Goal: Task Accomplishment & Management: Manage account settings

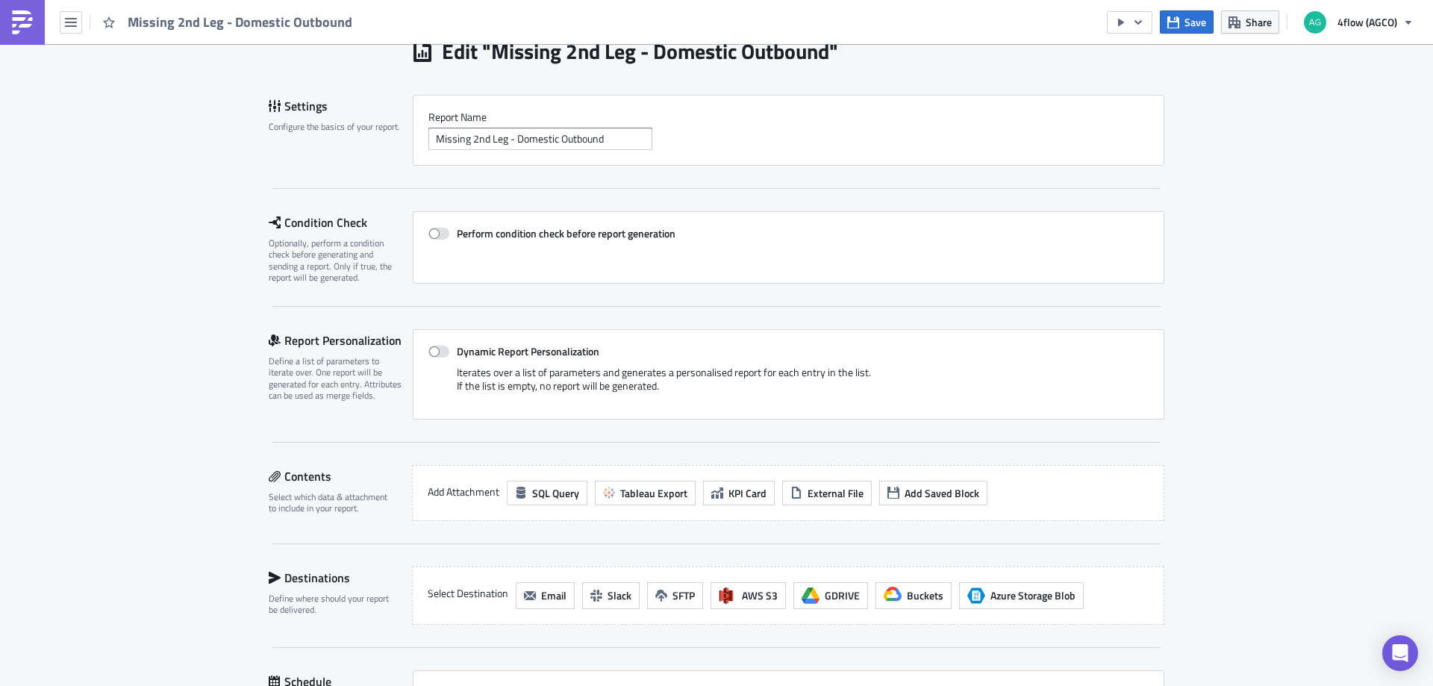
scroll to position [149, 0]
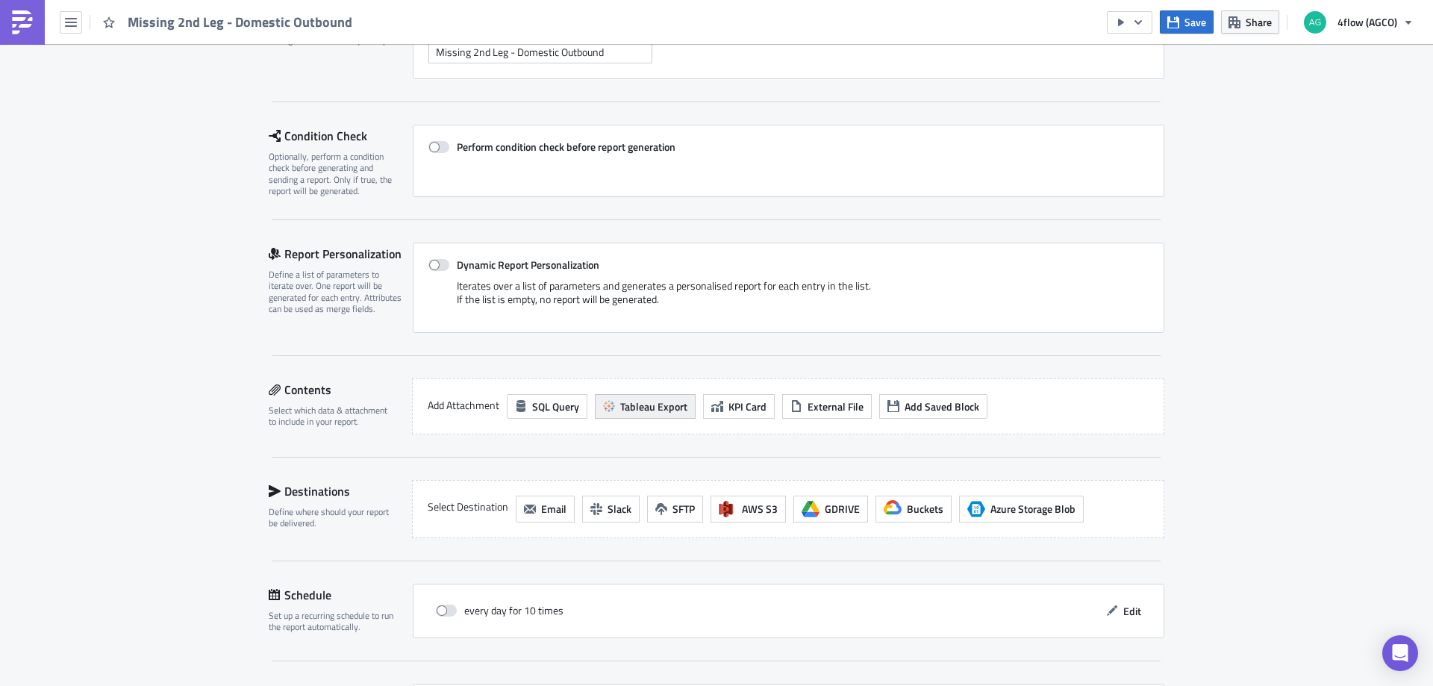
click at [670, 408] on span "Tableau Export" at bounding box center [653, 407] width 67 height 16
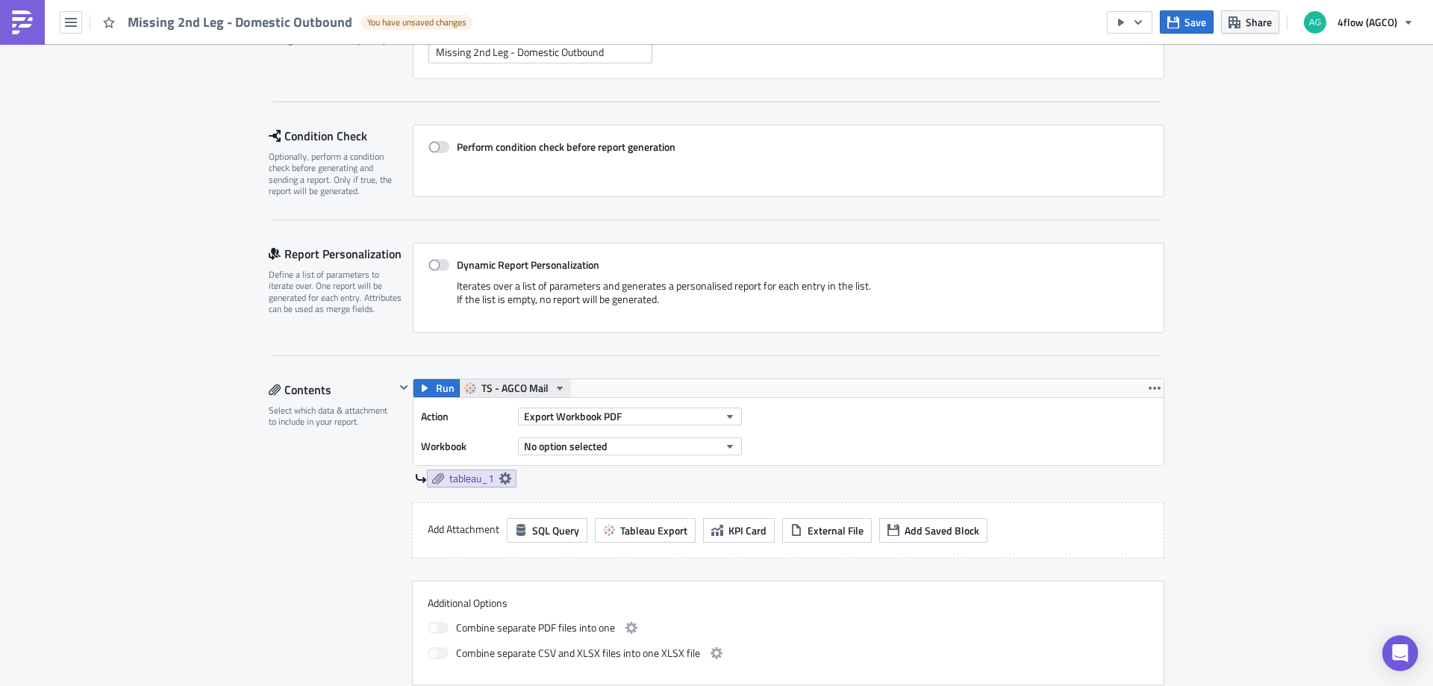
click at [533, 389] on span "TS - AGCO Mail" at bounding box center [514, 388] width 67 height 18
click at [552, 484] on div "TS - AGCO SA Mail" at bounding box center [532, 479] width 107 height 15
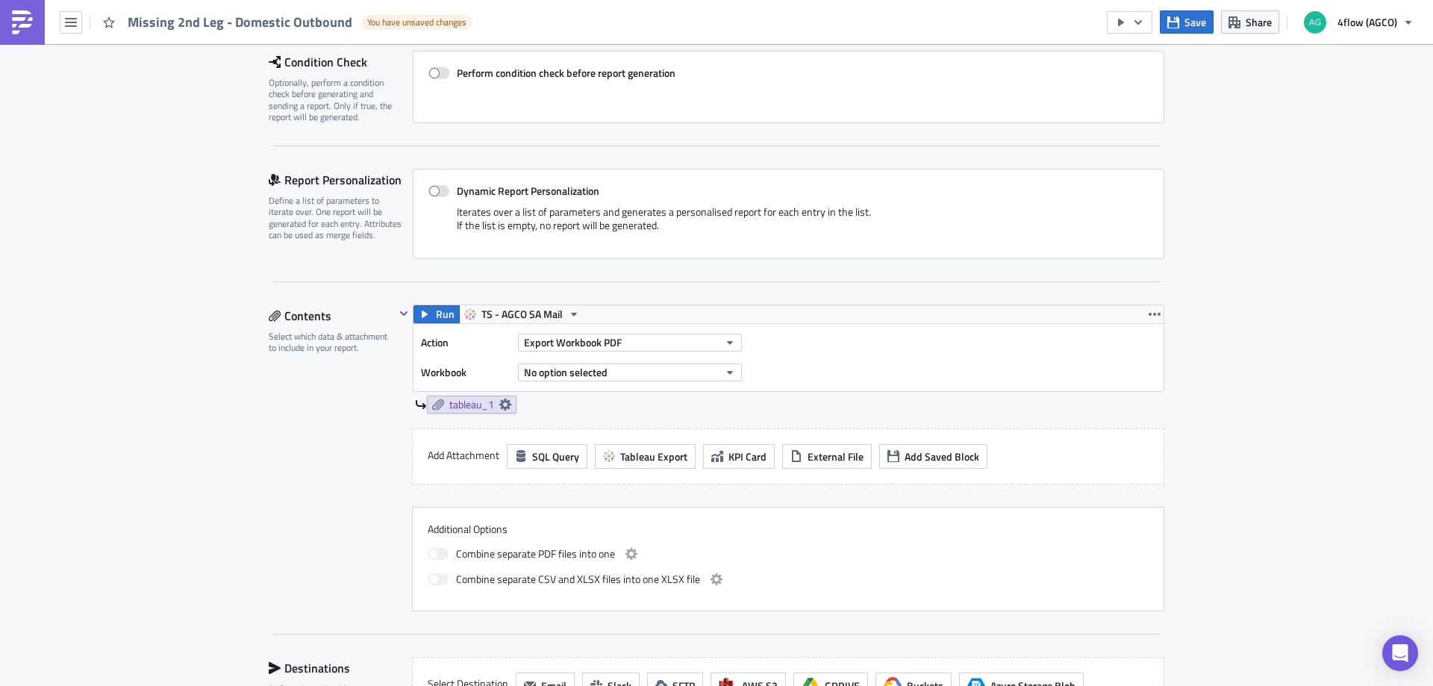
scroll to position [224, 0]
click at [617, 341] on button "Export Workbook PDF" at bounding box center [630, 342] width 224 height 18
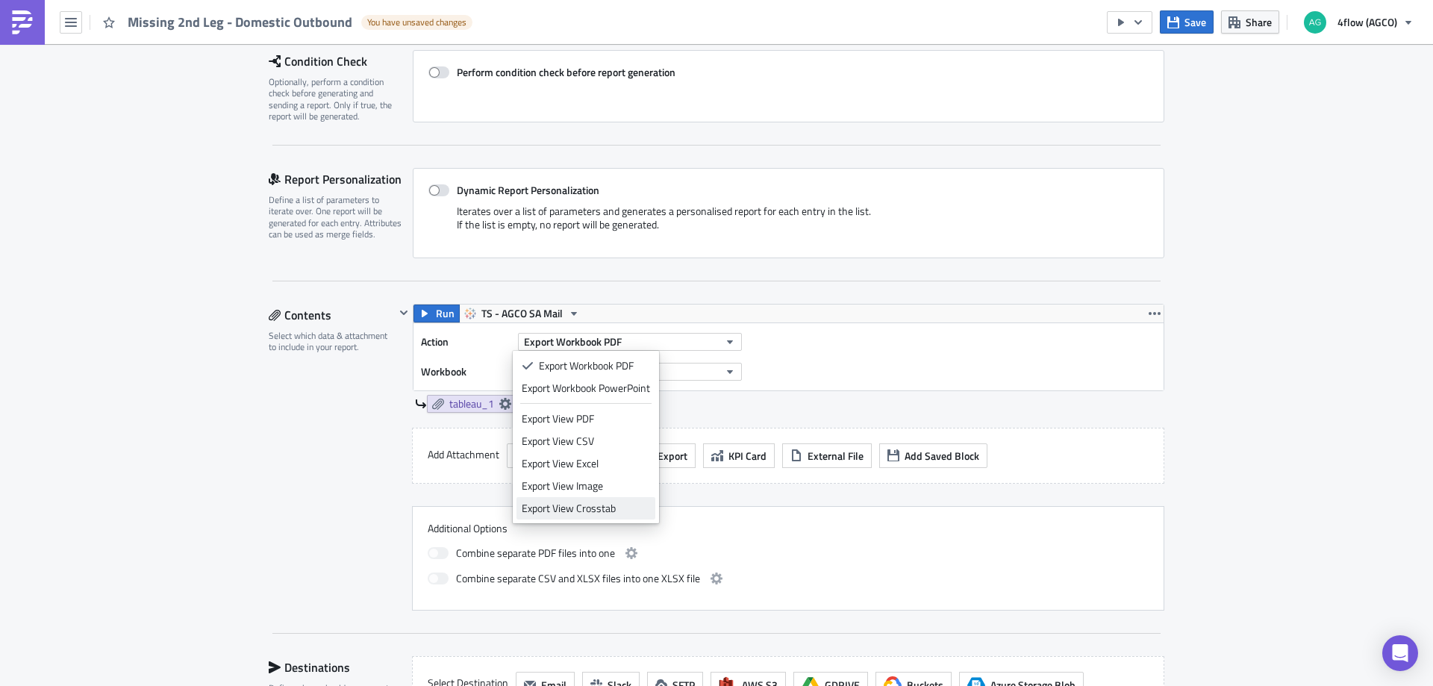
click at [605, 514] on div "Export View Crosstab" at bounding box center [586, 508] width 128 height 15
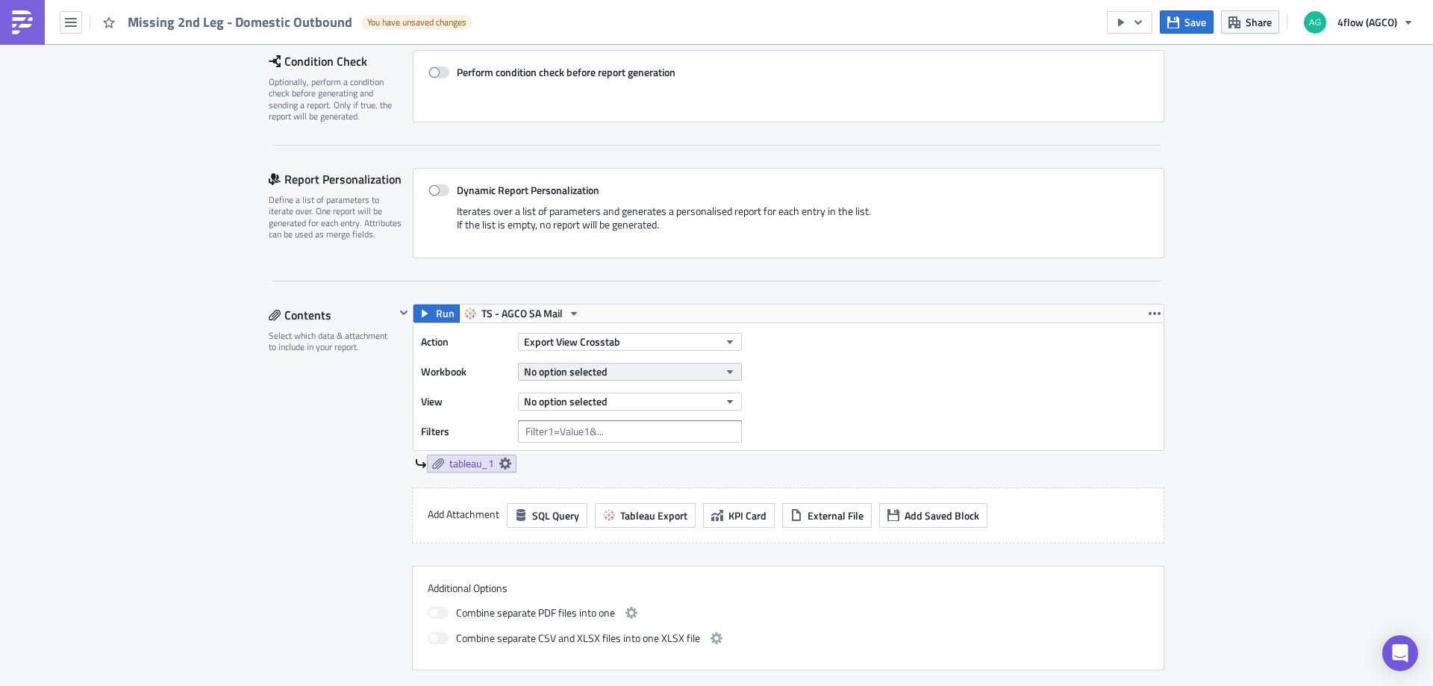
click at [596, 368] on span "No option selected" at bounding box center [566, 372] width 84 height 16
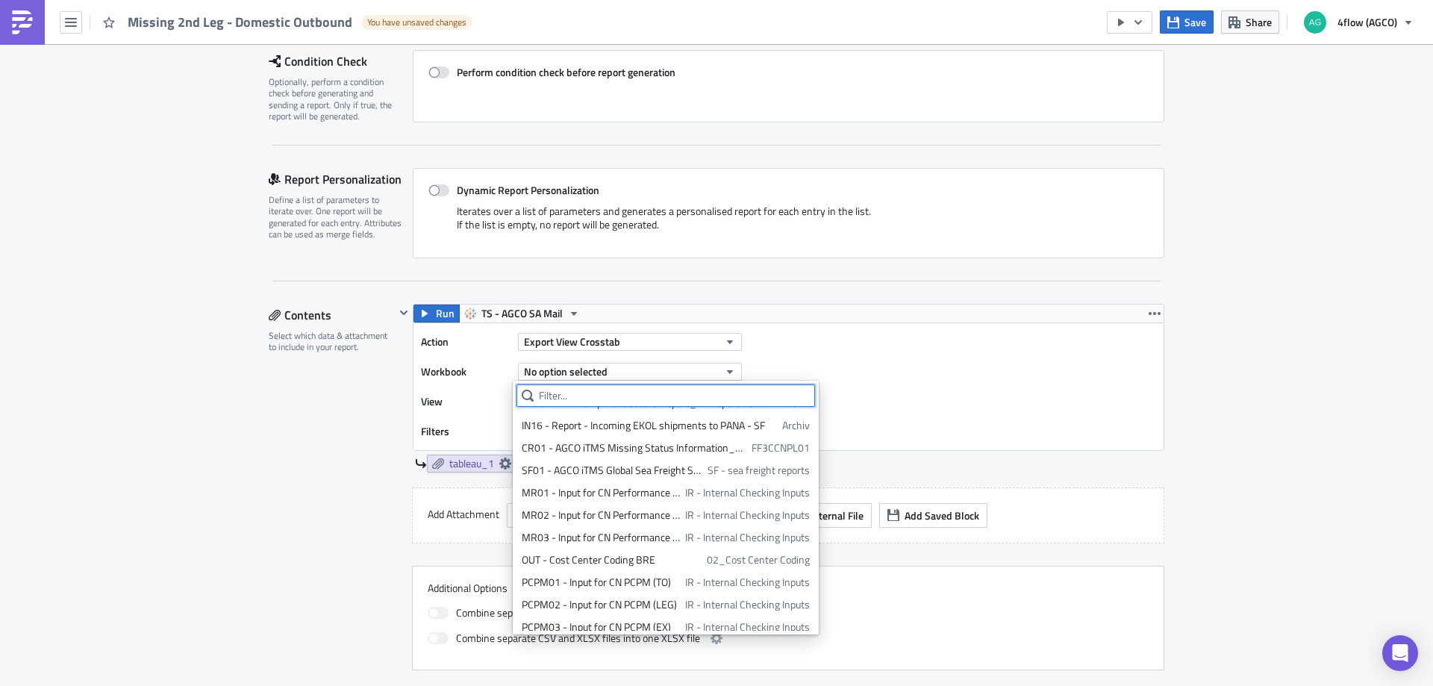
scroll to position [75, 0]
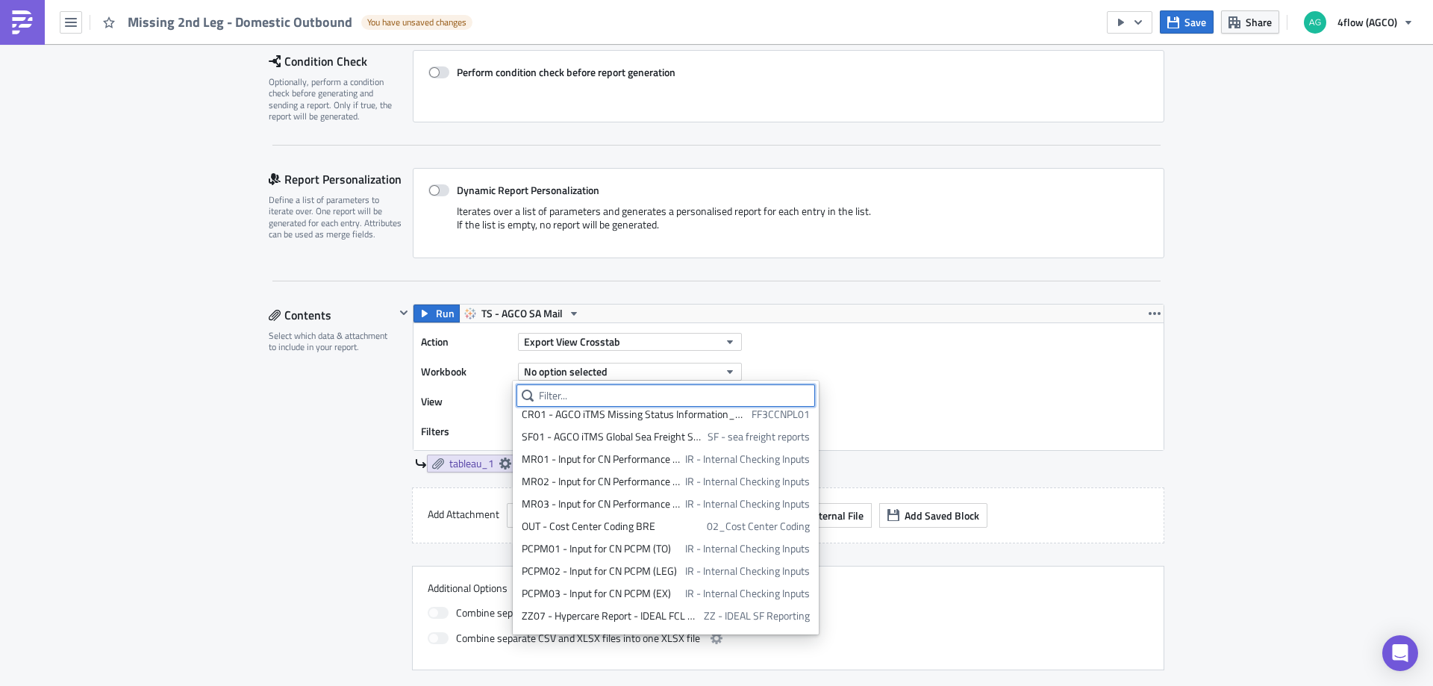
click at [593, 396] on input "text" at bounding box center [666, 395] width 299 height 22
paste input "iTMS Outbound - Transferências"
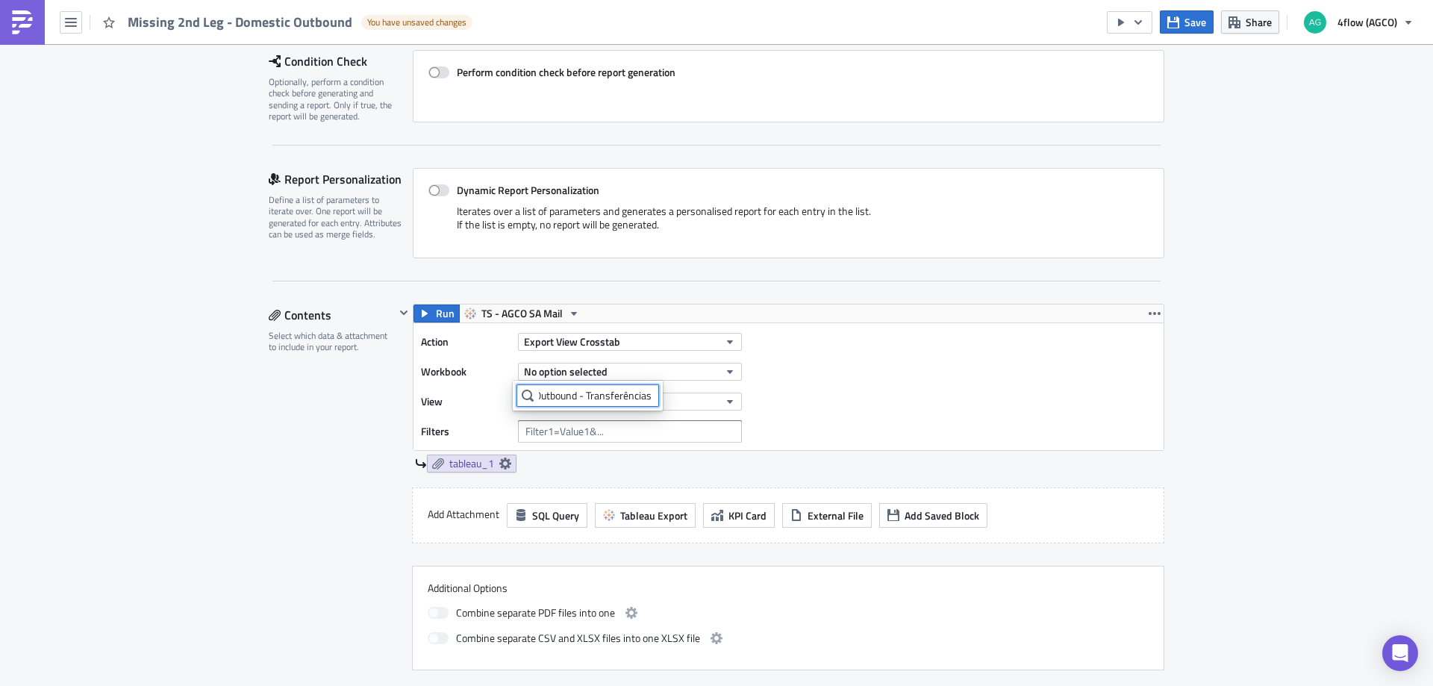
scroll to position [0, 0]
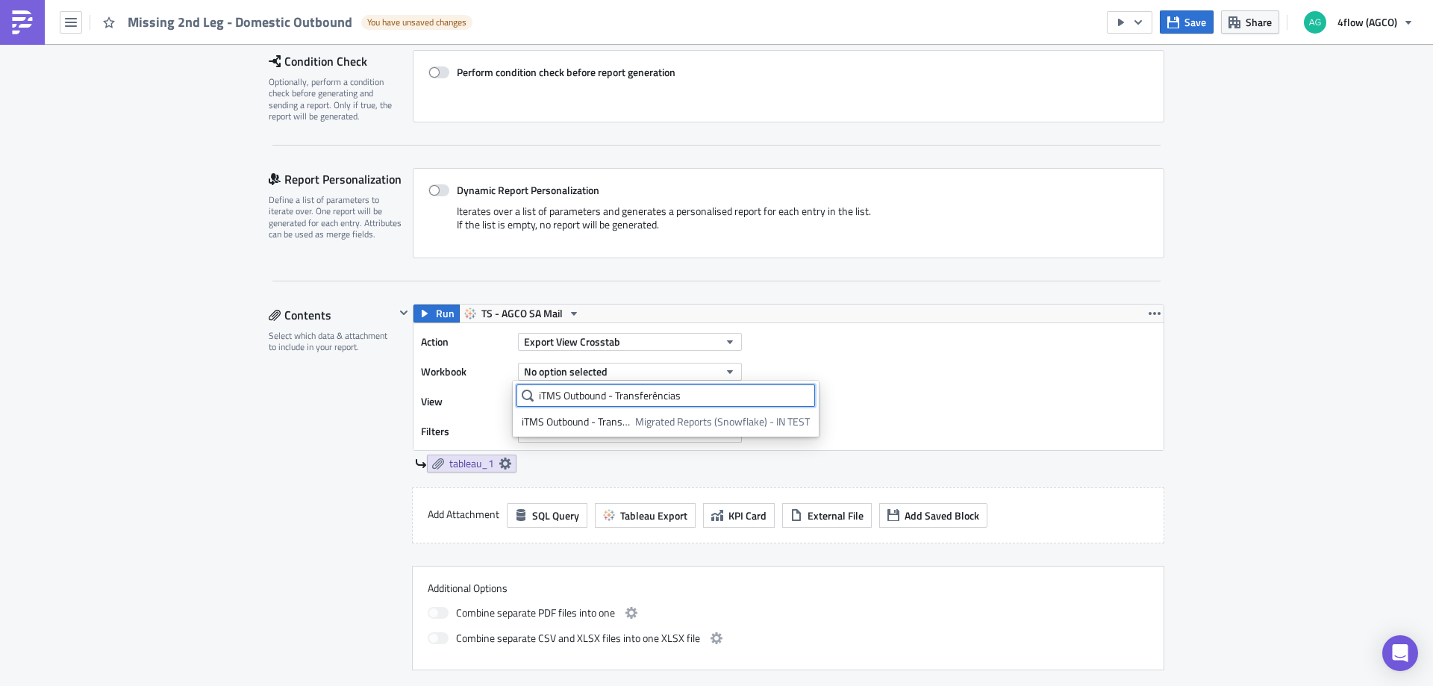
type input "iTMS Outbound - Transferências"
click at [730, 369] on icon "button" at bounding box center [730, 372] width 12 height 12
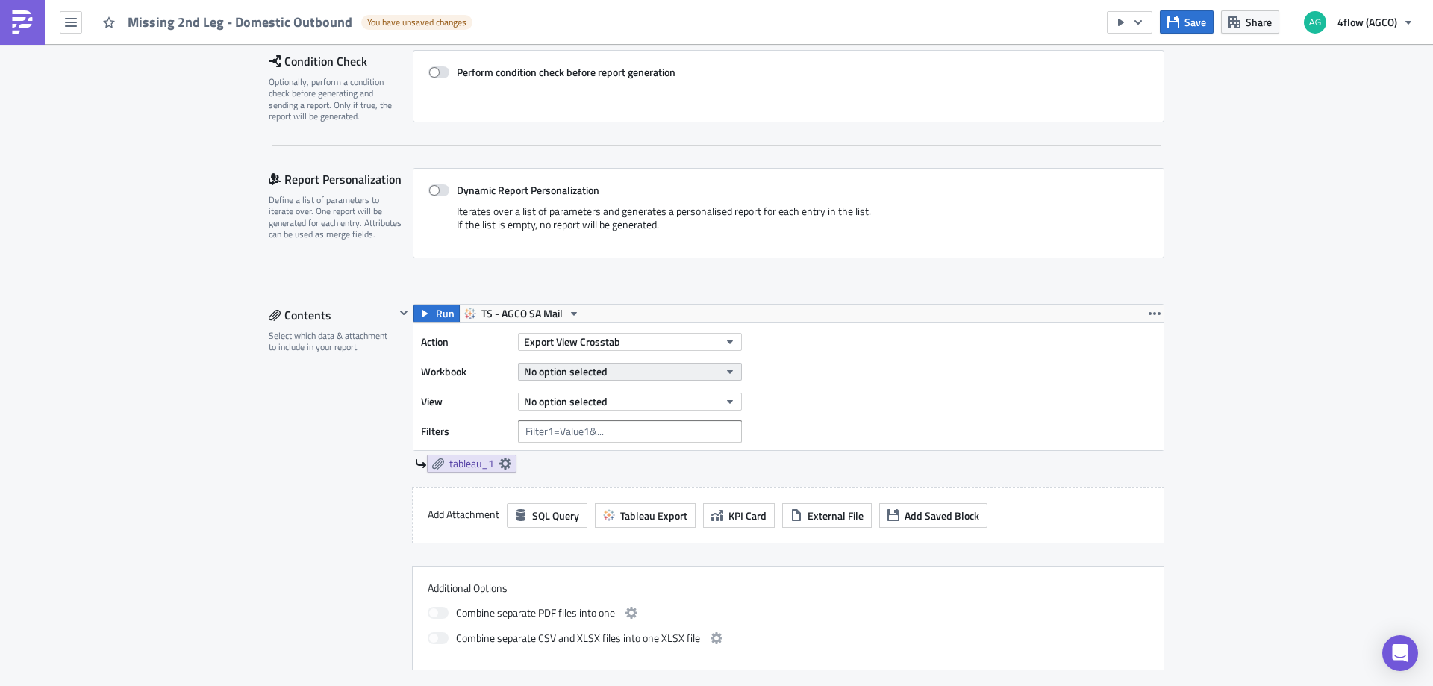
click at [700, 368] on button "No option selected" at bounding box center [630, 372] width 224 height 18
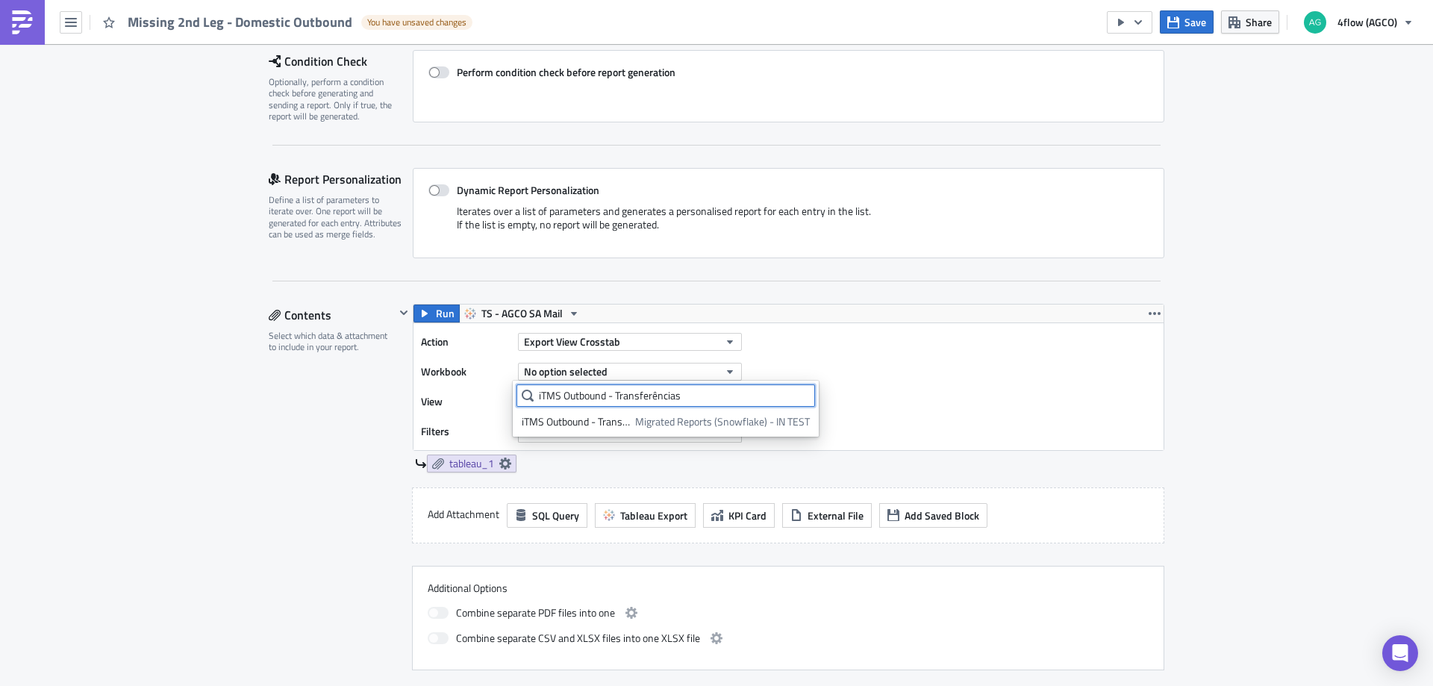
drag, startPoint x: 688, startPoint y: 397, endPoint x: 437, endPoint y: 384, distance: 251.9
click at [437, 384] on body "Missing 2nd Leg - Domestic Outbound You have unsaved changes Save Share 4flow (…" at bounding box center [716, 344] width 1433 height 688
click at [644, 399] on input "iTMS Outbound - Transferências" at bounding box center [666, 395] width 299 height 22
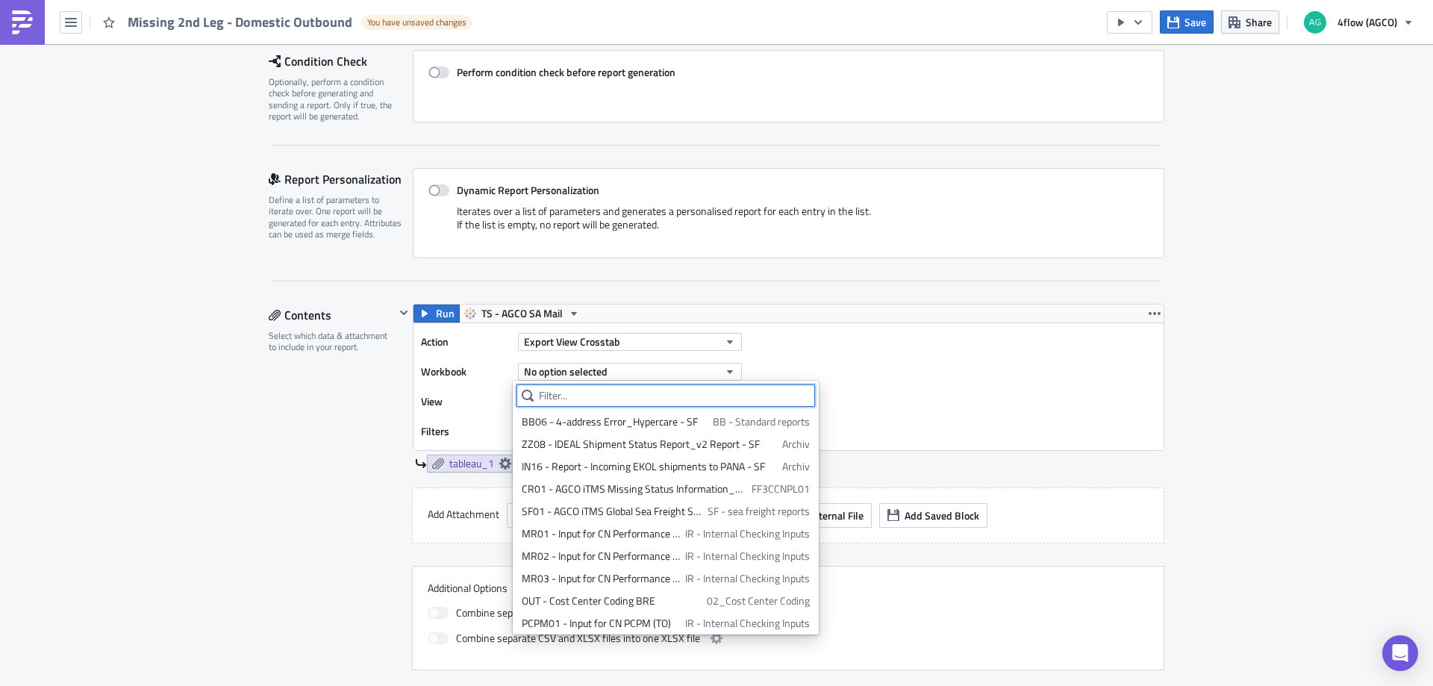
paste input "iTMS Outbound - Transferências"
type input "iTMS Outbound - Transferências"
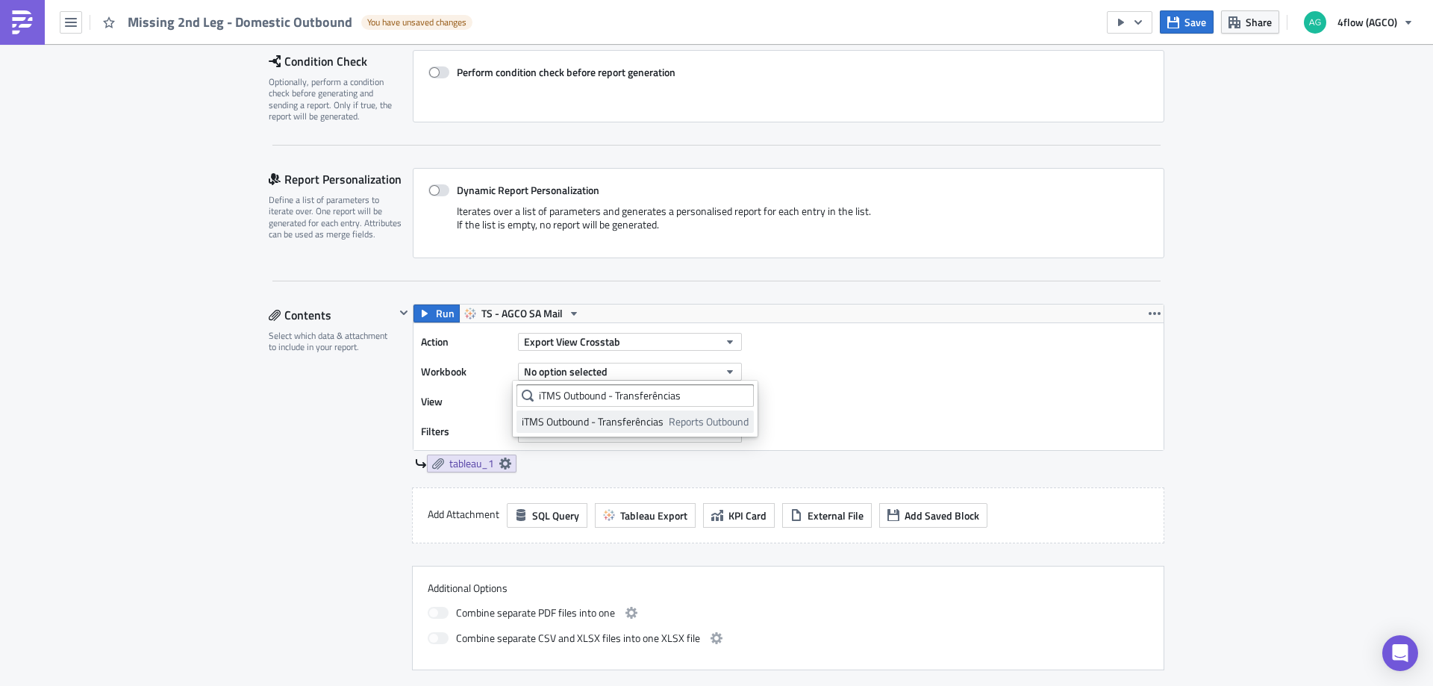
click at [655, 418] on div "iTMS Outbound - Transferências" at bounding box center [593, 421] width 142 height 15
click at [657, 406] on button "No option selected" at bounding box center [630, 402] width 224 height 18
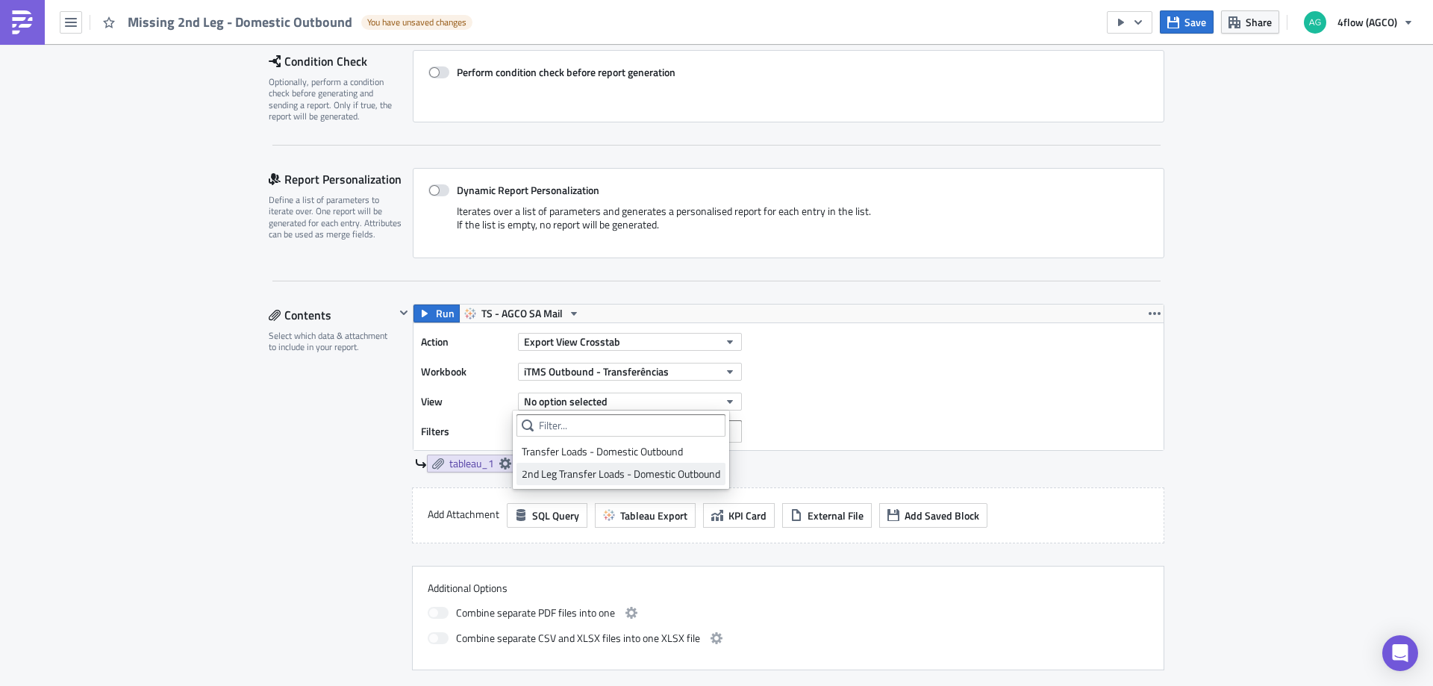
click at [638, 477] on div "2nd Leg Transfer Loads - Domestic Outbound" at bounding box center [621, 474] width 199 height 15
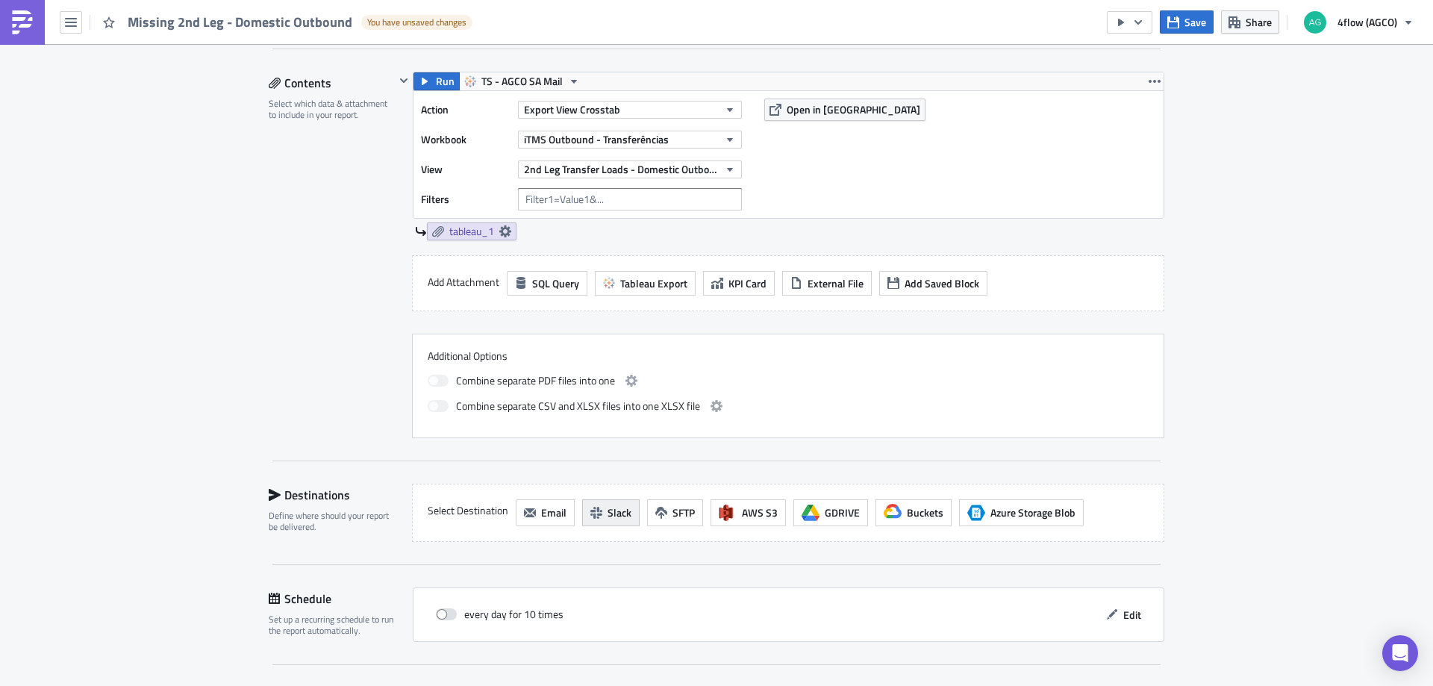
scroll to position [585, 0]
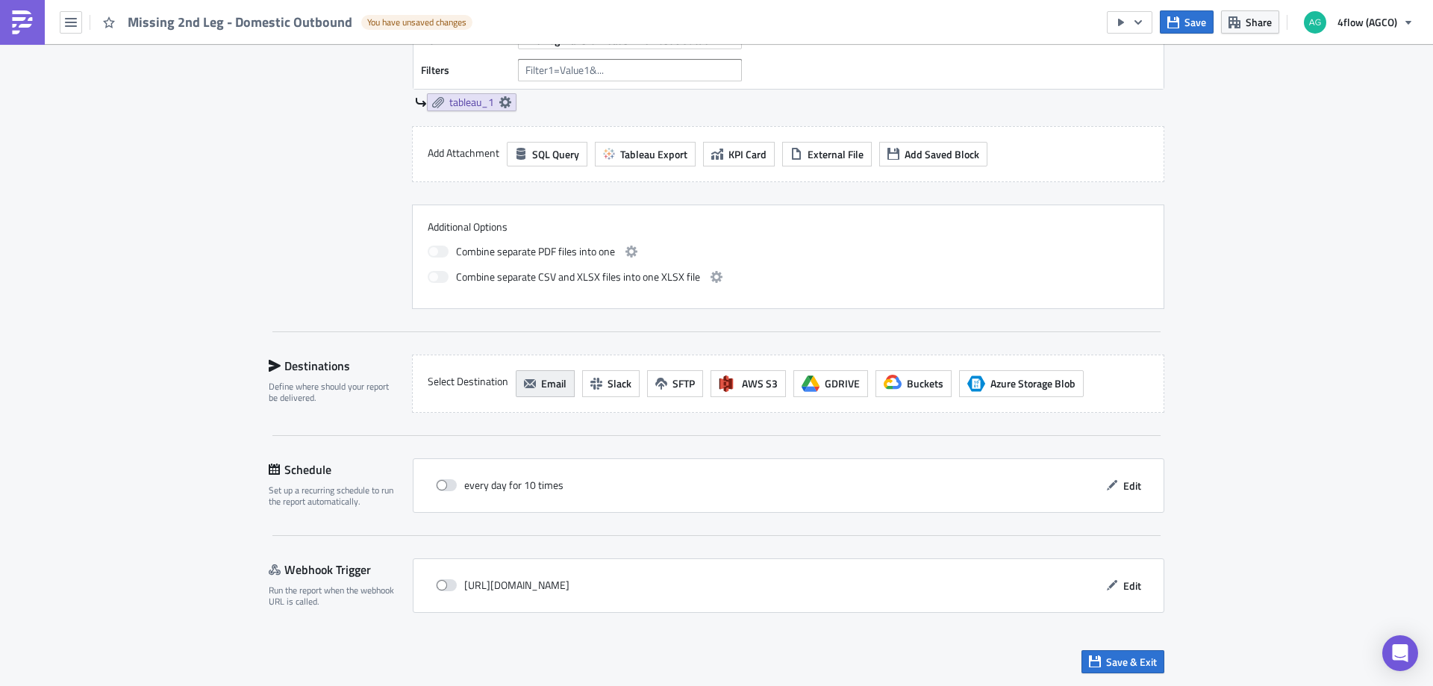
click at [516, 386] on button "Email" at bounding box center [545, 383] width 59 height 27
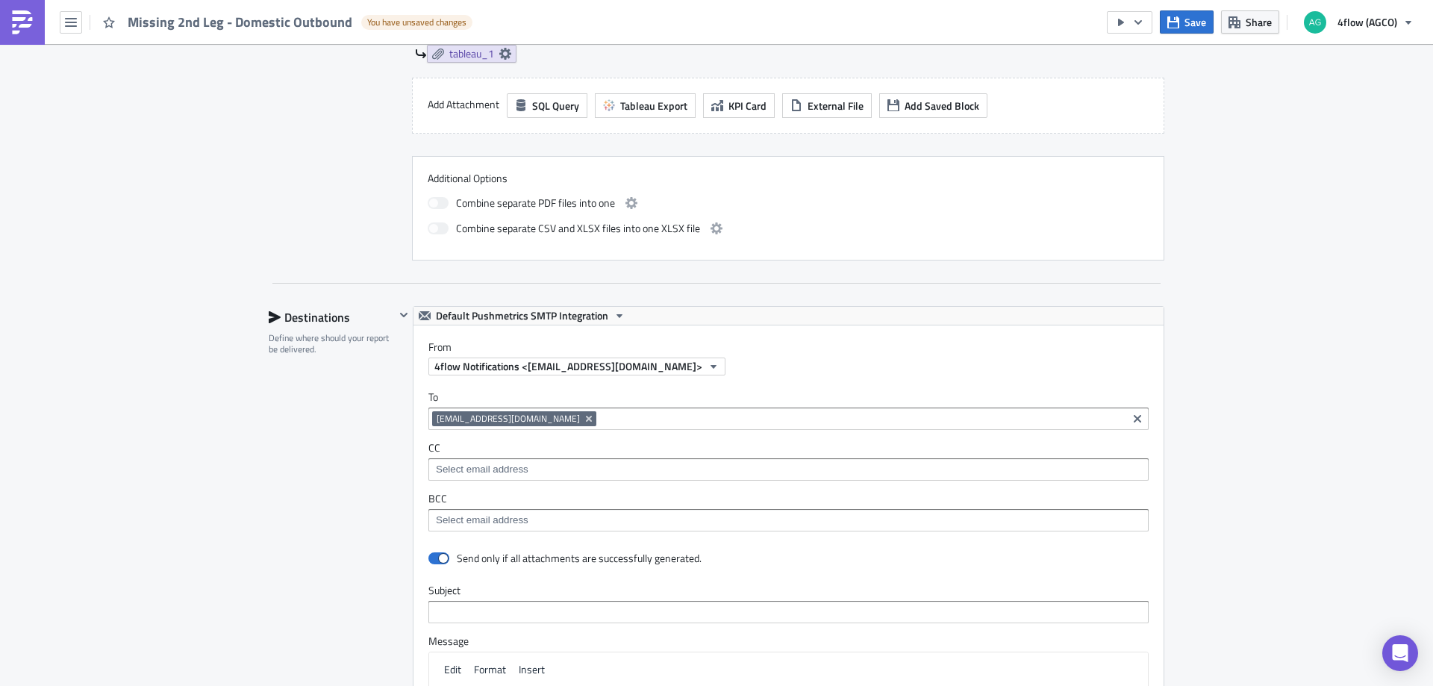
scroll to position [660, 0]
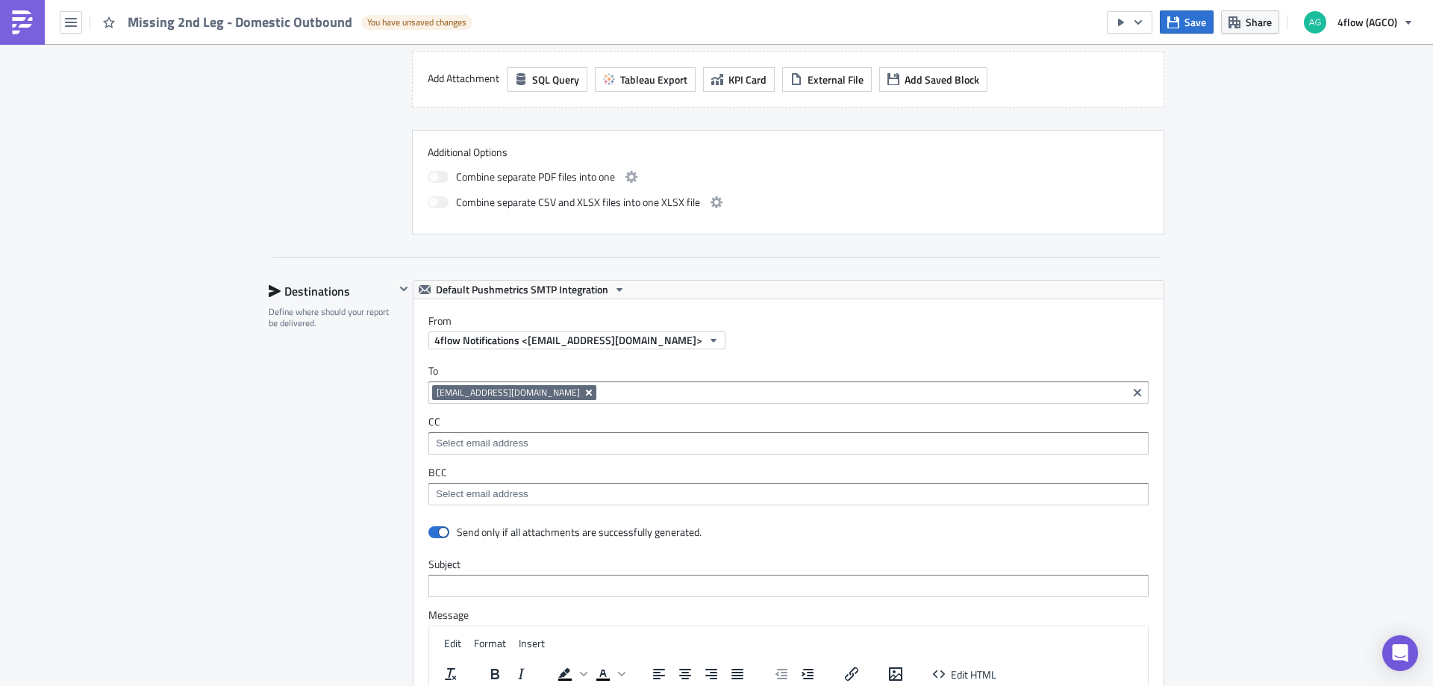
click at [585, 393] on icon "Remove Tag" at bounding box center [589, 393] width 12 height 12
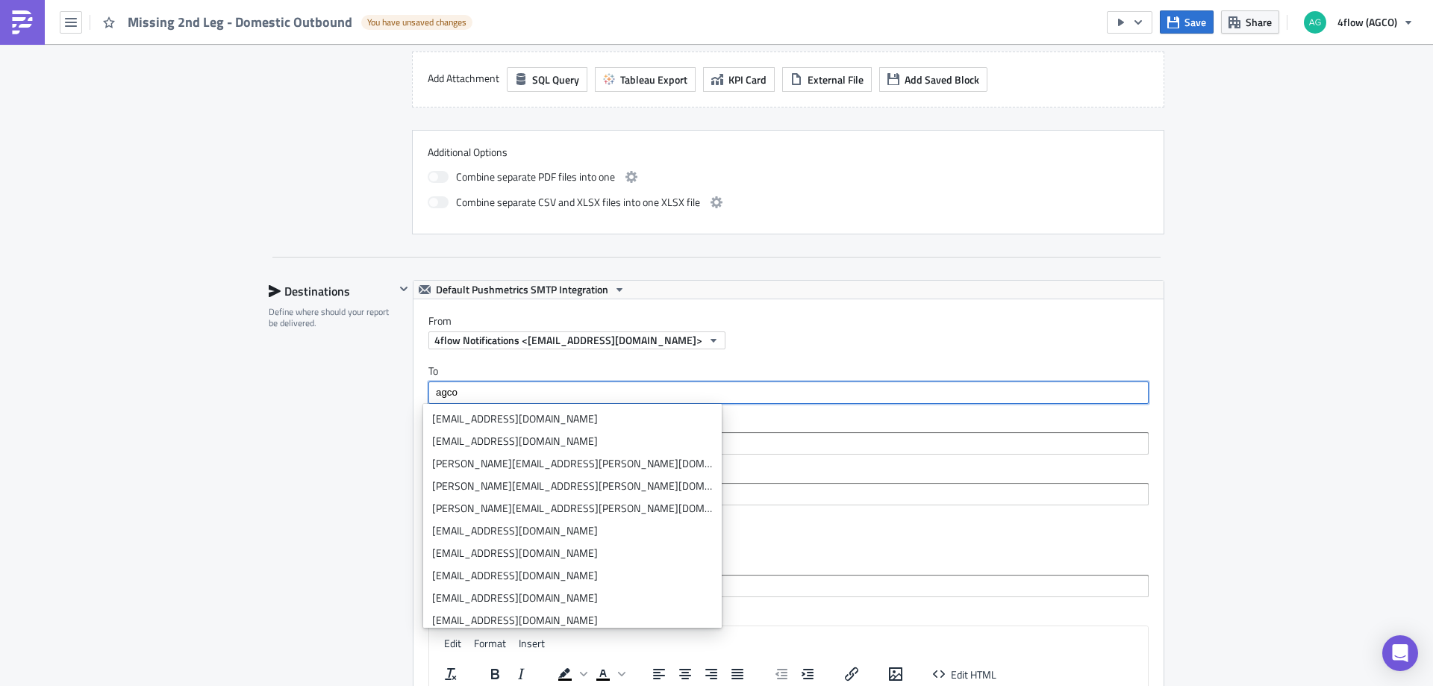
type input "agco-"
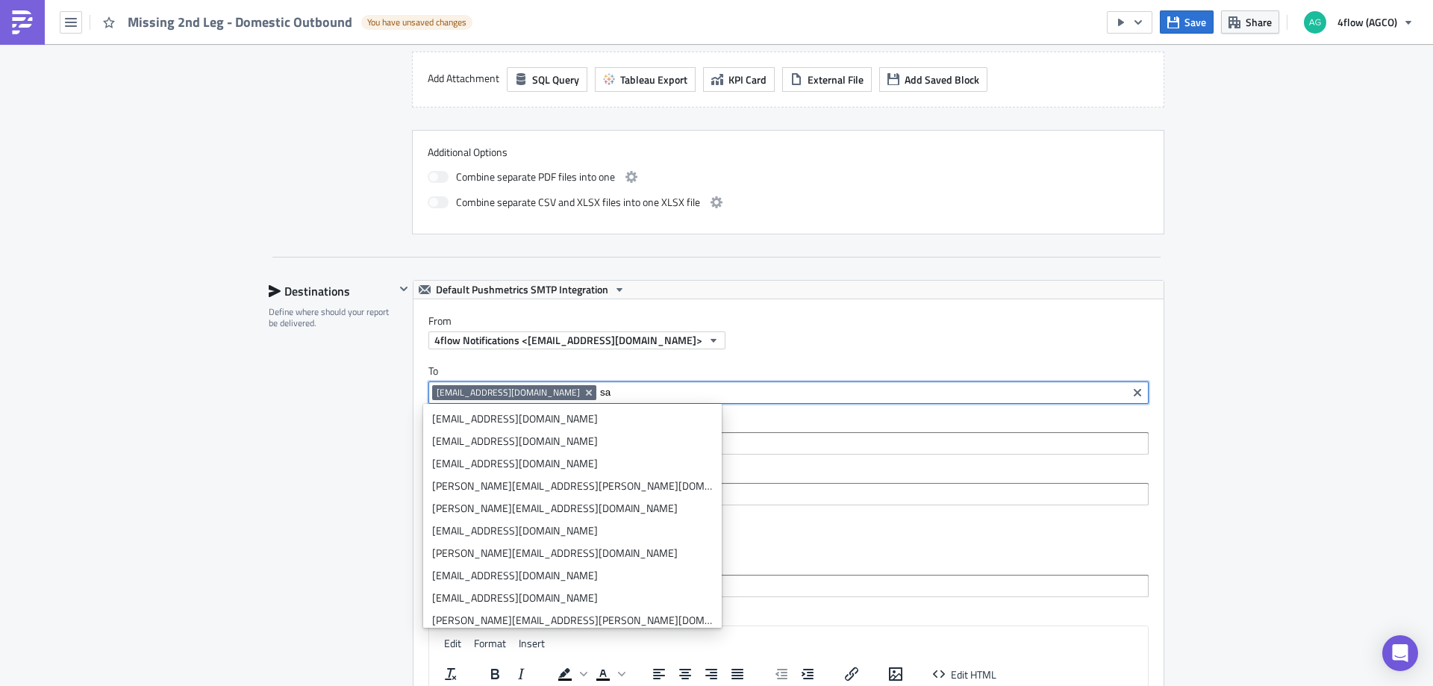
type input "s"
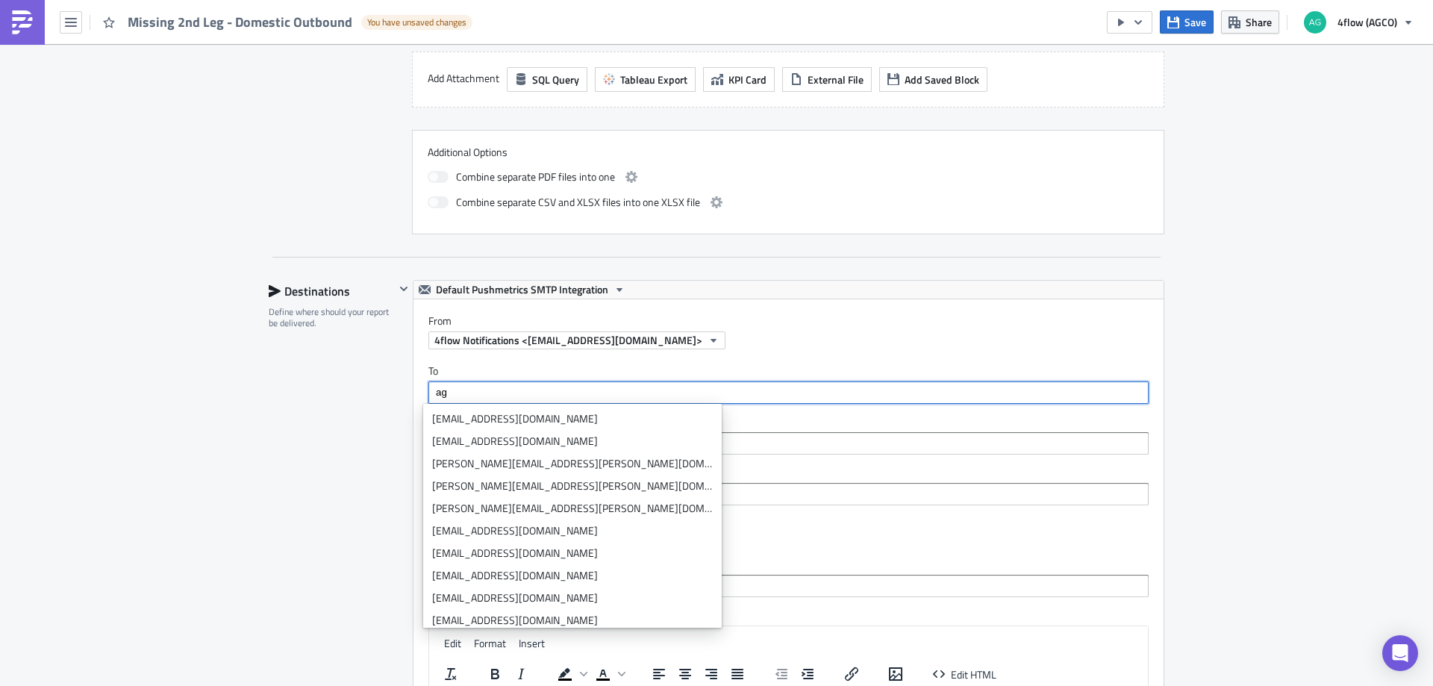
type input "a"
type input "d"
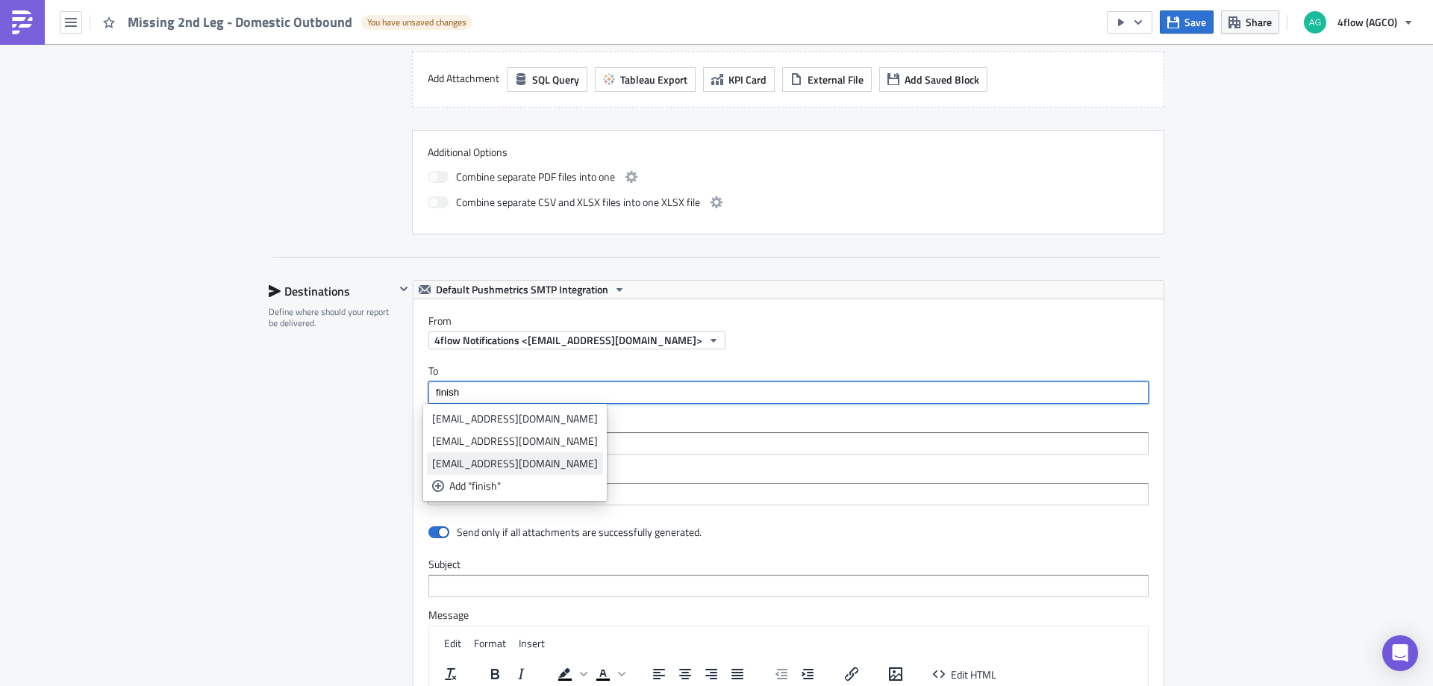
type input "finish"
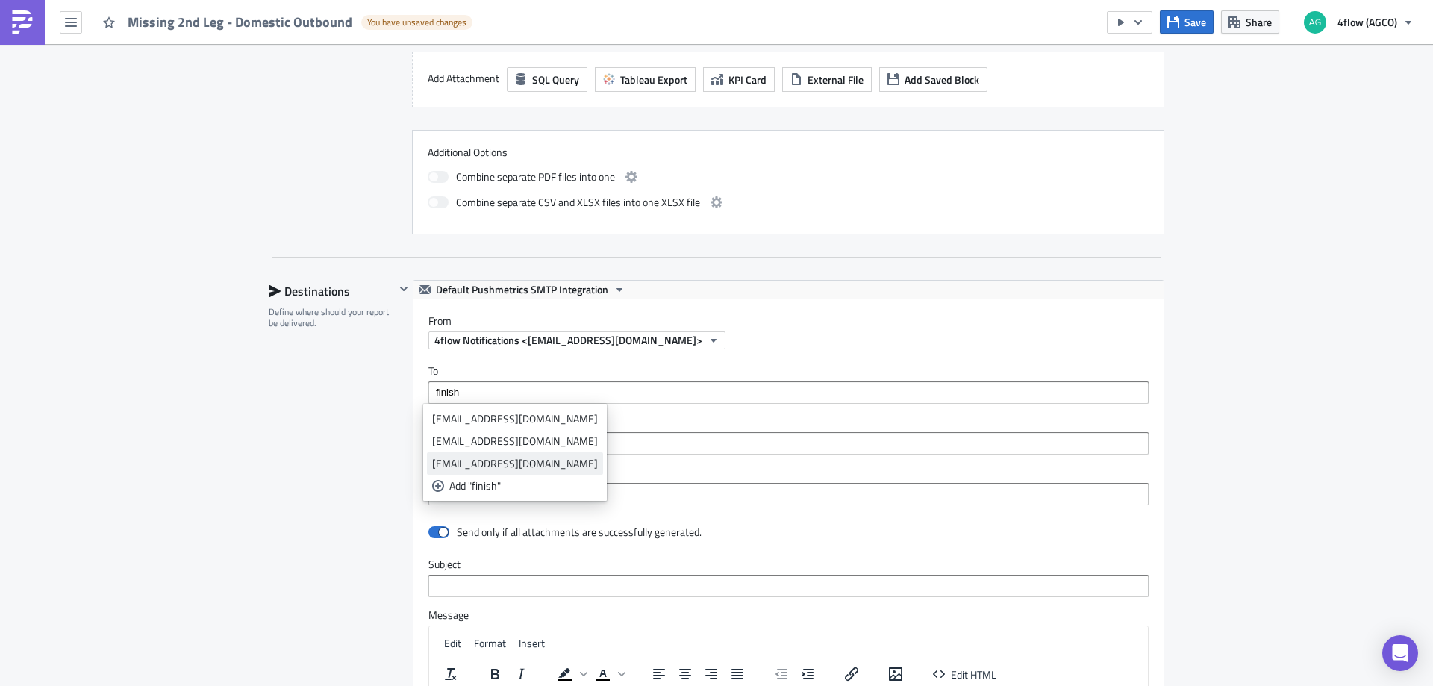
click at [520, 468] on div "[EMAIL_ADDRESS][DOMAIN_NAME]" at bounding box center [515, 463] width 166 height 15
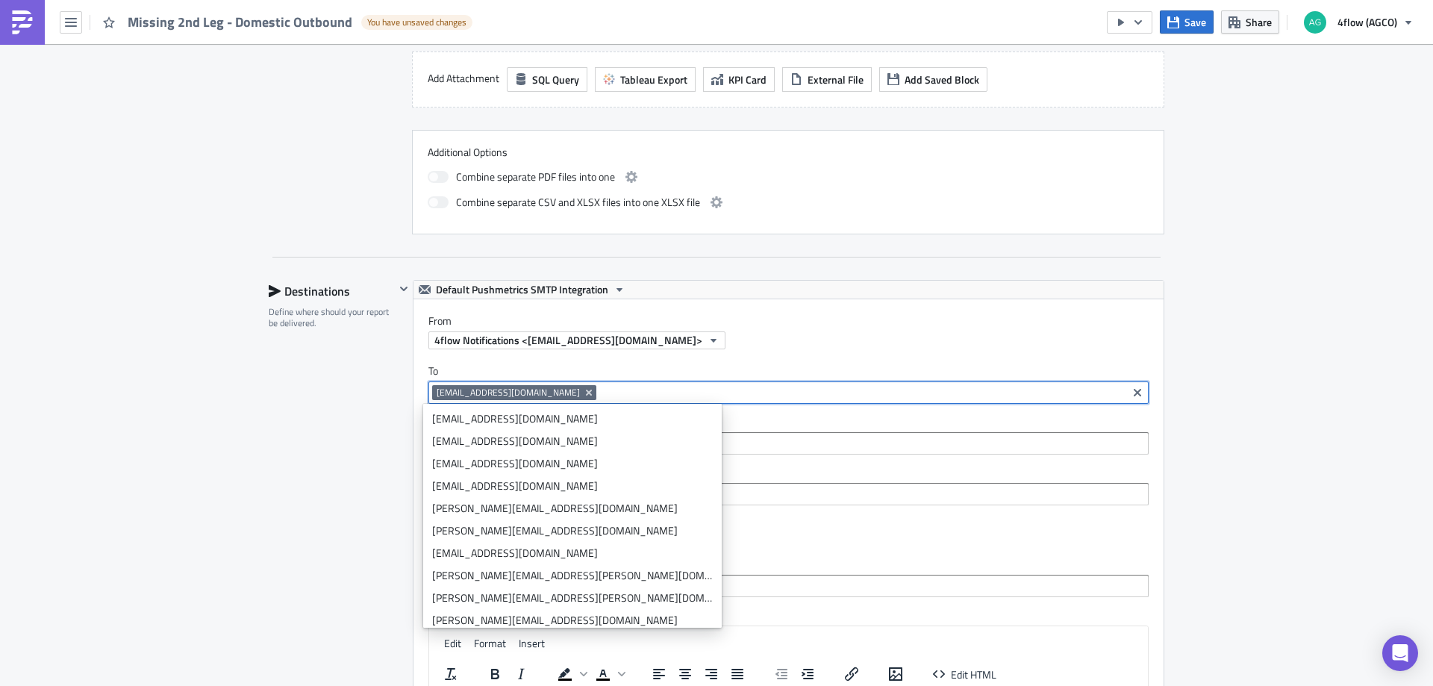
click at [456, 387] on span "[EMAIL_ADDRESS][DOMAIN_NAME]" at bounding box center [508, 393] width 143 height 12
click at [456, 390] on span "[EMAIL_ADDRESS][DOMAIN_NAME]" at bounding box center [508, 393] width 143 height 12
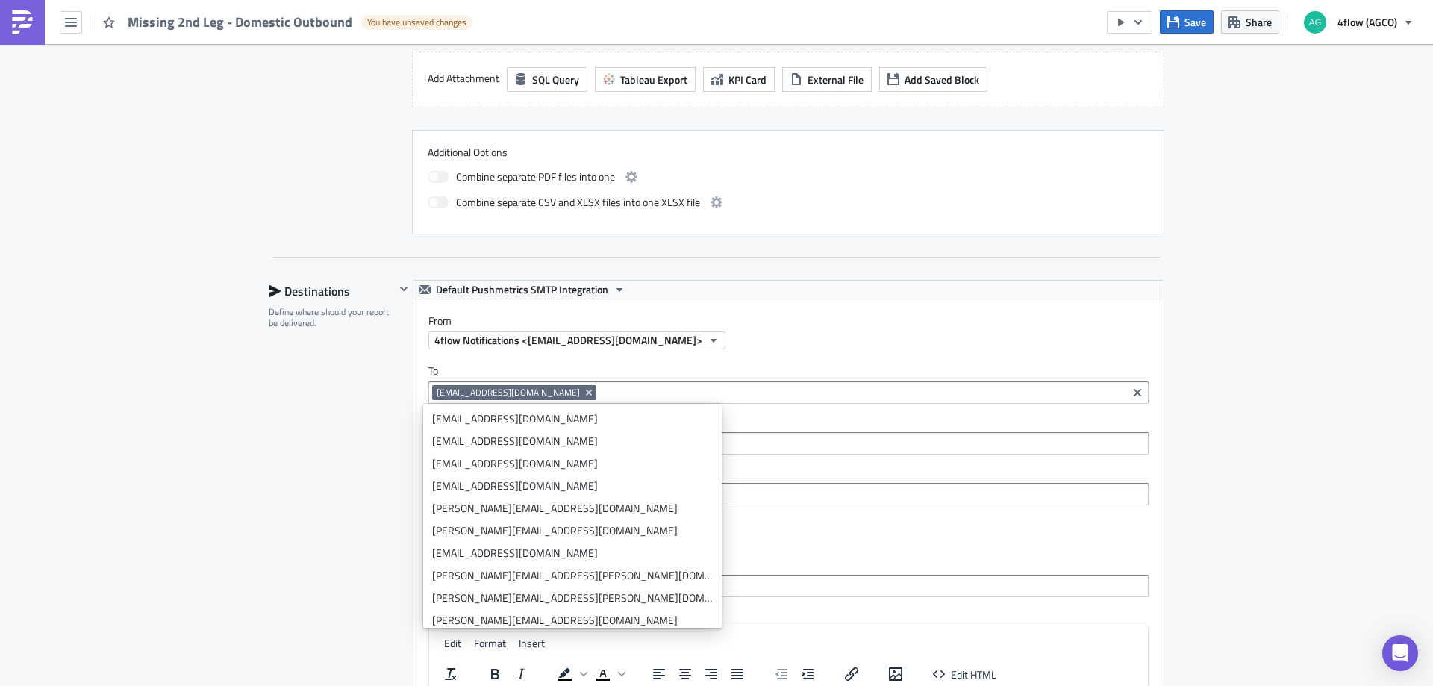
click at [456, 390] on span "[EMAIL_ADDRESS][DOMAIN_NAME]" at bounding box center [508, 393] width 143 height 12
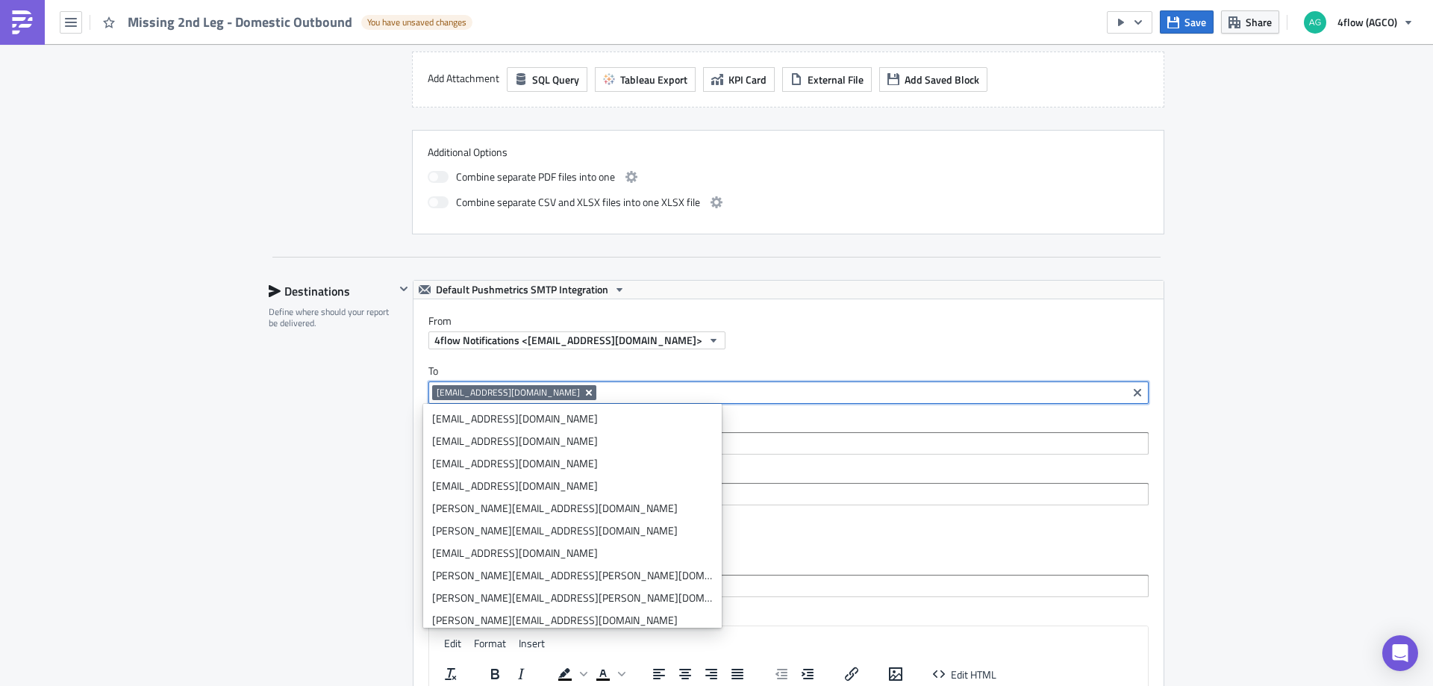
click at [592, 392] on icon "Remove Tag" at bounding box center [589, 393] width 6 height 6
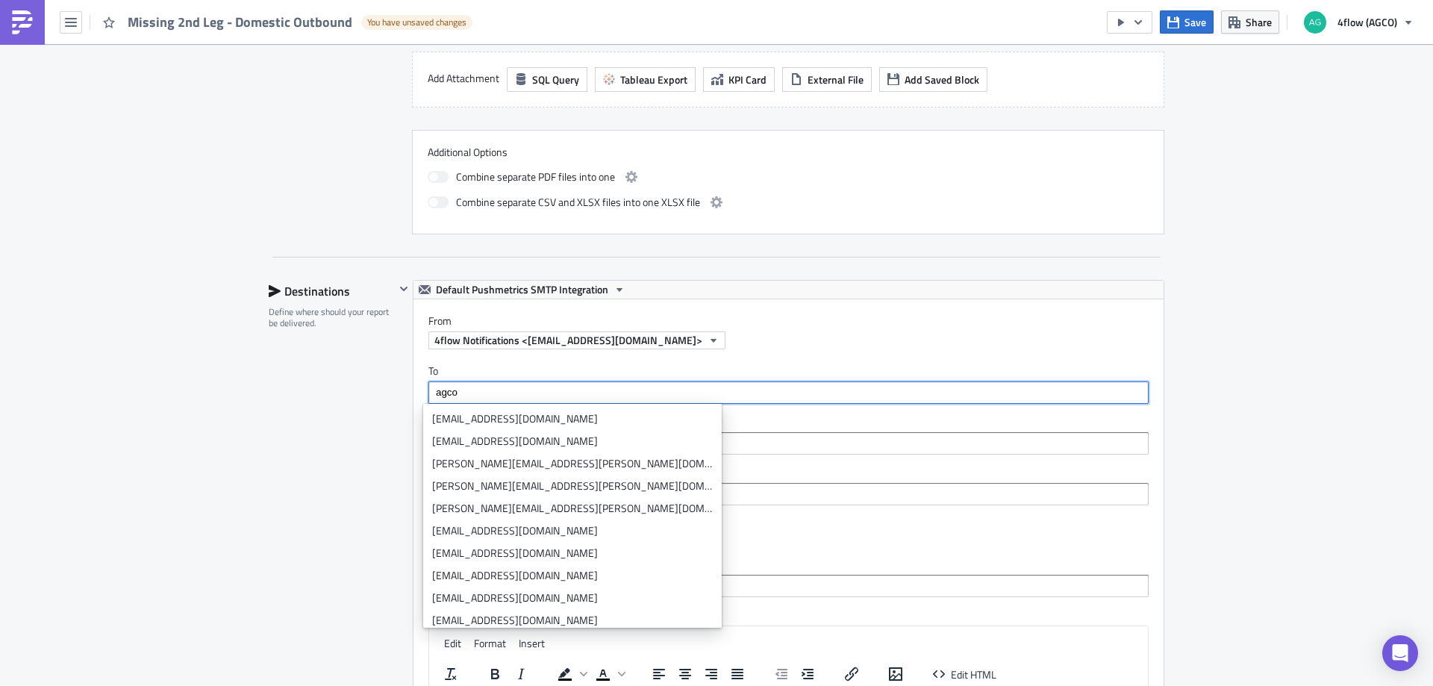
click at [505, 385] on input "agco" at bounding box center [787, 392] width 711 height 15
paste input "[EMAIL_ADDRESS][DOMAIN_NAME]"
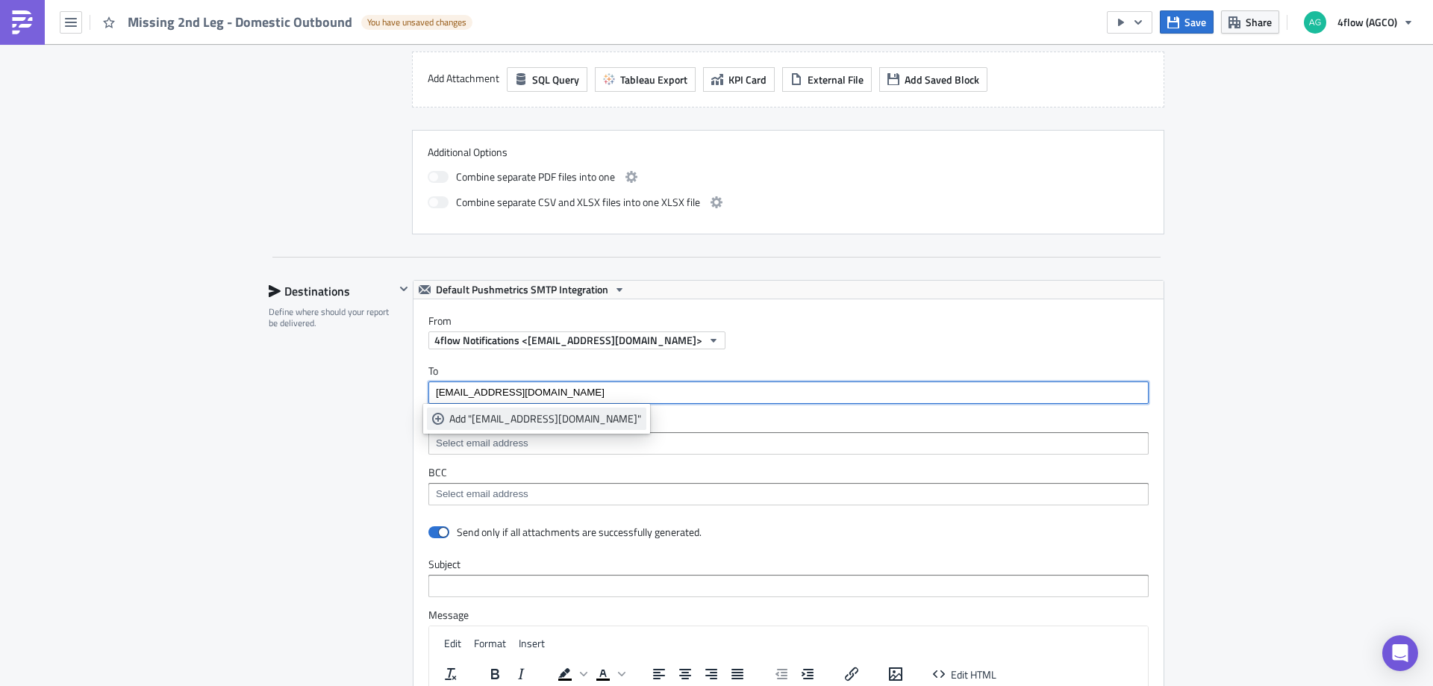
type input "[EMAIL_ADDRESS][DOMAIN_NAME]"
click at [641, 416] on div "Add "[EMAIL_ADDRESS][DOMAIN_NAME]"" at bounding box center [545, 418] width 192 height 15
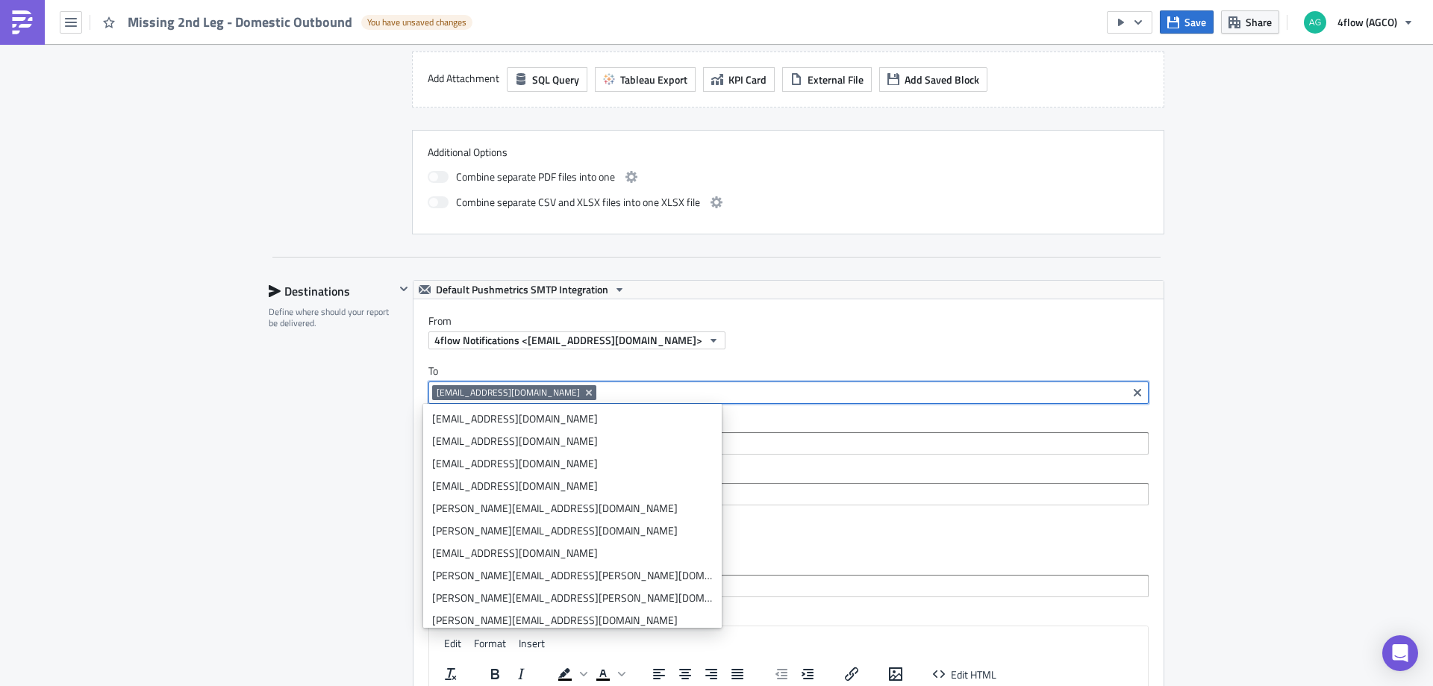
click at [269, 410] on div "Destinations Define where should your report be delivered." at bounding box center [332, 609] width 126 height 658
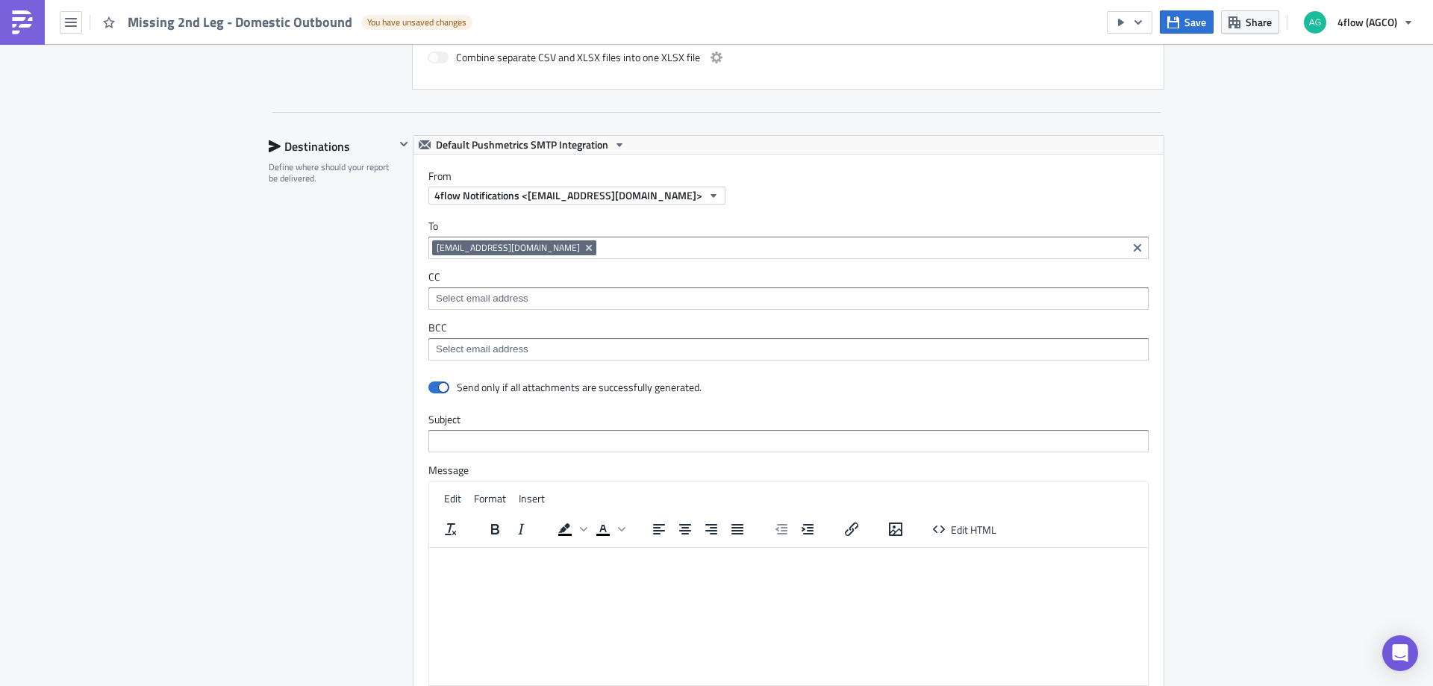
scroll to position [809, 0]
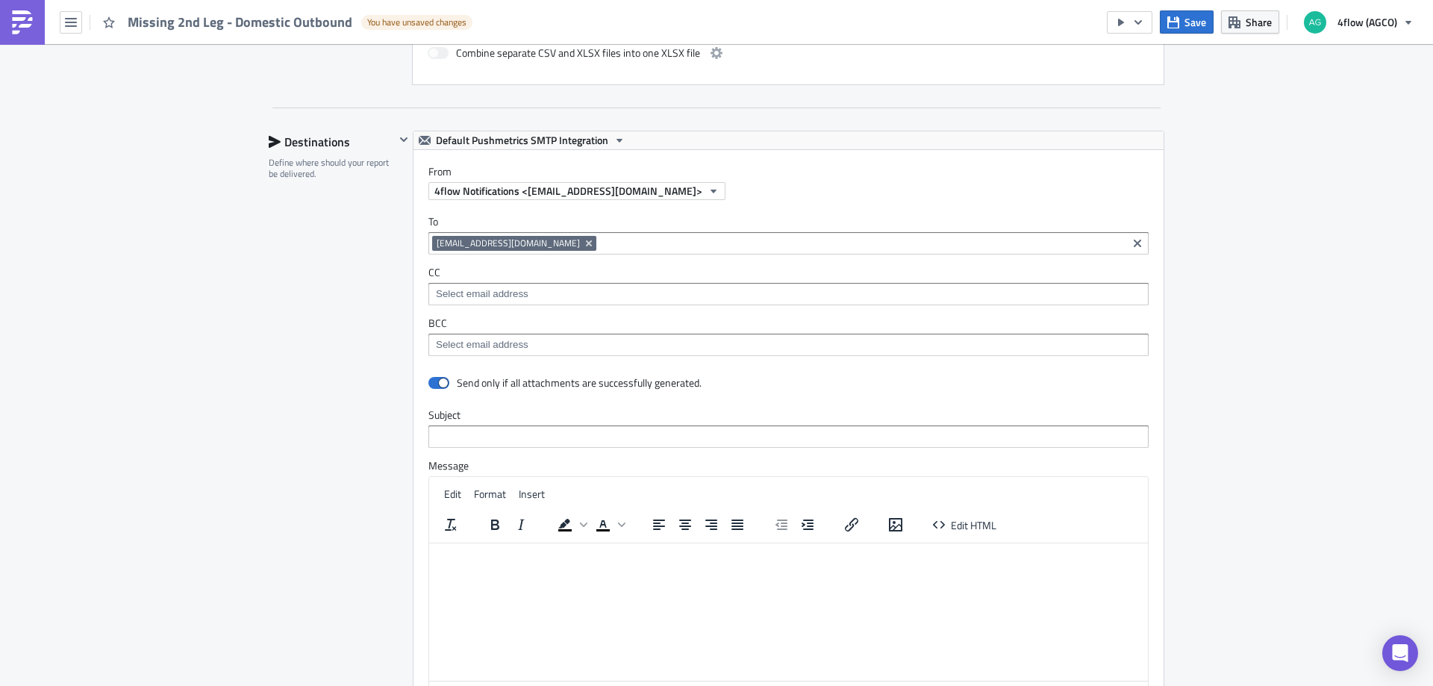
click at [532, 299] on input at bounding box center [787, 294] width 711 height 15
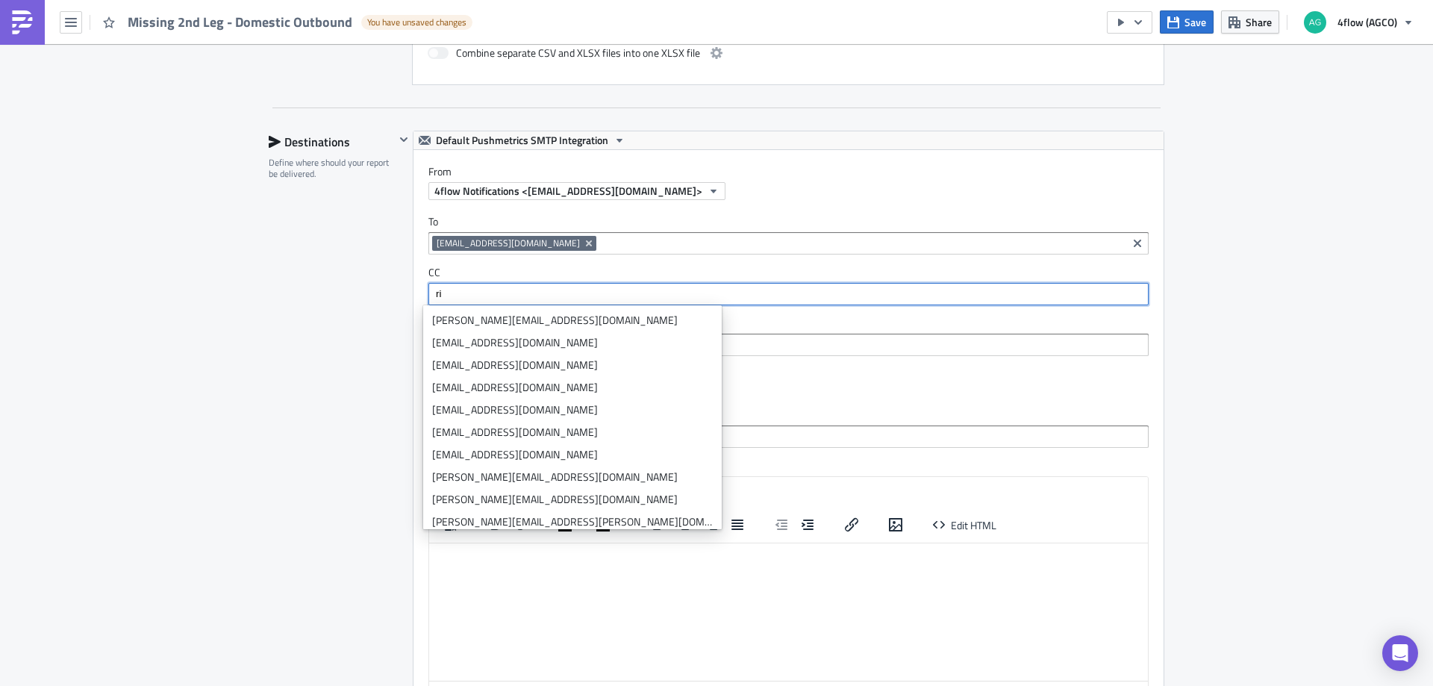
type input "r"
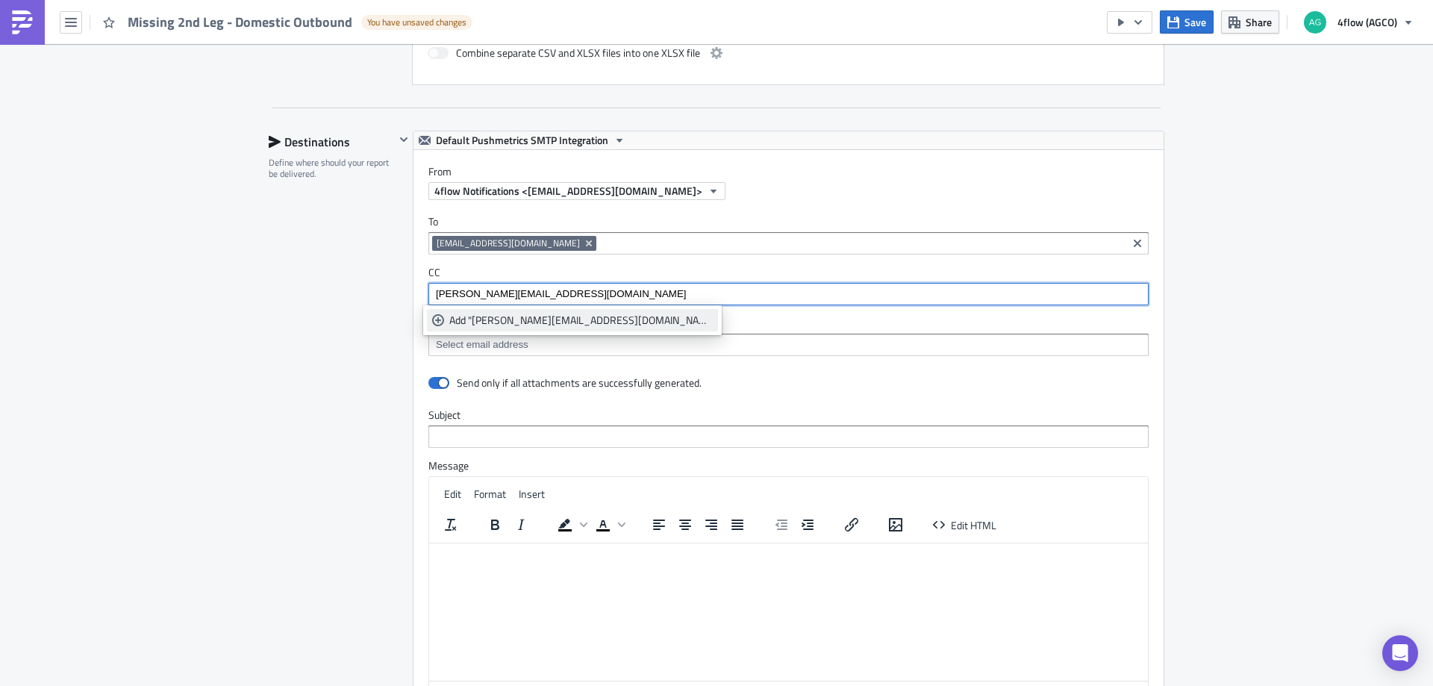
type input "[PERSON_NAME][EMAIL_ADDRESS][DOMAIN_NAME]"
click at [493, 323] on div "Add "[PERSON_NAME][EMAIL_ADDRESS][DOMAIN_NAME]"" at bounding box center [581, 320] width 264 height 15
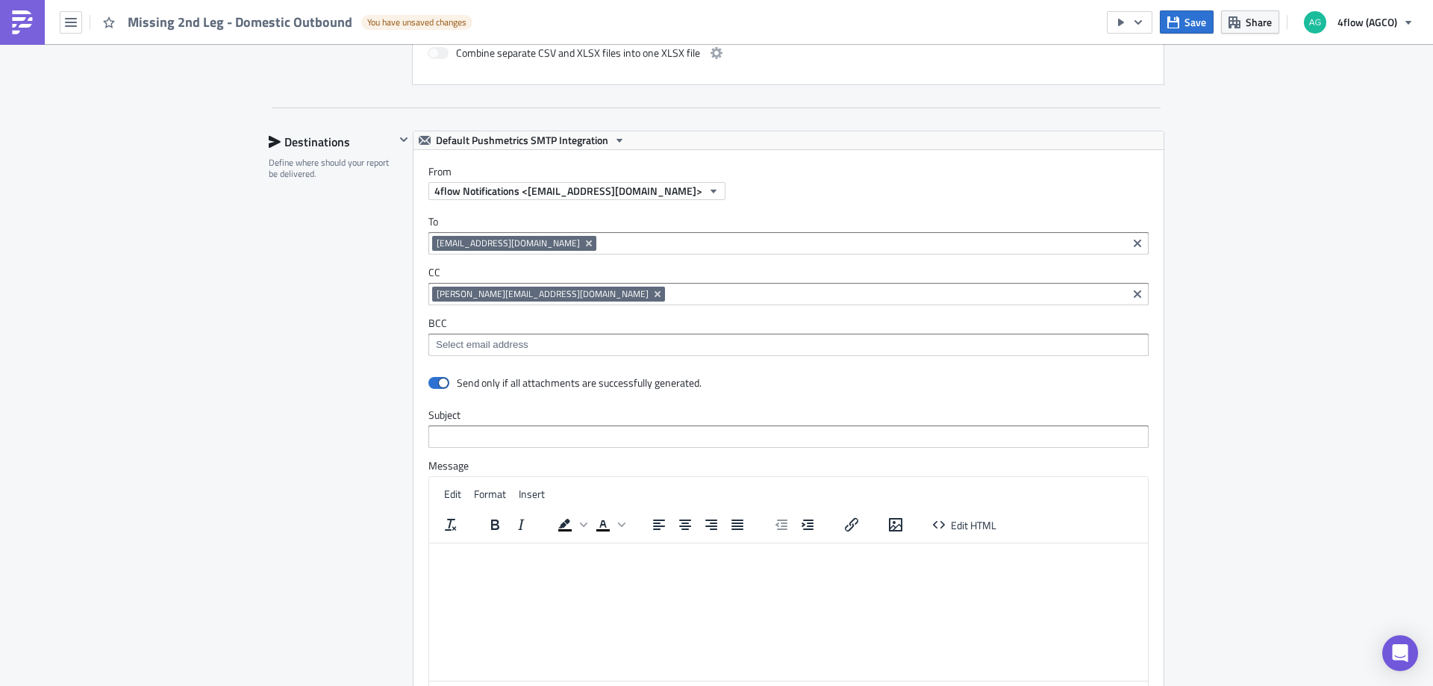
click at [317, 363] on div "Destinations Define where should your report be delivered." at bounding box center [332, 460] width 126 height 658
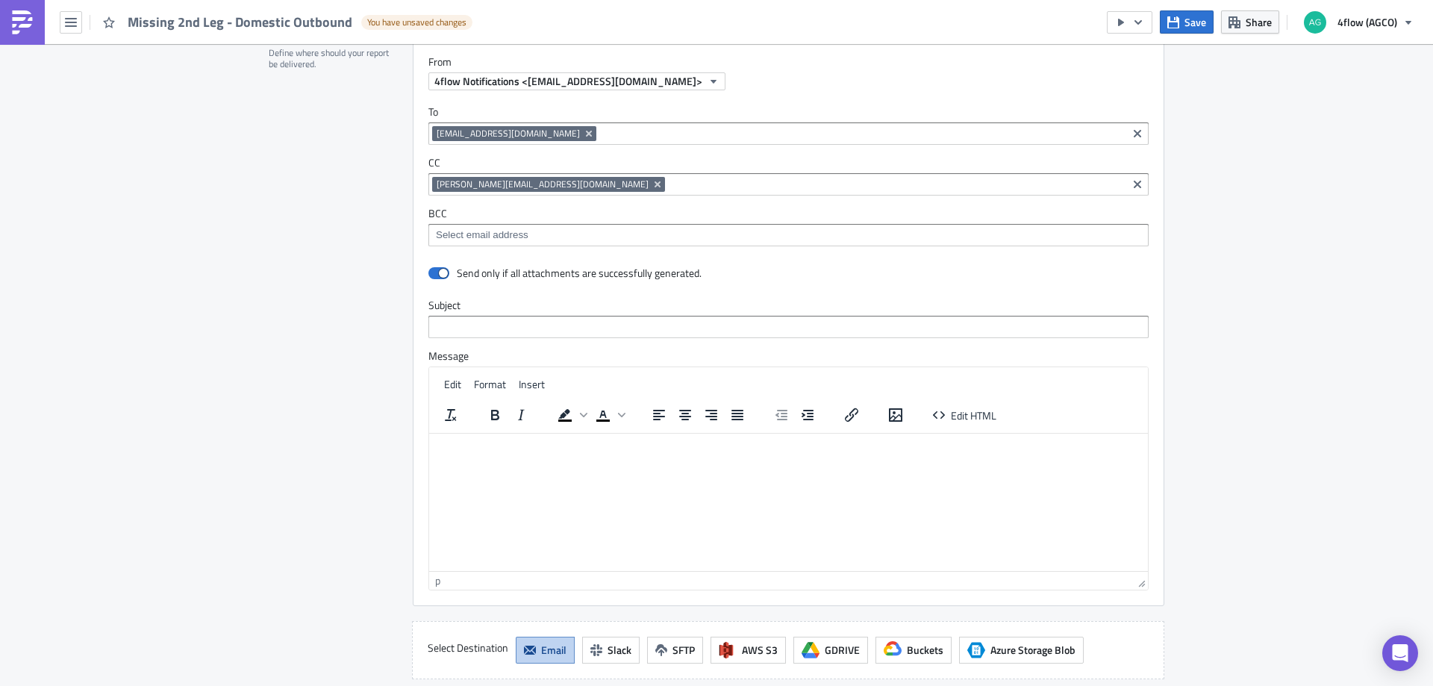
scroll to position [1033, 0]
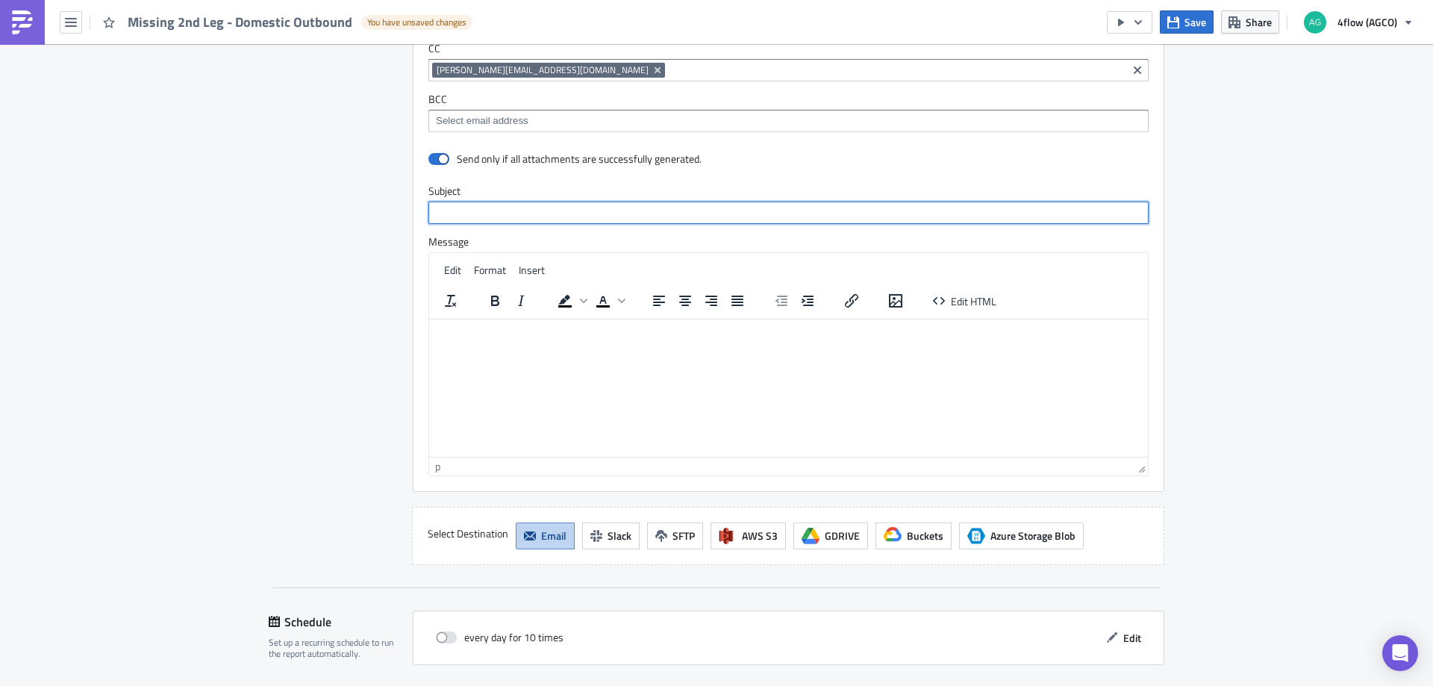
click at [495, 214] on input "text" at bounding box center [788, 213] width 720 height 22
paste input "Missing 2nd Leg - Domestic Outbound"
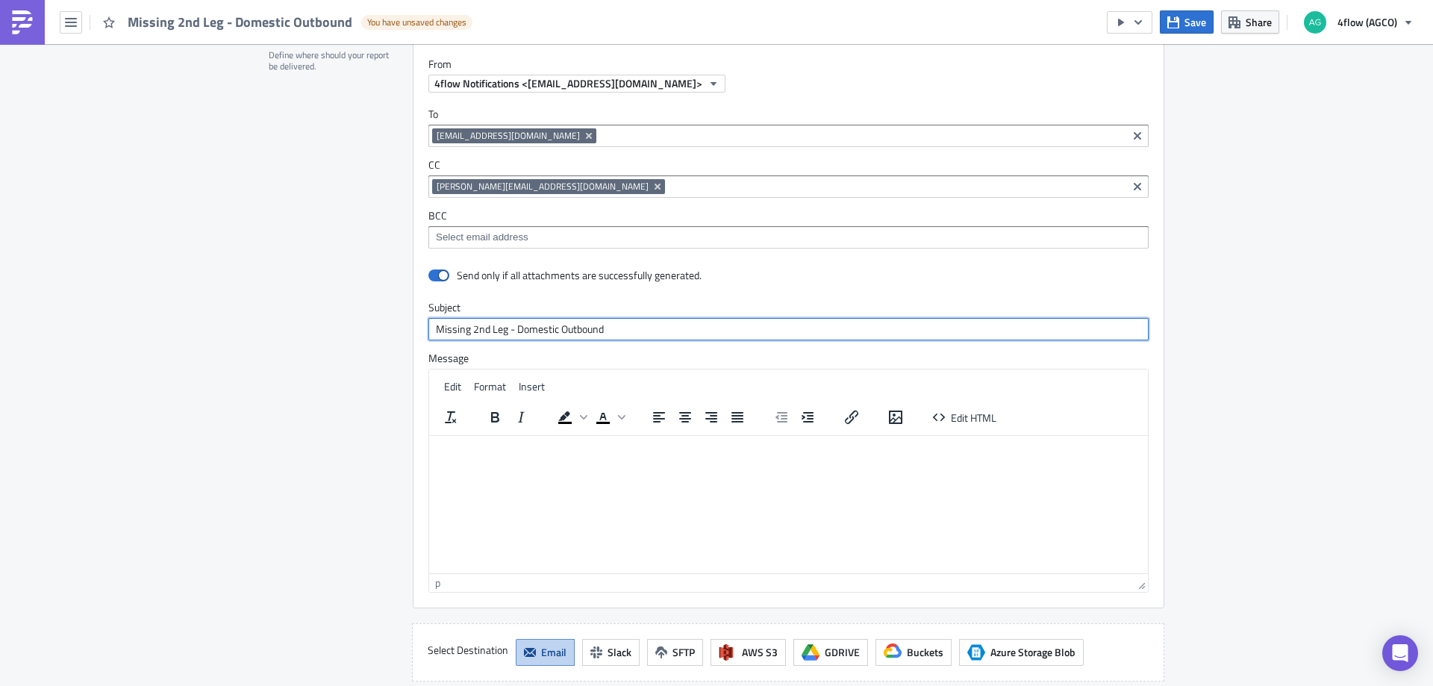
scroll to position [884, 0]
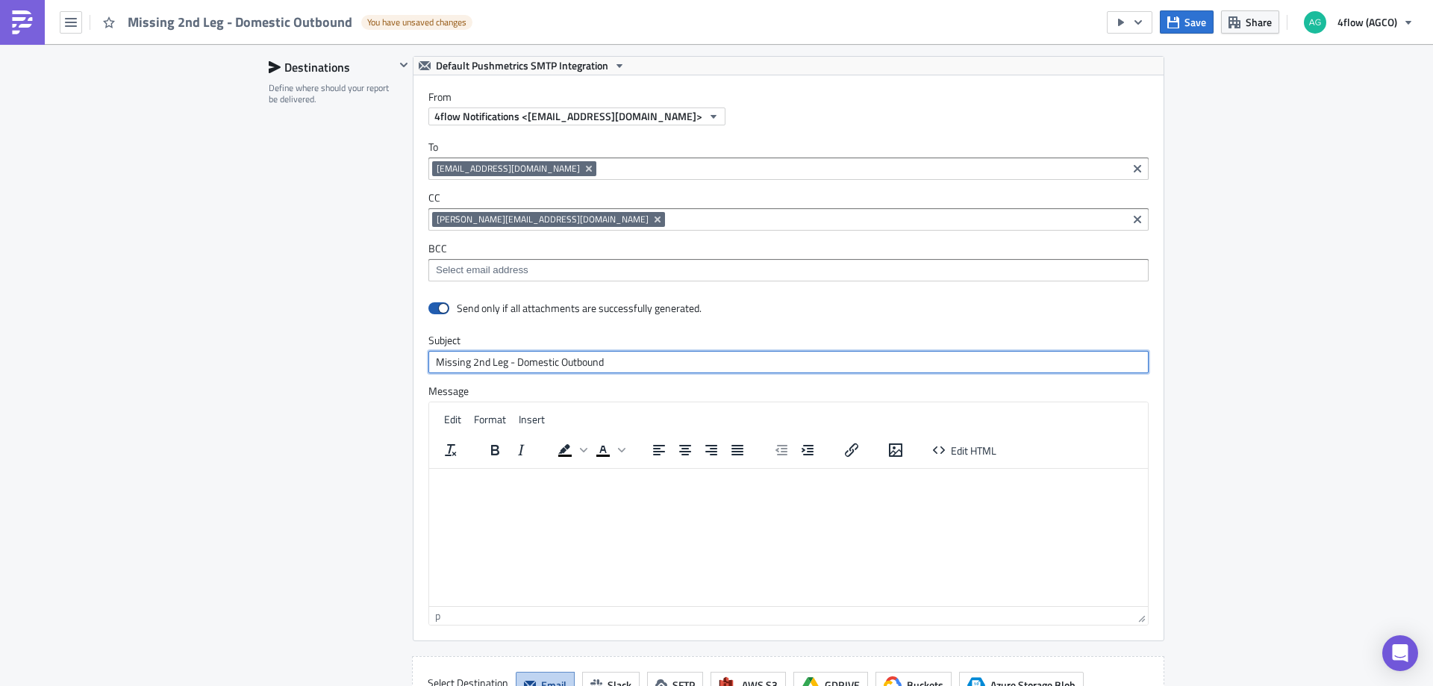
type input "Missing 2nd Leg - Domestic Outbound"
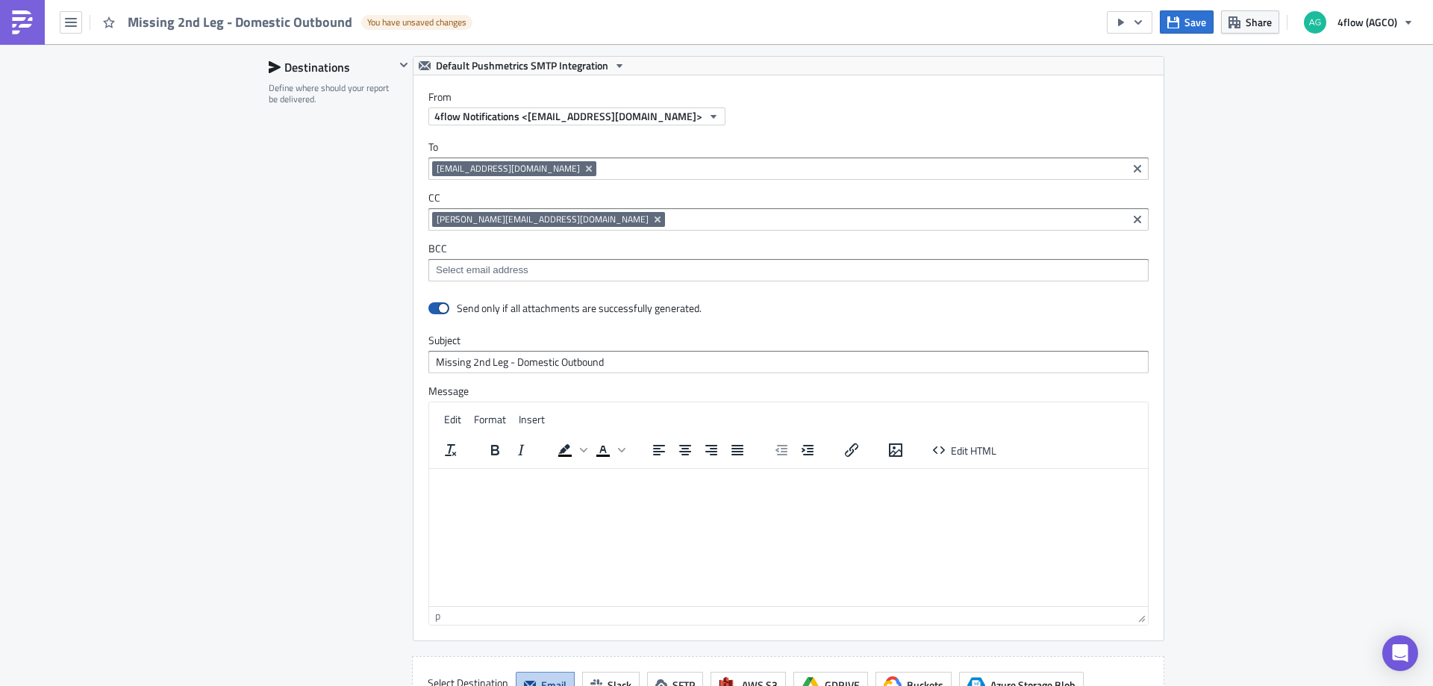
click at [434, 309] on span at bounding box center [438, 308] width 21 height 12
click at [434, 309] on input "checkbox" at bounding box center [436, 309] width 10 height 10
checkbox input "false"
click at [483, 492] on html at bounding box center [788, 480] width 719 height 24
click at [462, 491] on html at bounding box center [788, 480] width 719 height 24
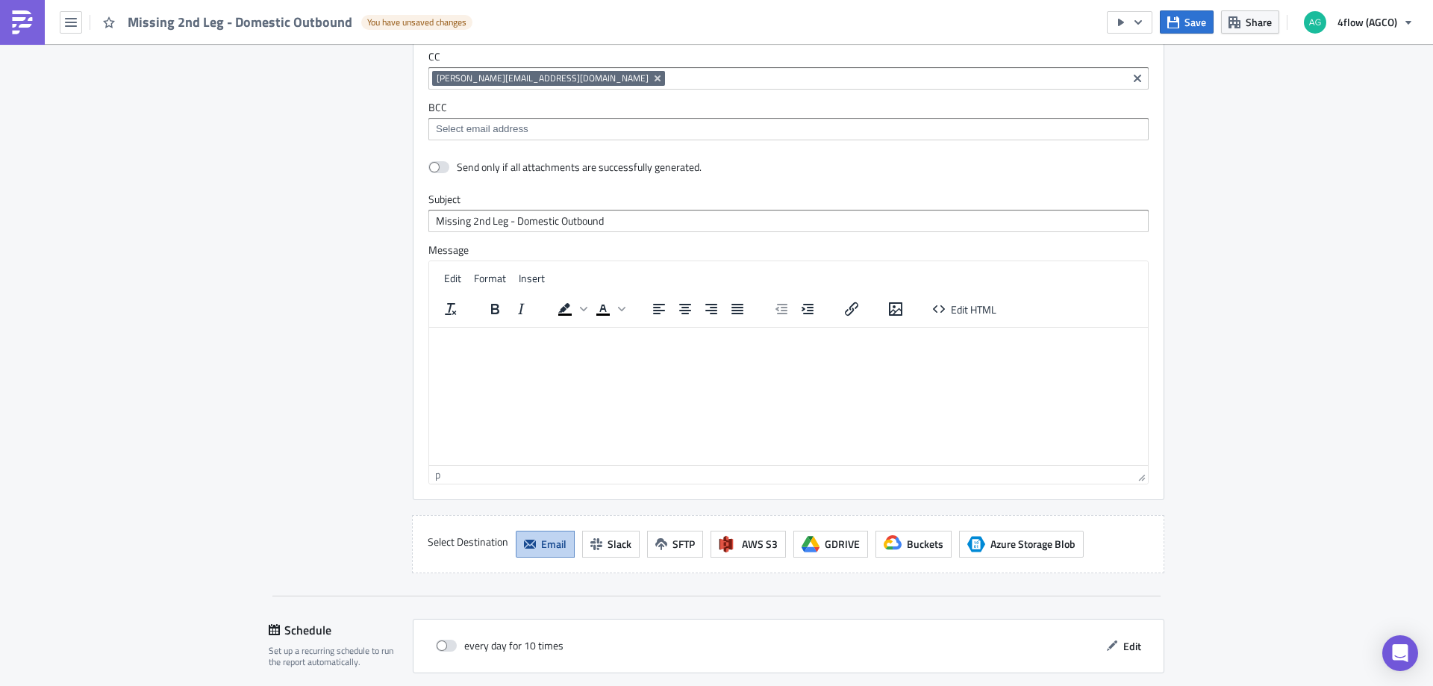
scroll to position [1033, 0]
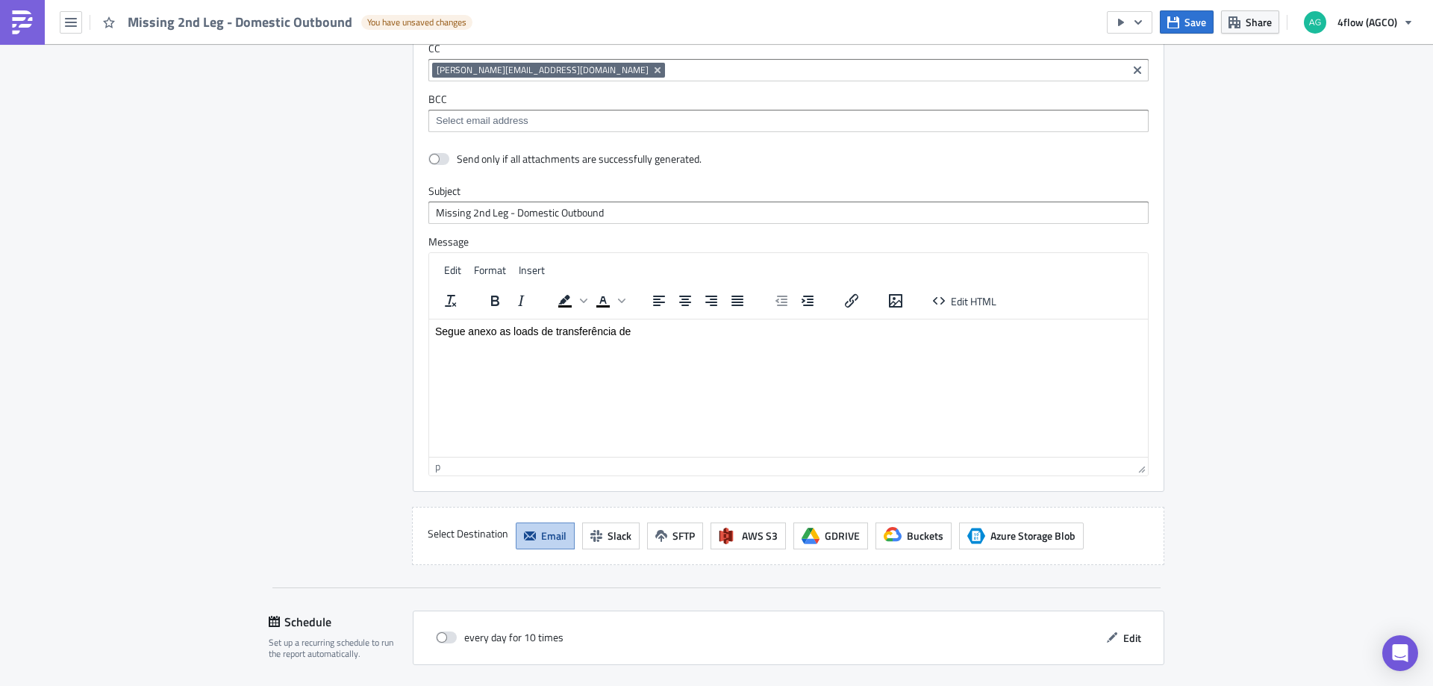
click at [514, 332] on p "Segue anexo as loads de transferência de" at bounding box center [788, 331] width 707 height 12
click at [539, 331] on p "Segue anexo as loads de transferência de" at bounding box center [788, 331] width 707 height 12
click at [461, 351] on p "Rich Text Area. Press ALT-0 for help." at bounding box center [788, 347] width 707 height 12
drag, startPoint x: 583, startPoint y: 364, endPoint x: 539, endPoint y: 365, distance: 44.1
click at [539, 365] on p "Para mais detalhes segue report: iTMS Outbound - Transferências" at bounding box center [788, 364] width 707 height 12
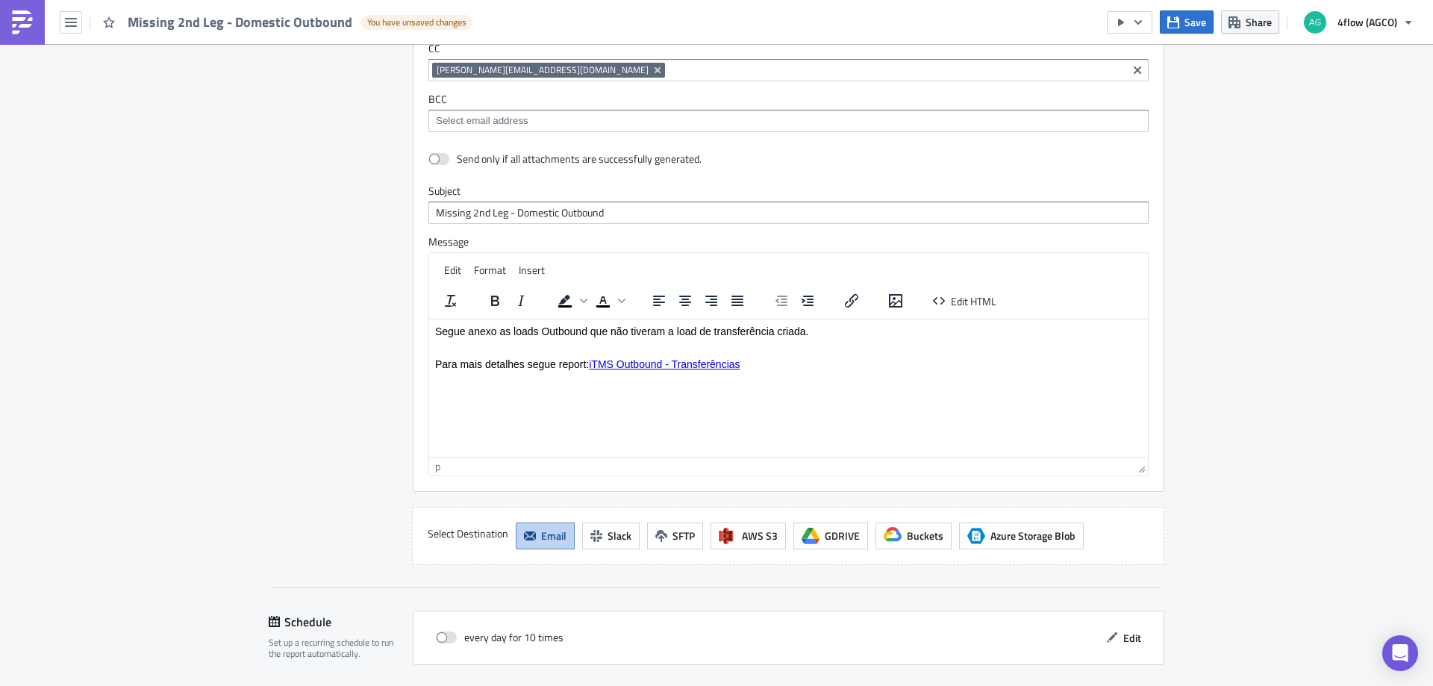
click at [530, 366] on p "Para mais detalhes segue report: iTMS Outbound - Transferências" at bounding box center [788, 364] width 707 height 12
click at [530, 364] on p "Para mais detalhes segue report: iTMS Outbound - Transferências" at bounding box center [788, 364] width 707 height 12
click at [577, 359] on p "Para mais detalhes segue report: iTMS Outbound - Transferências" at bounding box center [788, 364] width 707 height 12
drag, startPoint x: 587, startPoint y: 363, endPoint x: 526, endPoint y: 360, distance: 60.5
click at [526, 360] on p "Para mais detalhes segue report: iTMS Outbound - Transferências" at bounding box center [788, 364] width 707 height 12
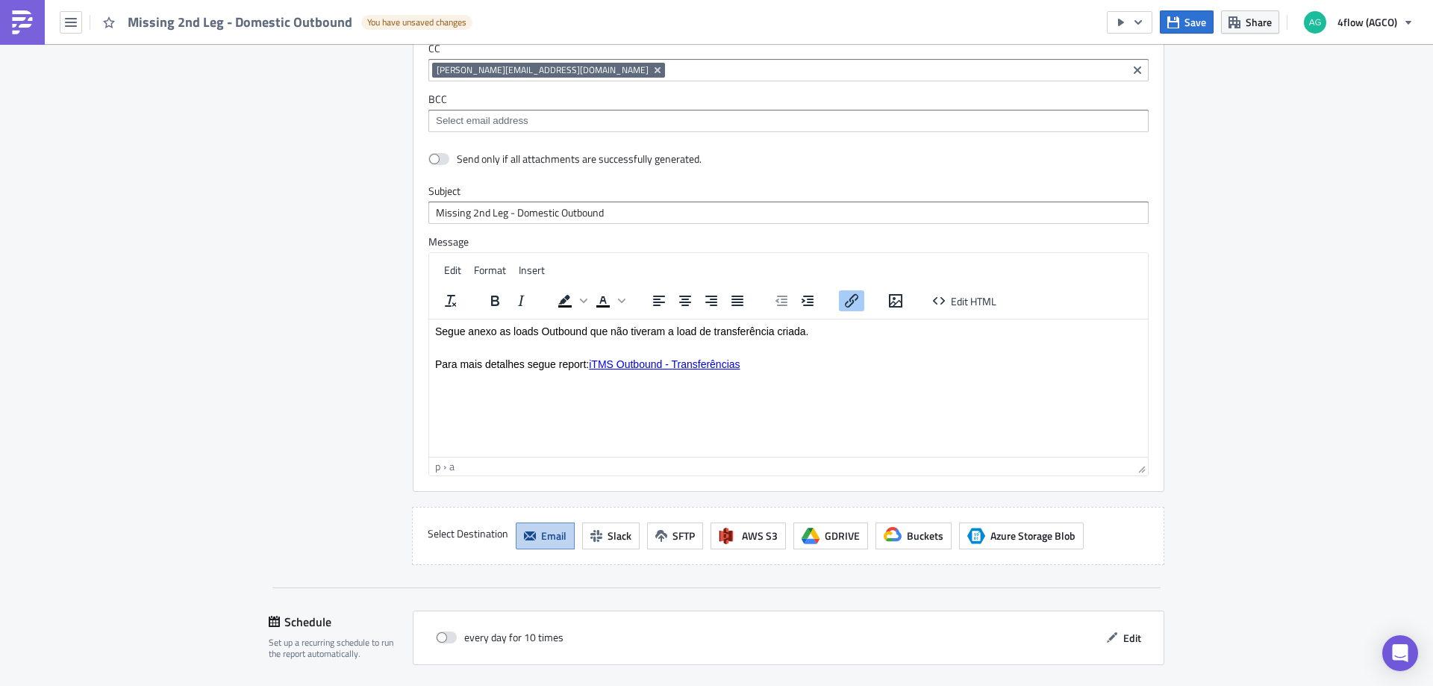
click at [722, 375] on html "Segue anexo as loads Outbound que não tiveram a load de transferência criada. P…" at bounding box center [788, 347] width 719 height 57
click at [501, 375] on html "Segue anexo as loads Outbound que não tiveram a load de transferência criada. P…" at bounding box center [788, 347] width 719 height 57
click at [471, 375] on html "Segue anexo as loads Outbound que não tiveram a load de transferência criada. P…" at bounding box center [788, 347] width 719 height 57
click at [443, 360] on p "Para mais detalhes segue report: iTMS Outbound - Transferências" at bounding box center [788, 364] width 707 height 12
click at [448, 343] on p "Rich Text Area. Press ALT-0 for help." at bounding box center [788, 347] width 707 height 12
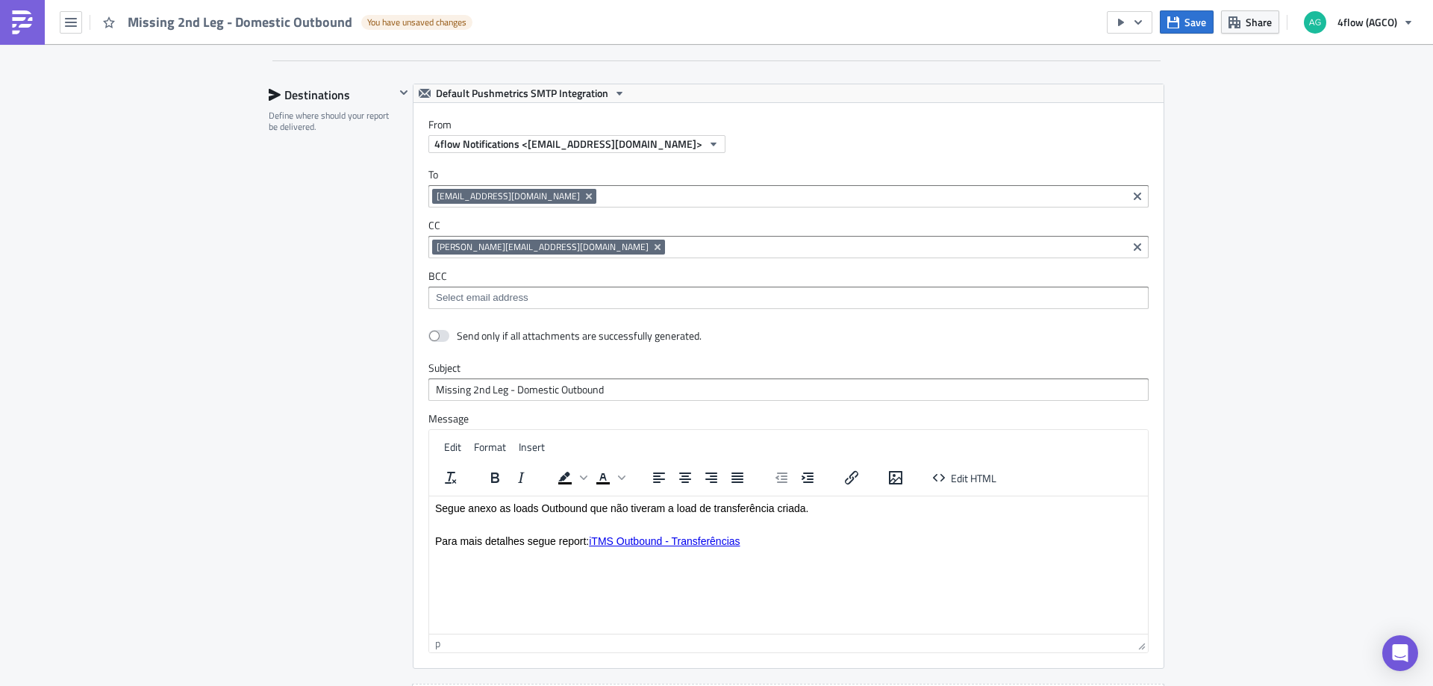
scroll to position [959, 0]
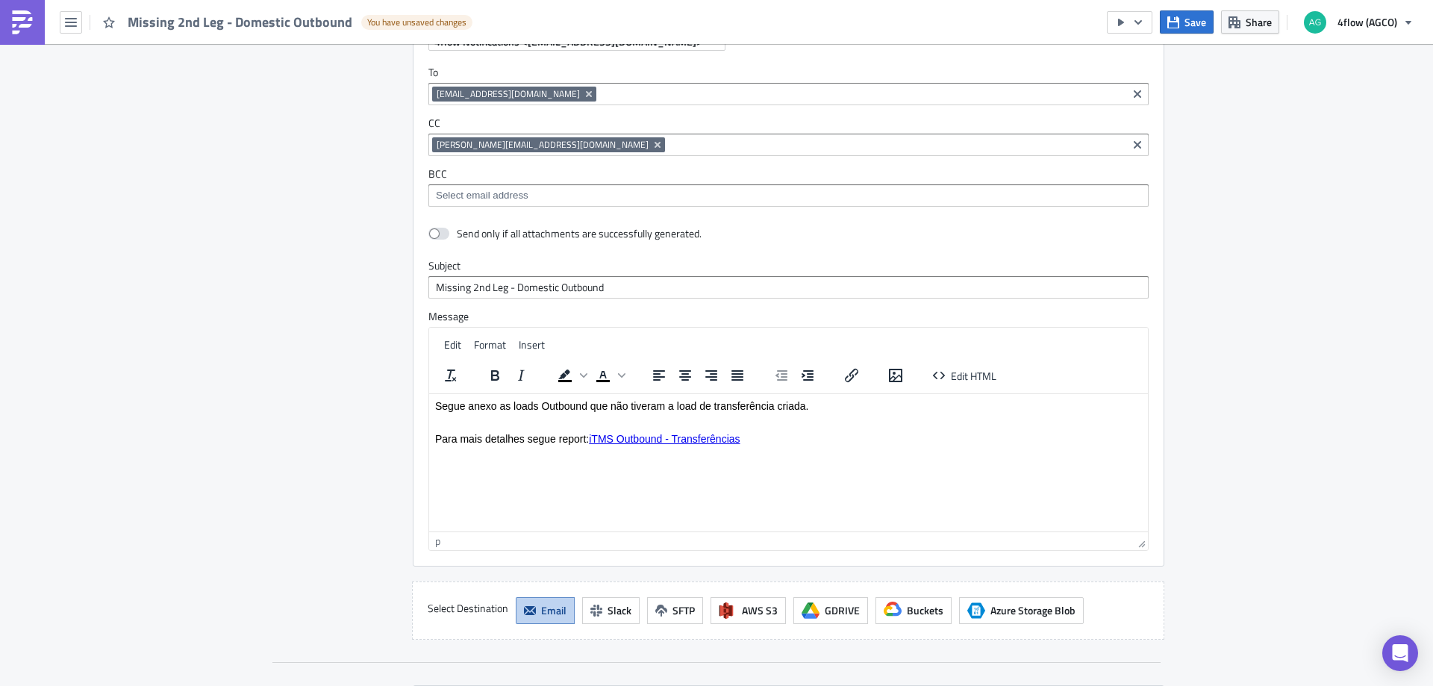
click at [416, 464] on div "Send only if all attachments are successfully generated. Subject Missing 2nd Le…" at bounding box center [789, 394] width 750 height 344
click at [440, 450] on html "Segue anexo as loads Outbound que não tiveram a load de transferência criada. P…" at bounding box center [788, 421] width 719 height 57
click at [788, 437] on p "Para mais detalhes segue report: iTMS Outbound - Transferências" at bounding box center [788, 438] width 707 height 12
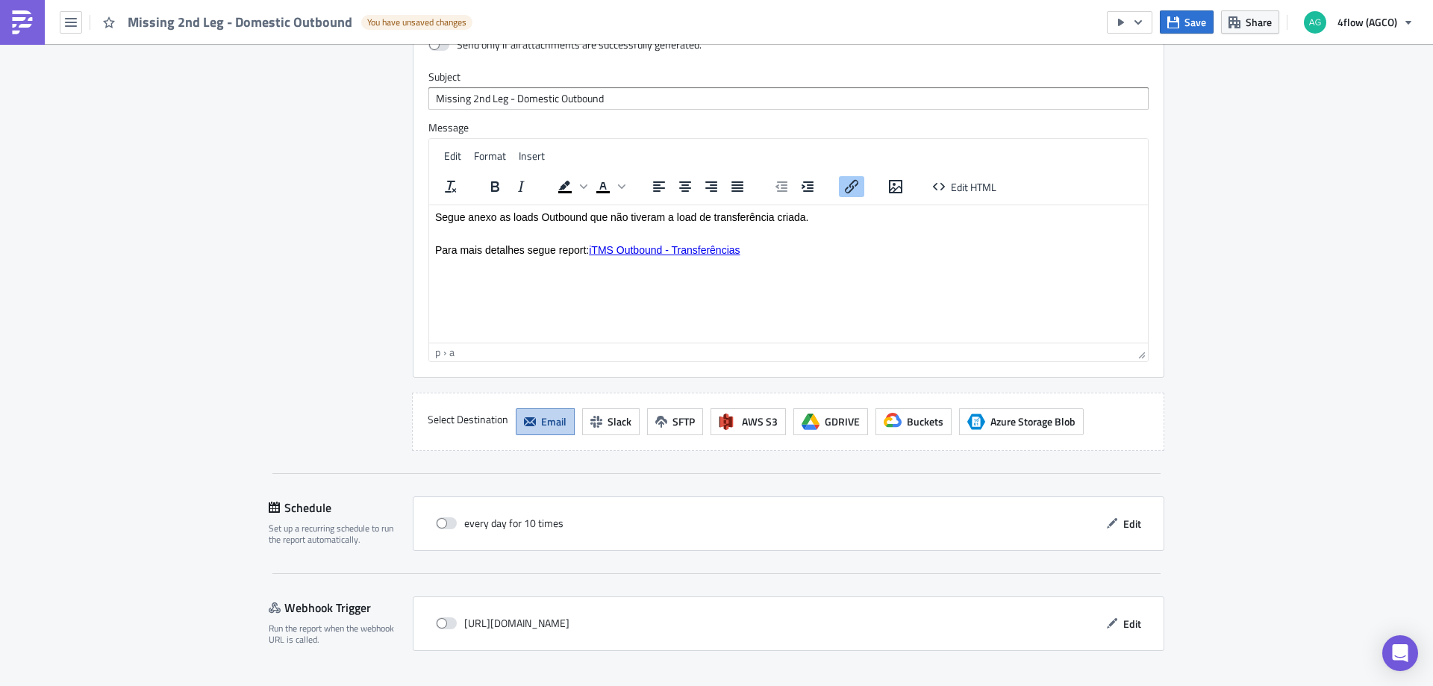
scroll to position [1182, 0]
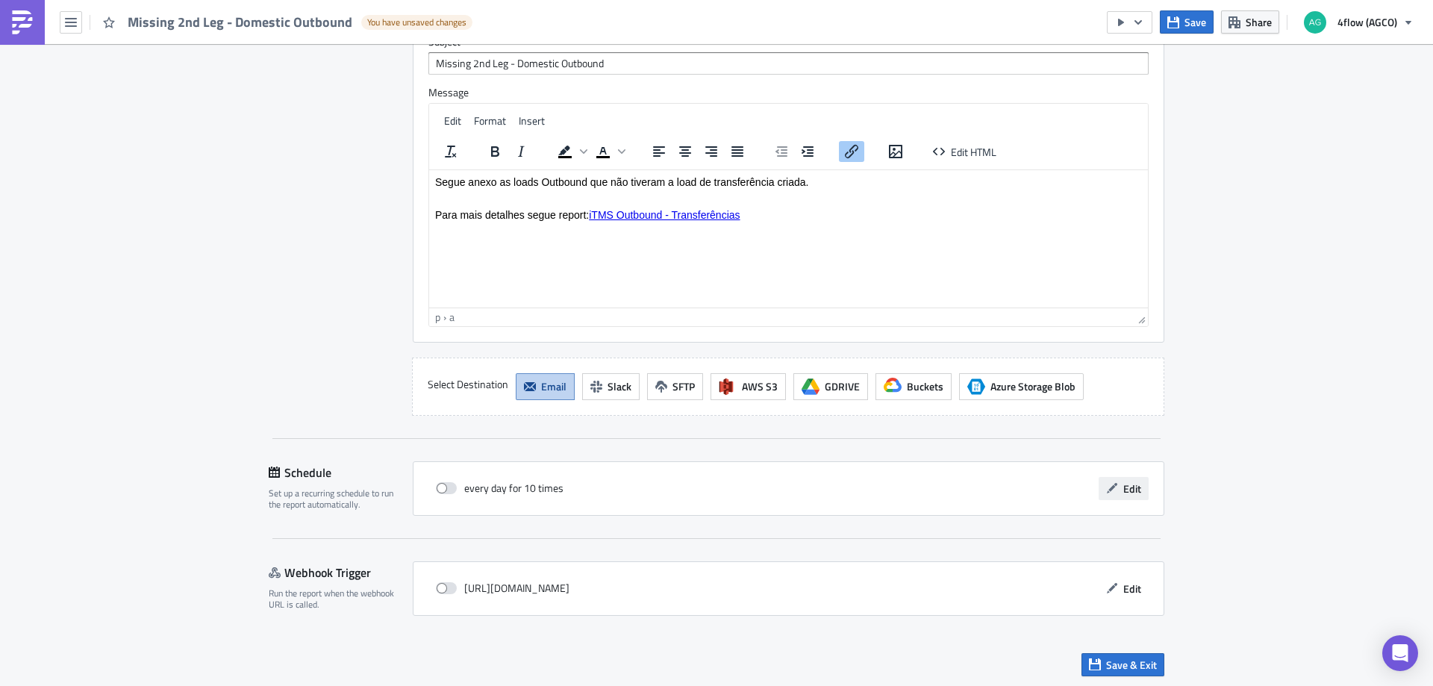
click at [1131, 489] on span "Edit" at bounding box center [1132, 489] width 18 height 16
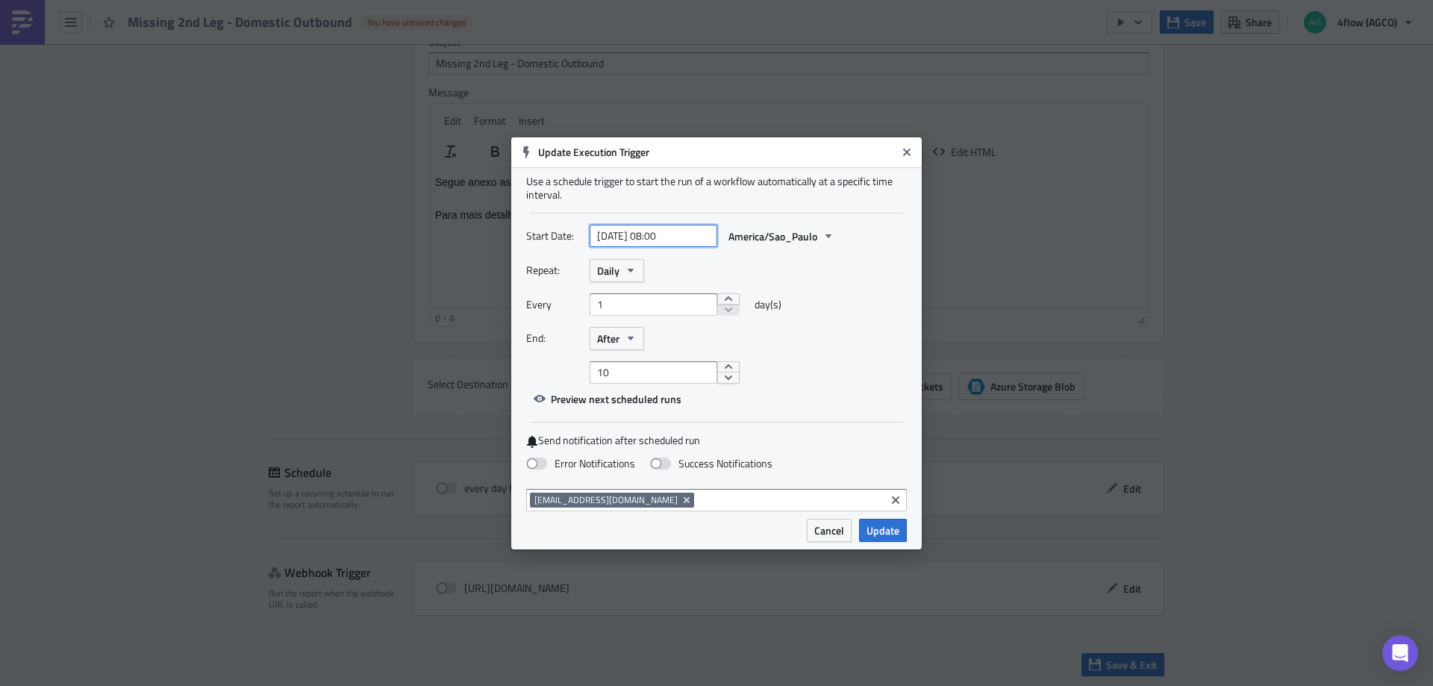
click at [667, 240] on input "[DATE] 08:00" at bounding box center [654, 236] width 128 height 22
select select "8"
select select "2025"
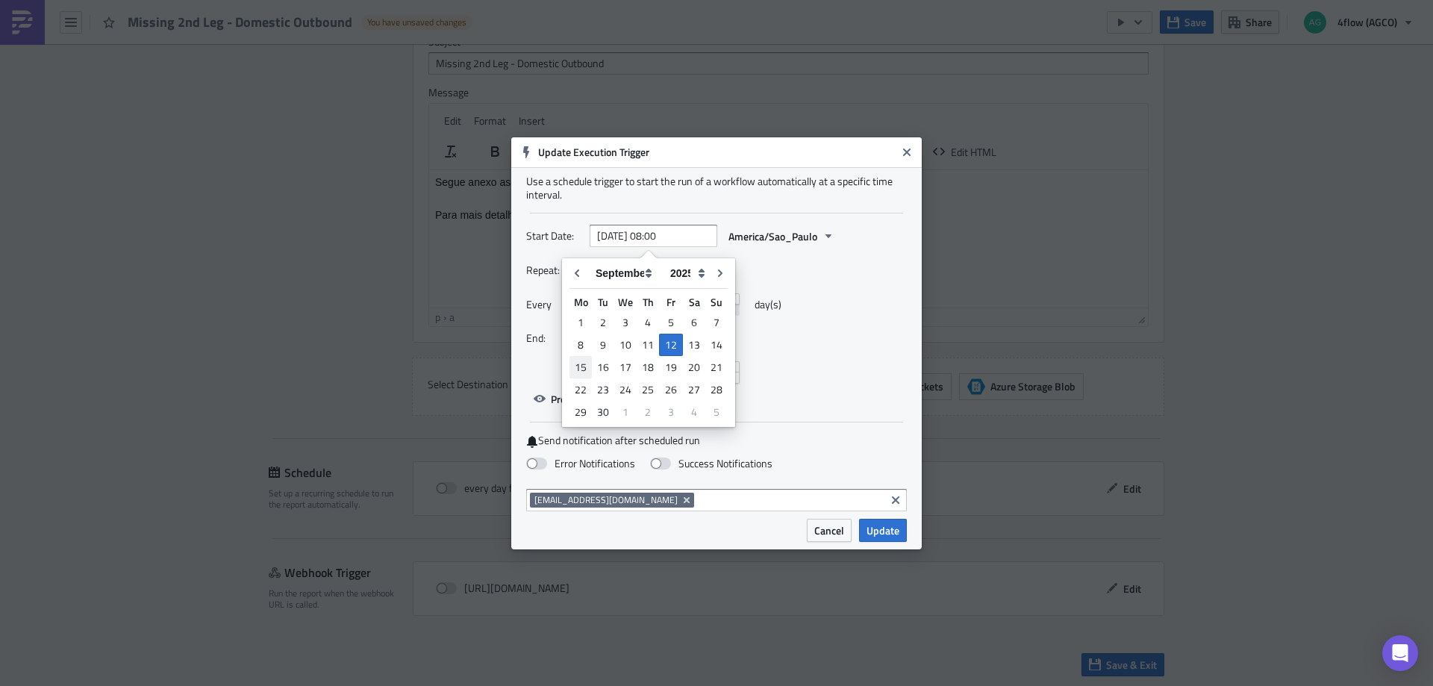
click at [582, 370] on div "15" at bounding box center [581, 367] width 22 height 21
type input "[DATE] 08:00"
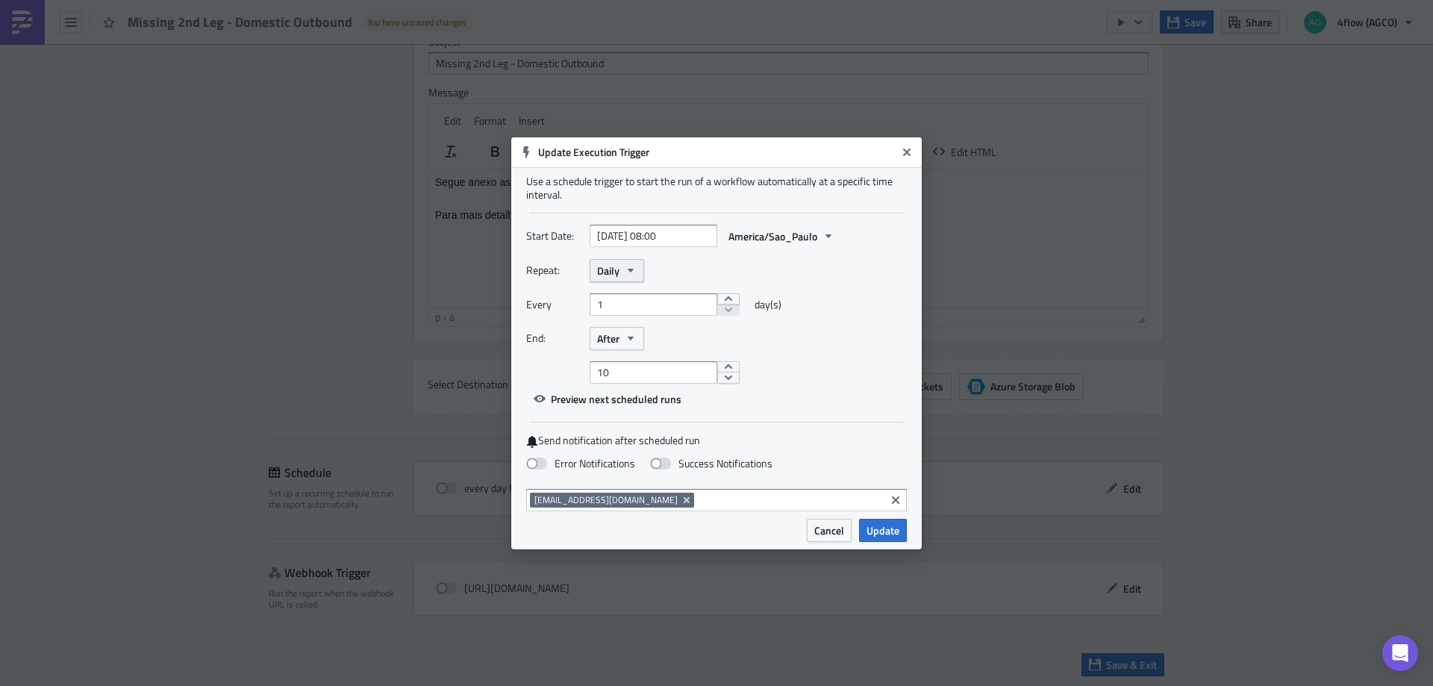
click at [627, 278] on button "Daily" at bounding box center [617, 270] width 54 height 23
click at [618, 337] on div "Weekly" at bounding box center [661, 341] width 124 height 15
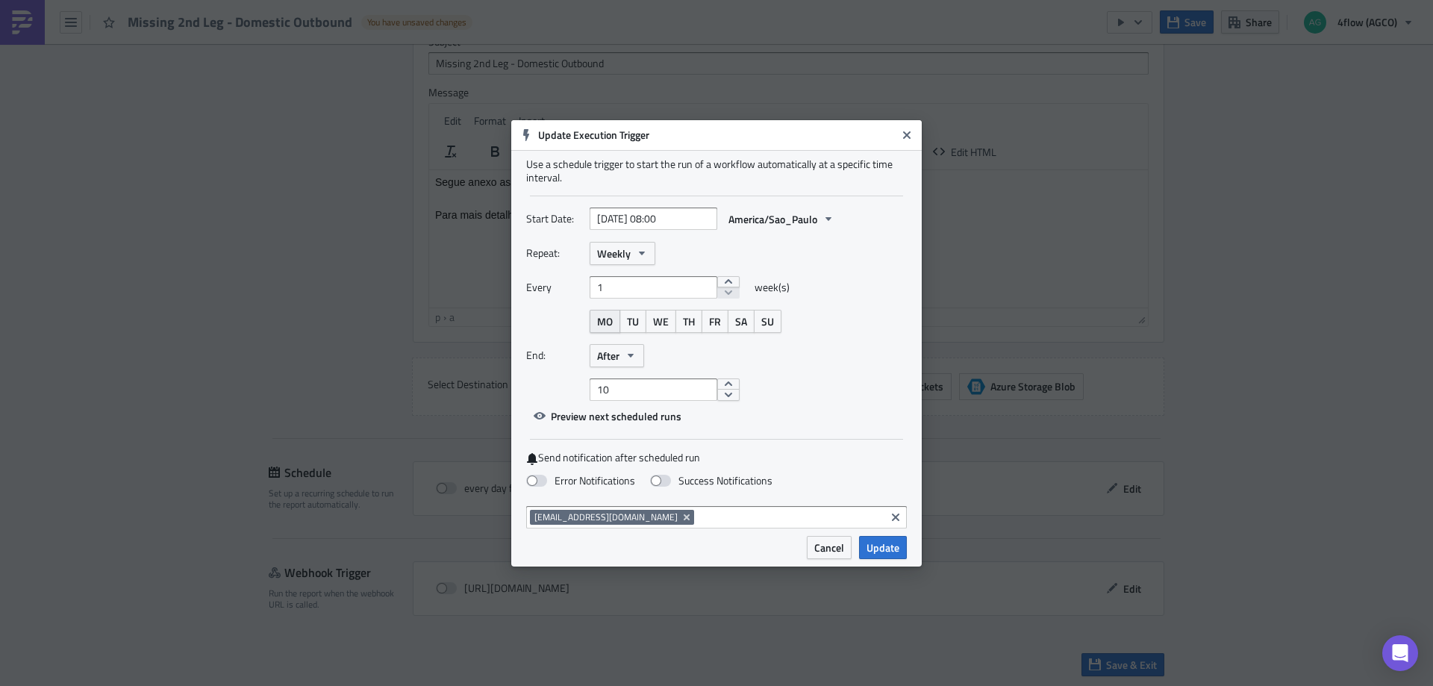
click at [605, 319] on span "MO" at bounding box center [605, 322] width 16 height 16
click at [630, 320] on span "TU" at bounding box center [633, 322] width 12 height 16
click at [661, 323] on span "WE" at bounding box center [661, 322] width 16 height 16
click at [695, 322] on span "TH" at bounding box center [689, 322] width 12 height 16
click at [723, 324] on button "FR" at bounding box center [715, 321] width 27 height 23
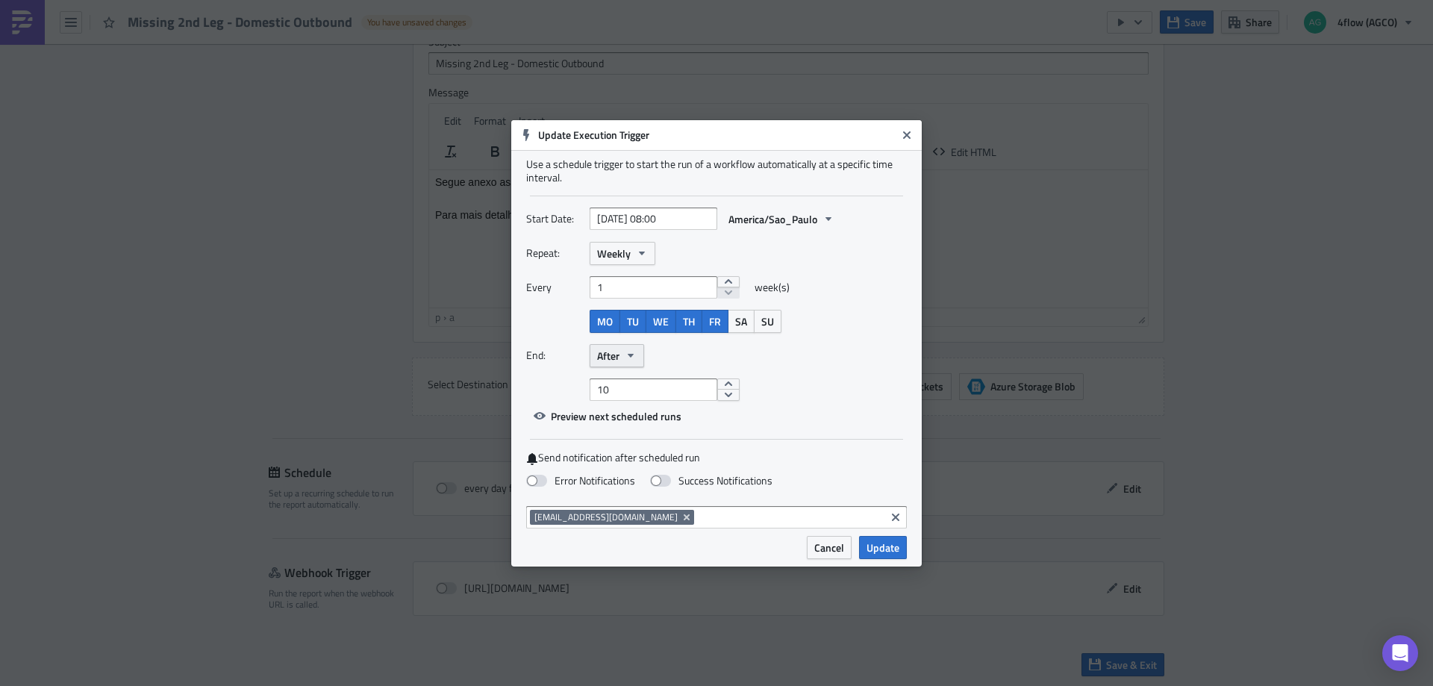
click at [622, 356] on button "After" at bounding box center [617, 355] width 54 height 23
click at [623, 380] on div "Never" at bounding box center [661, 382] width 124 height 15
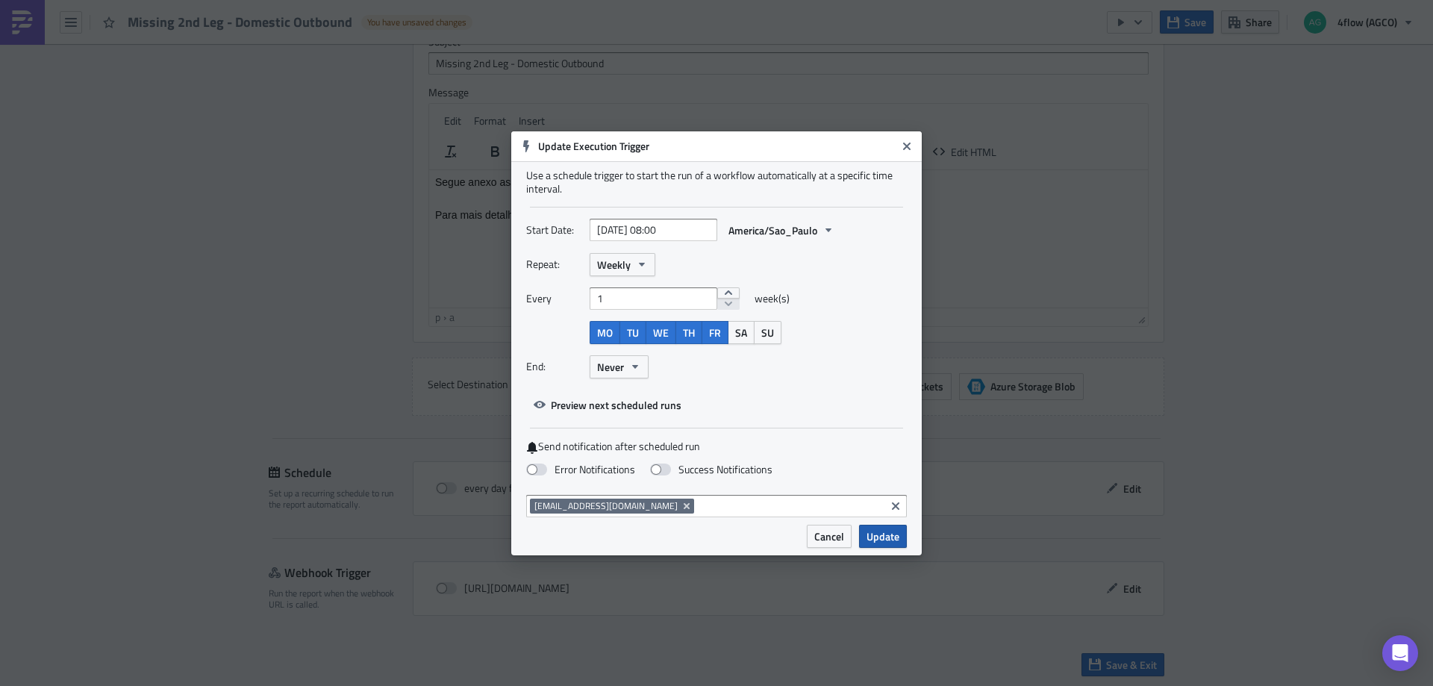
click at [888, 537] on span "Update" at bounding box center [883, 537] width 33 height 16
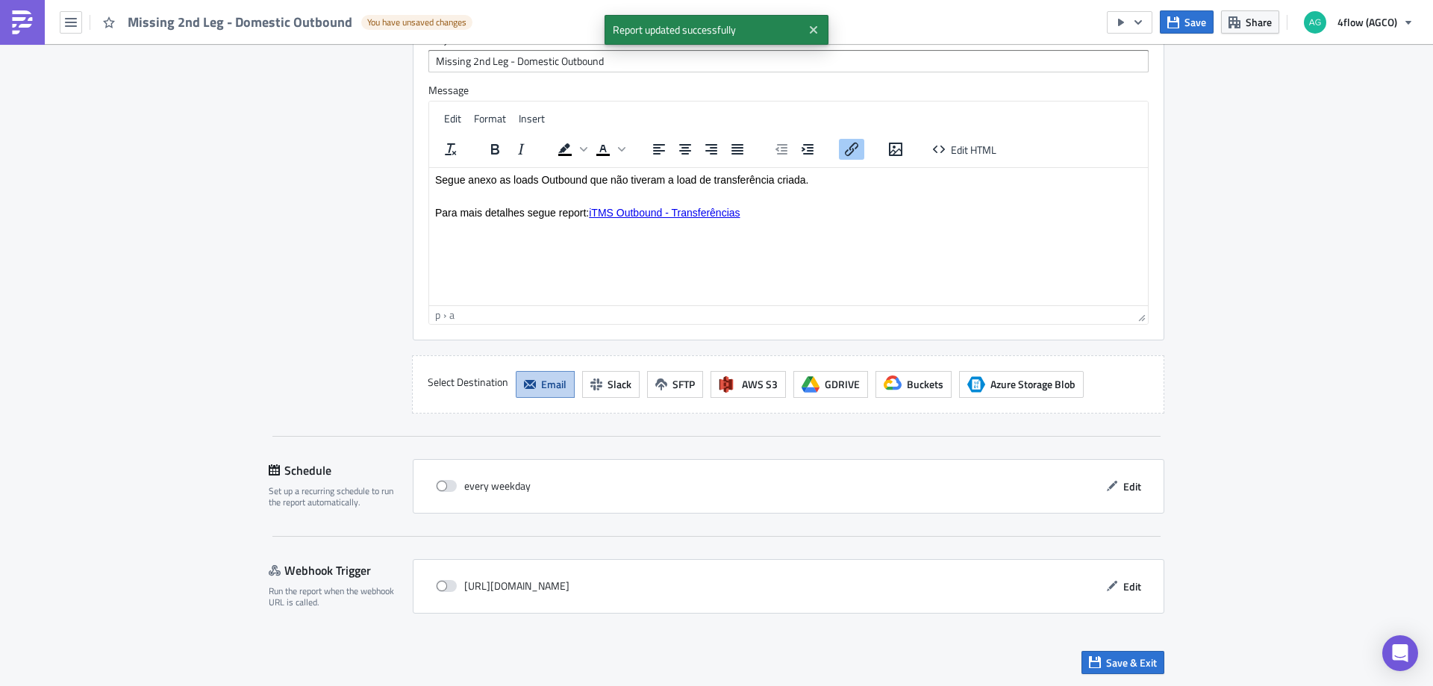
scroll to position [1185, 0]
click at [1129, 490] on span "Edit" at bounding box center [1132, 486] width 18 height 16
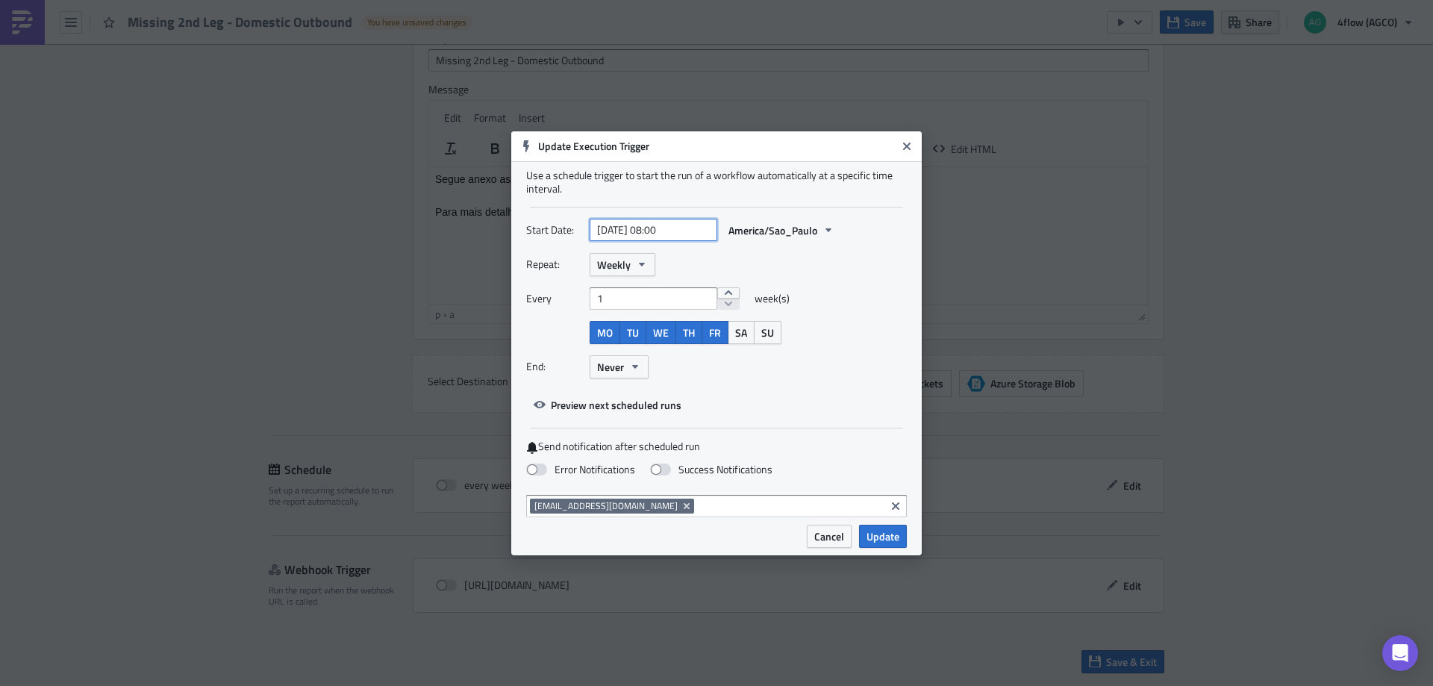
select select "8"
select select "2025"
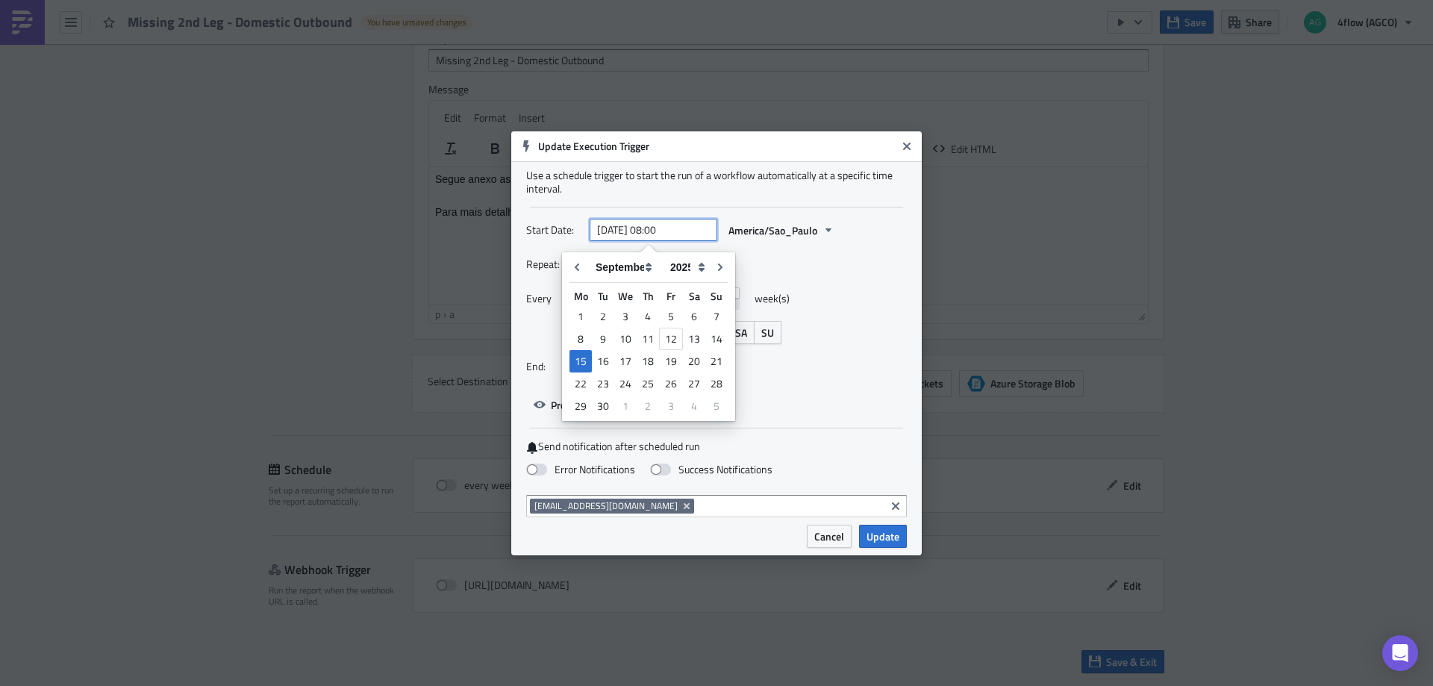
click at [665, 231] on input "[DATE] 08:00" at bounding box center [654, 230] width 128 height 22
type input "[DATE] 07:00"
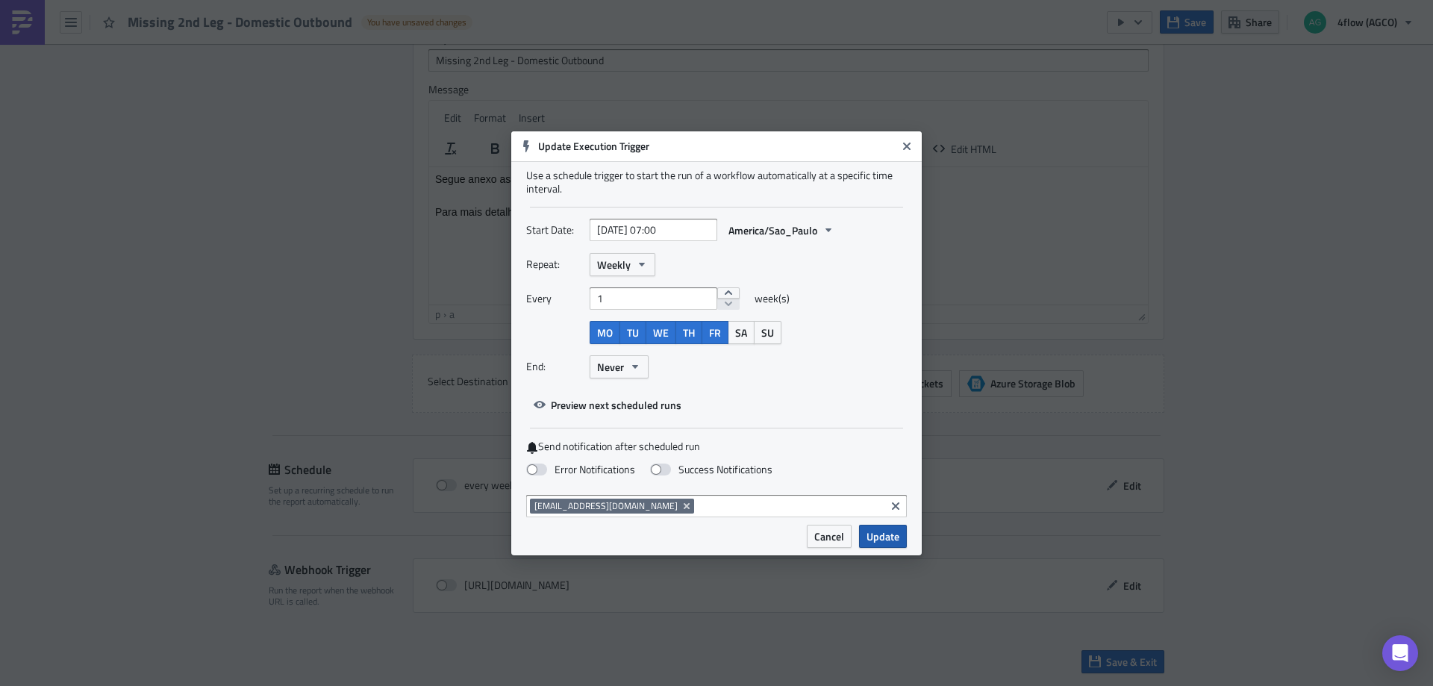
click at [880, 534] on span "Update" at bounding box center [883, 537] width 33 height 16
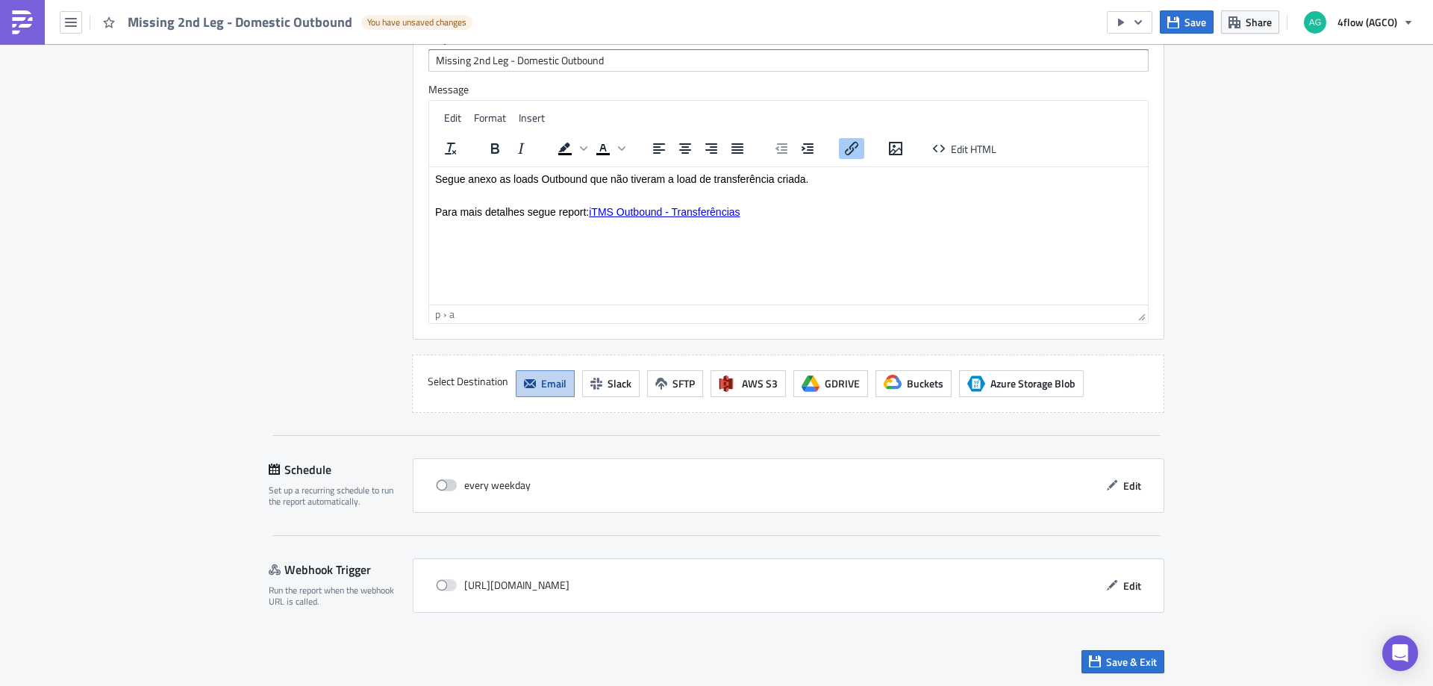
click at [437, 486] on span at bounding box center [446, 485] width 21 height 12
click at [439, 486] on input "checkbox" at bounding box center [444, 486] width 10 height 10
checkbox input "true"
click at [1135, 661] on span "Save & Exit" at bounding box center [1131, 662] width 51 height 16
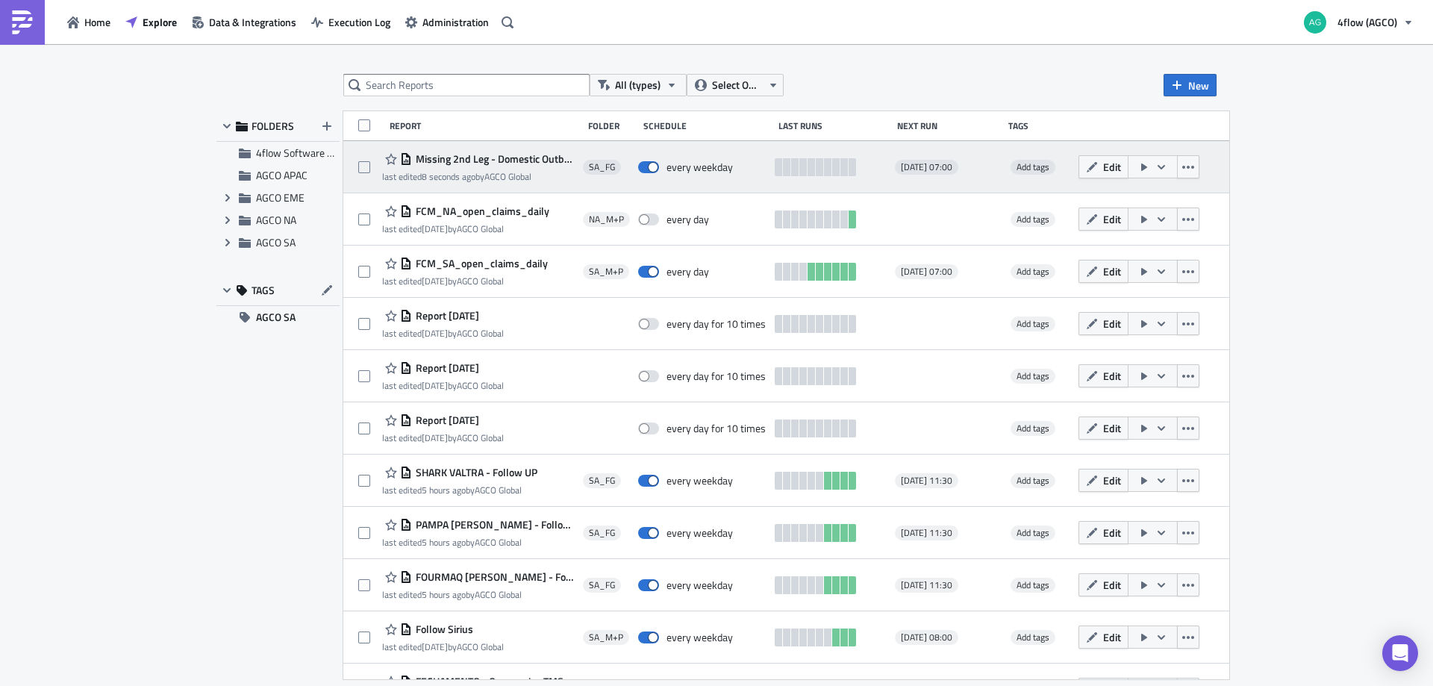
click at [1165, 166] on icon "button" at bounding box center [1161, 166] width 7 height 4
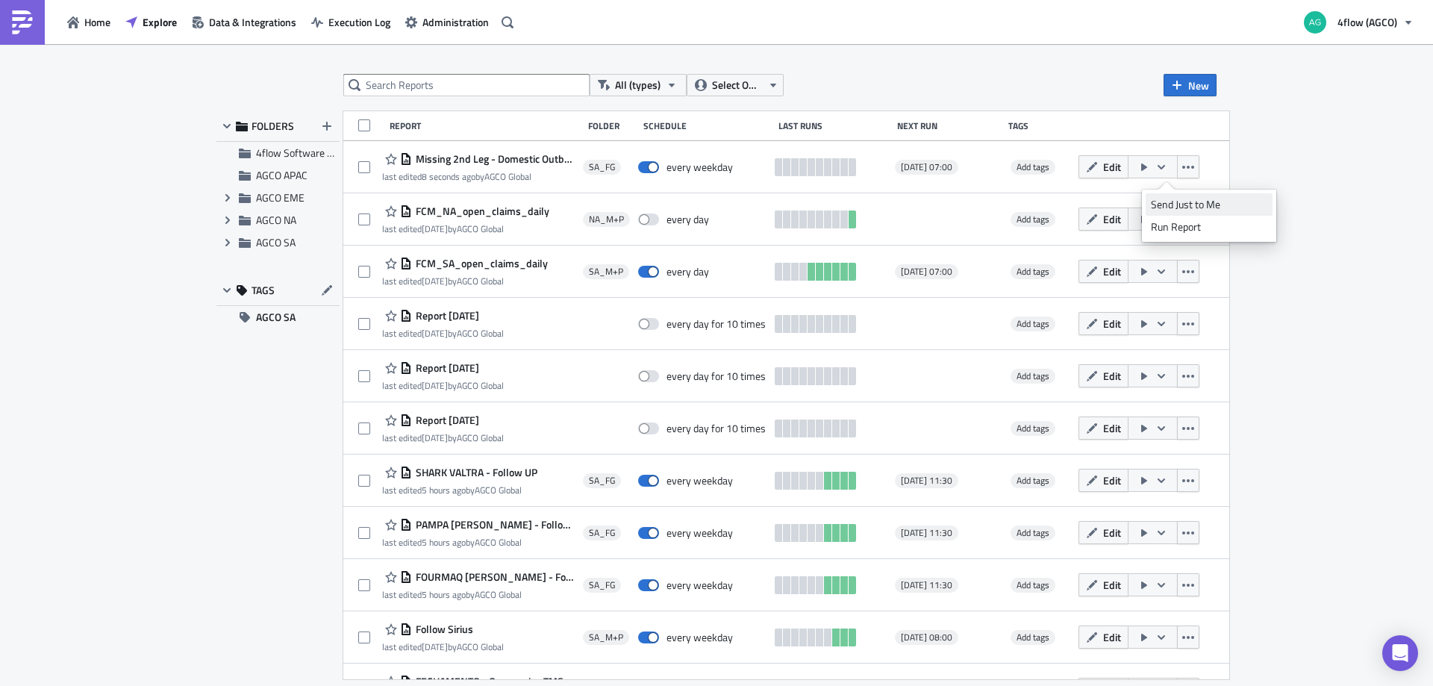
click at [1162, 205] on div "Send Just to Me" at bounding box center [1209, 204] width 116 height 15
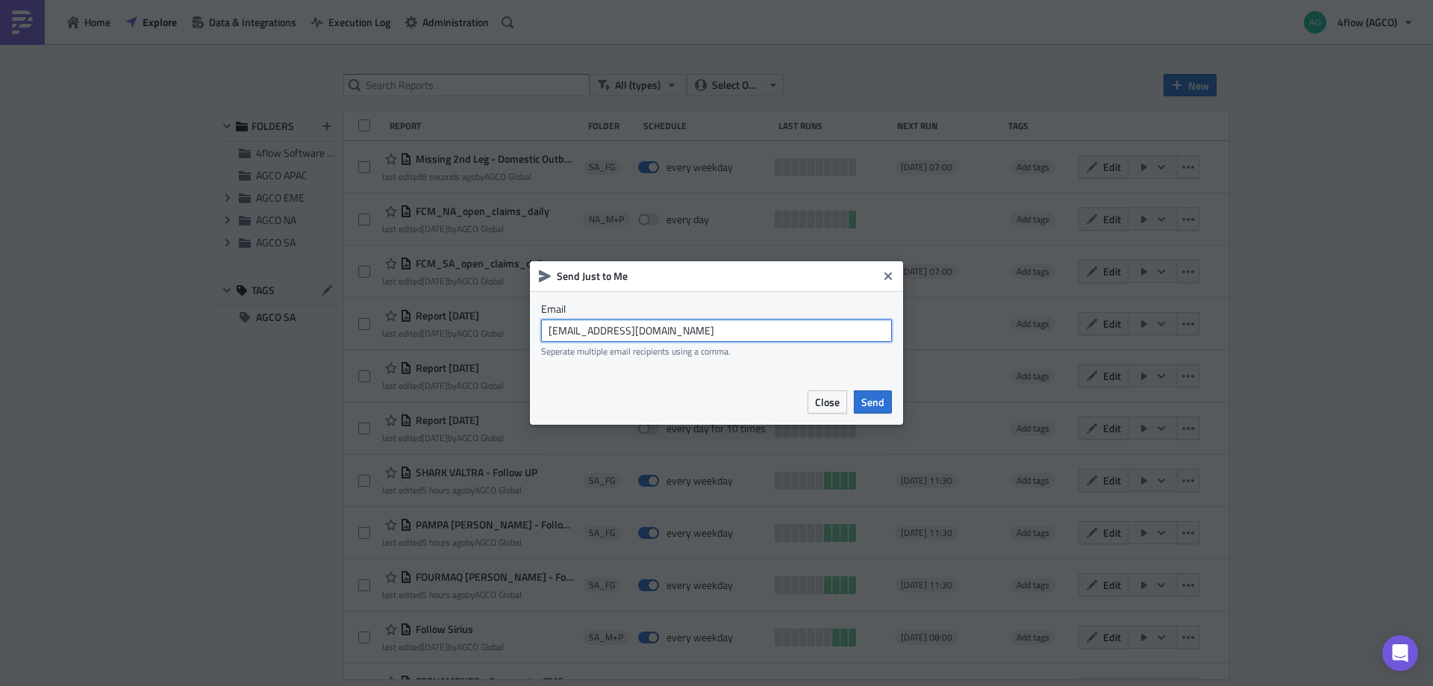
click at [742, 327] on input "[EMAIL_ADDRESS][DOMAIN_NAME]" at bounding box center [716, 331] width 351 height 22
click at [738, 331] on input "[EMAIL_ADDRESS][DOMAIN_NAME]" at bounding box center [716, 331] width 351 height 22
type input "[EMAIL_ADDRESS][DOMAIN_NAME]"
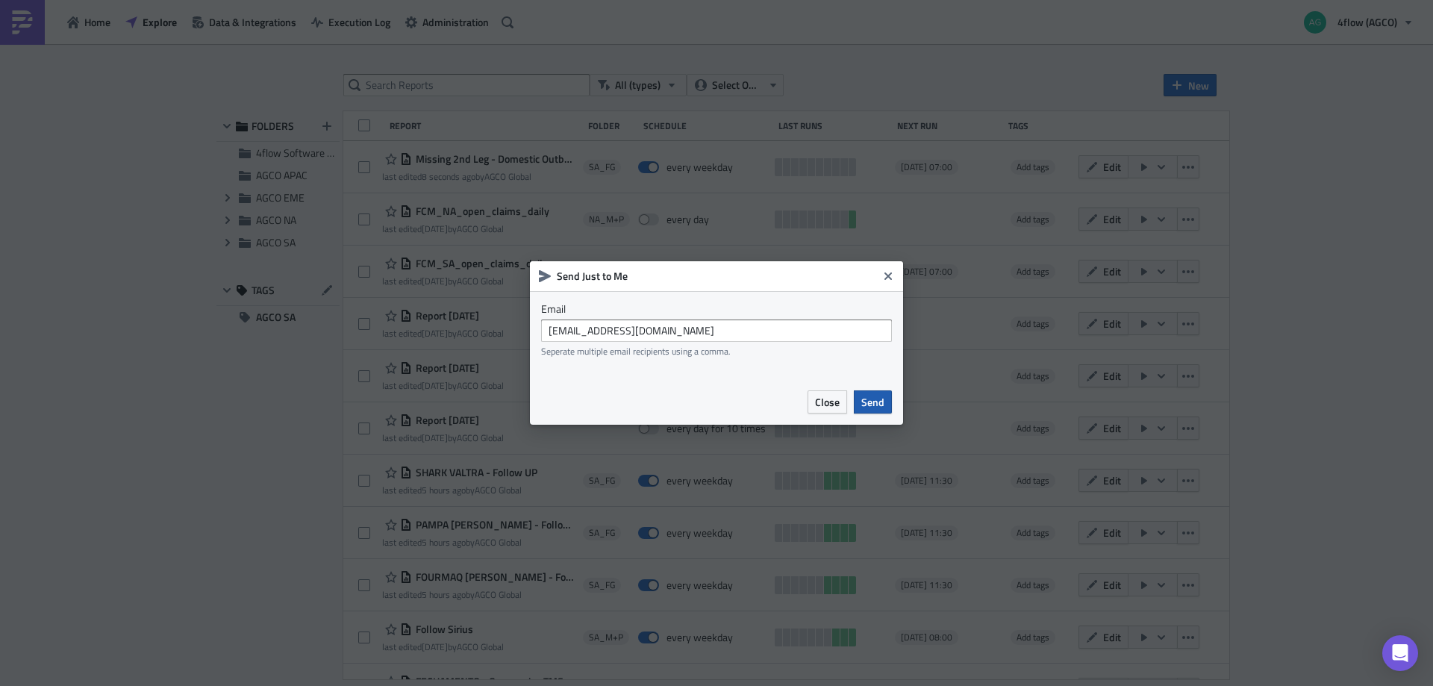
click at [881, 399] on span "Send" at bounding box center [872, 402] width 23 height 16
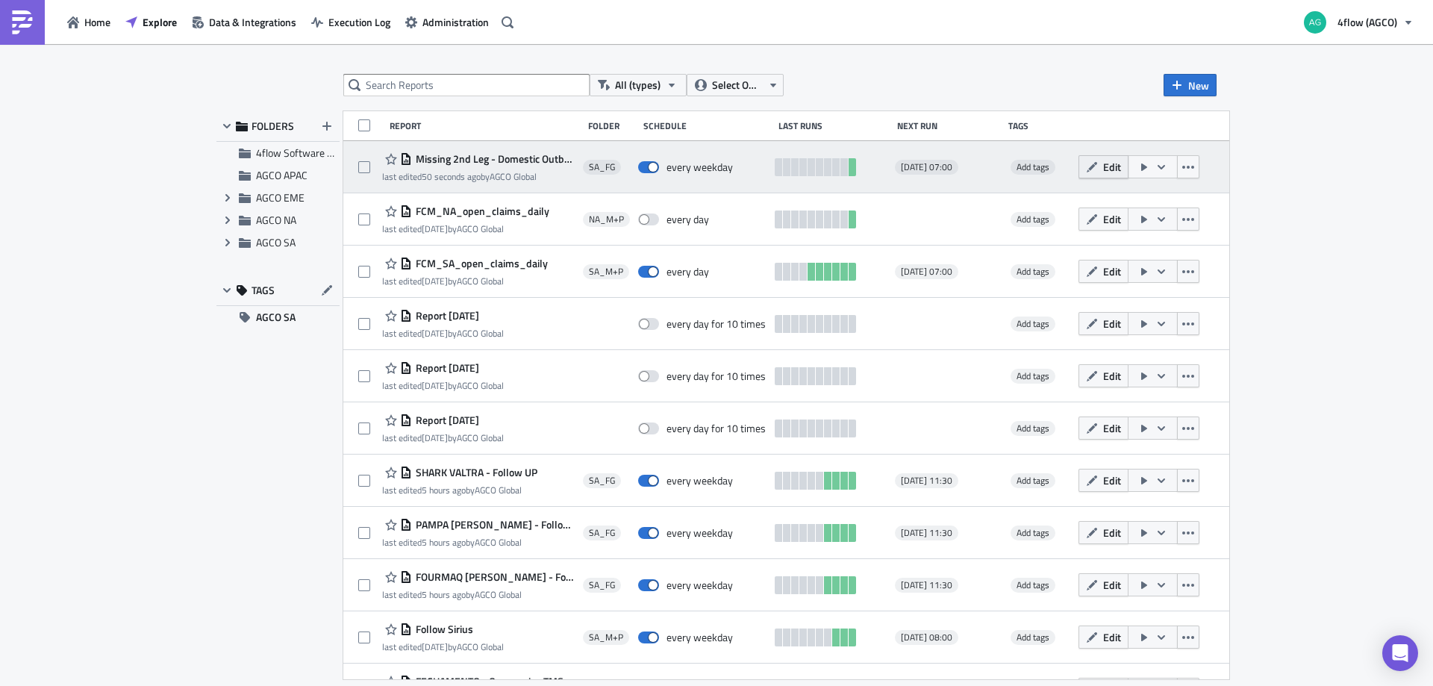
click at [1098, 163] on icon "button" at bounding box center [1092, 167] width 12 height 12
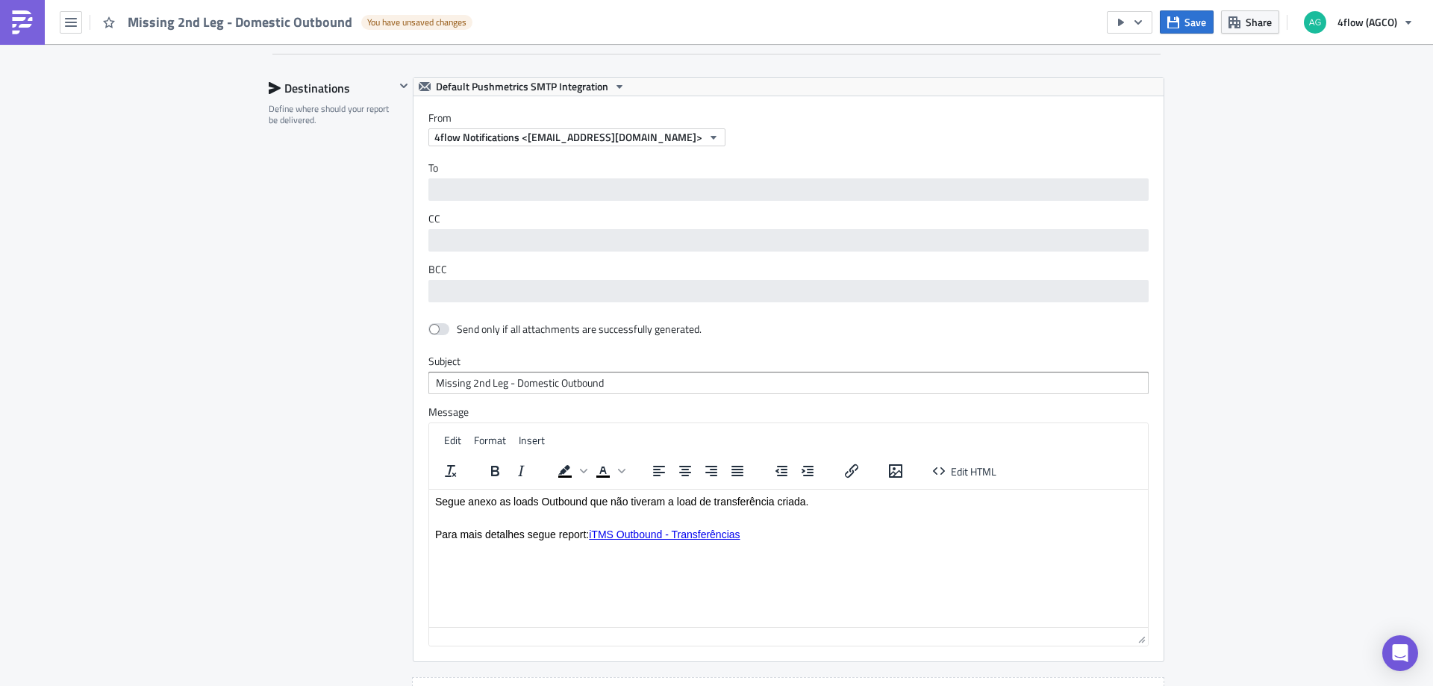
scroll to position [1194, 0]
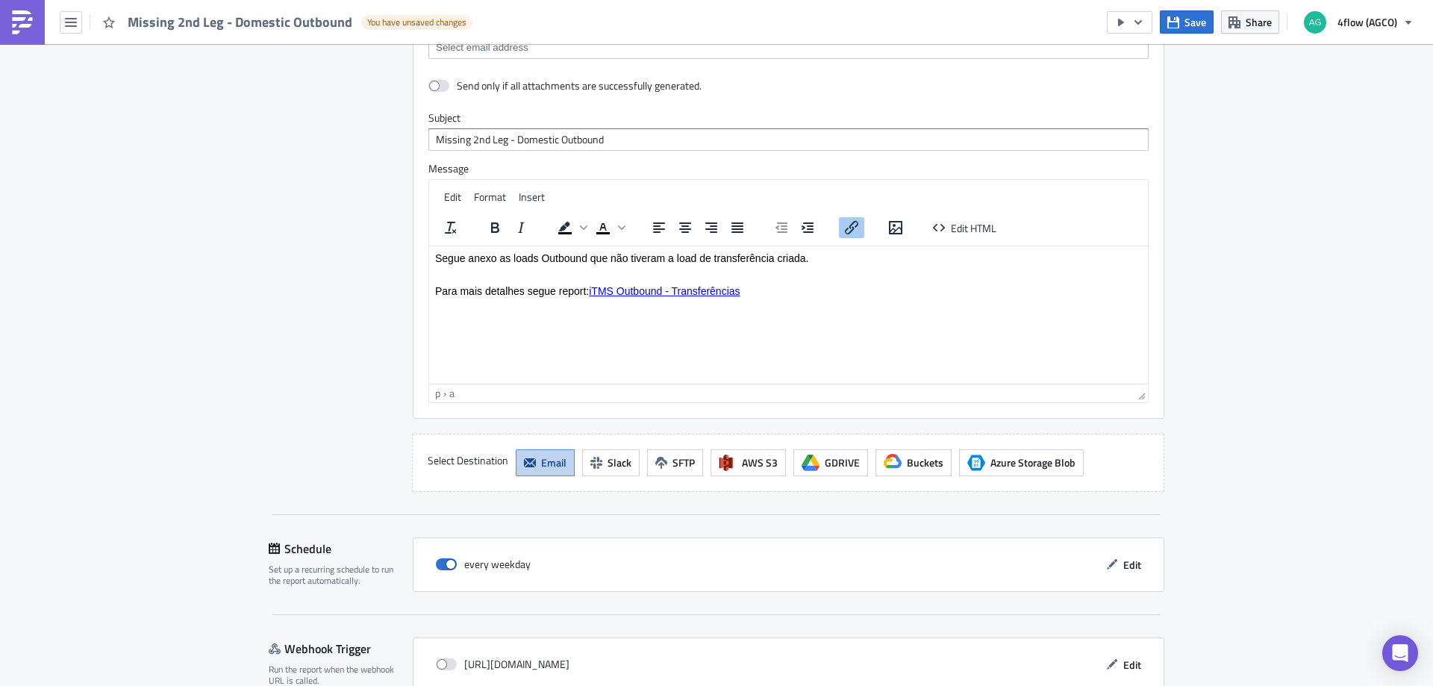
drag, startPoint x: 757, startPoint y: 287, endPoint x: 593, endPoint y: 294, distance: 164.4
click at [593, 294] on p "Para mais detalhes segue report: iTMS Outbound - Transferências﻿" at bounding box center [788, 290] width 707 height 12
paste body "Rich Text Area. Press ALT-0 for help."
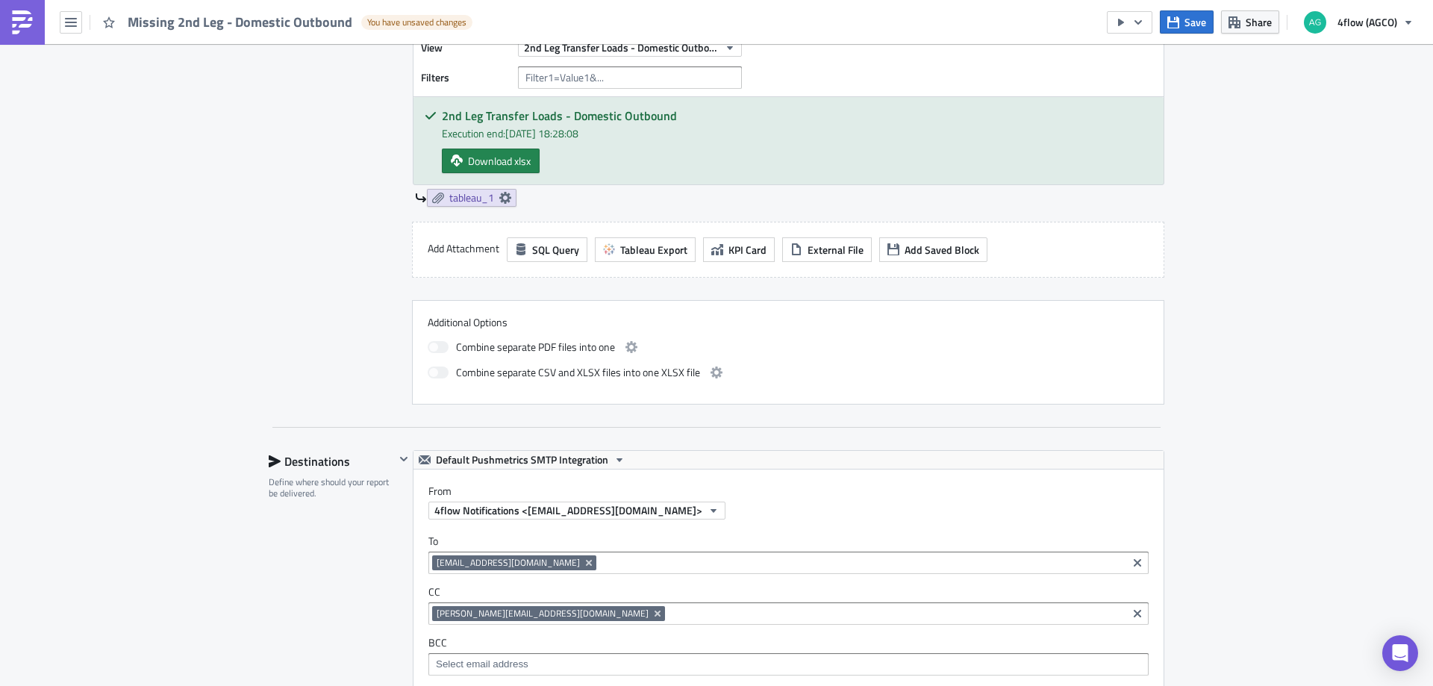
scroll to position [448, 0]
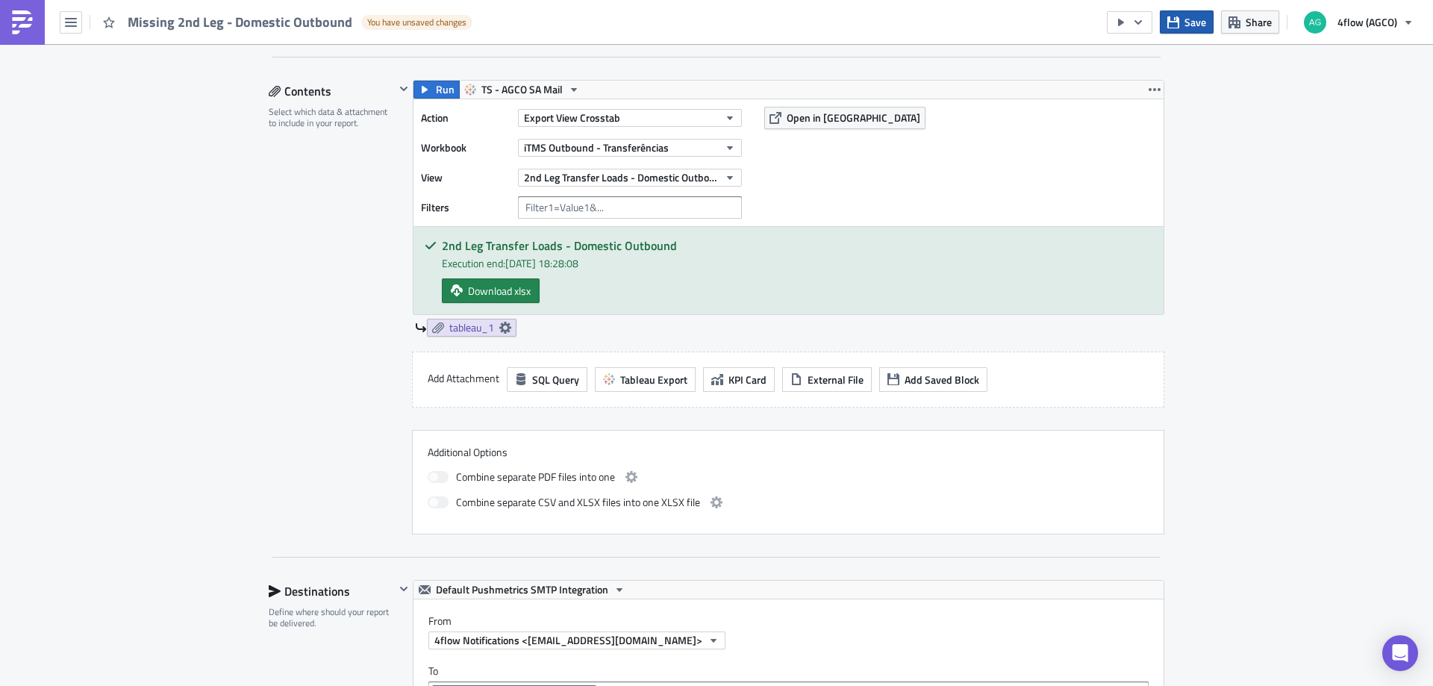
click at [1185, 26] on button "Save" at bounding box center [1187, 21] width 54 height 23
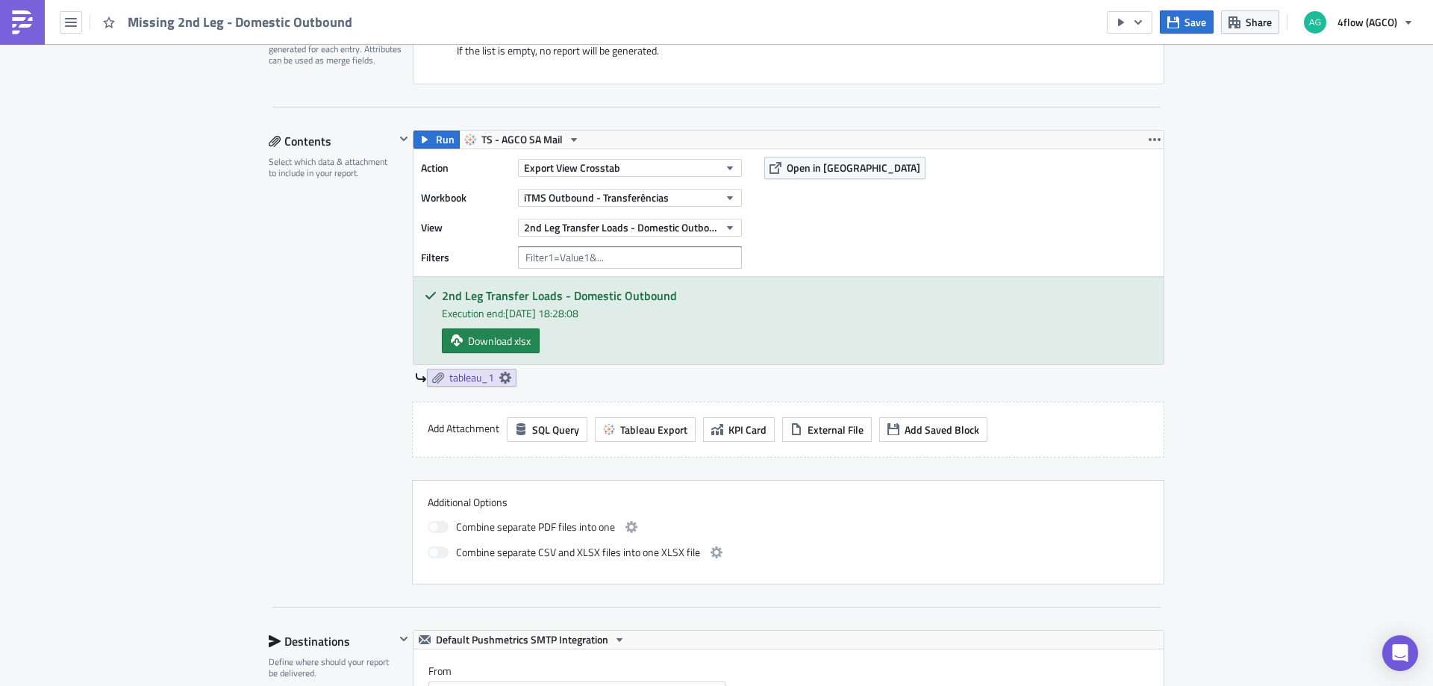
scroll to position [373, 0]
